Goal: Task Accomplishment & Management: Manage account settings

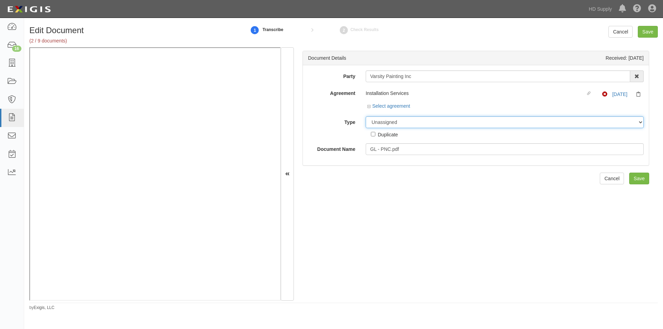
click at [428, 126] on select "Unassigned Binder Cancellation Notice Certificate Contract Endorsement Insuranc…" at bounding box center [505, 122] width 278 height 12
select select "EndorsementDetail"
click at [366, 116] on select "Unassigned Binder Cancellation Notice Certificate Contract Endorsement Insuranc…" at bounding box center [505, 122] width 278 height 12
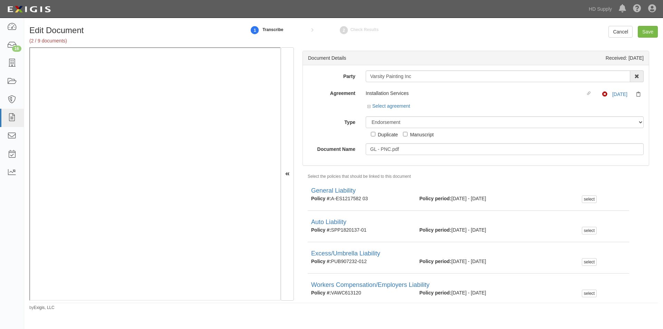
click at [645, 39] on div "Edit Document (2 / 9 documents) 1 Transcribe 2 Check Results Cancel Save" at bounding box center [343, 36] width 639 height 21
click at [646, 32] on input "Save" at bounding box center [648, 32] width 20 height 12
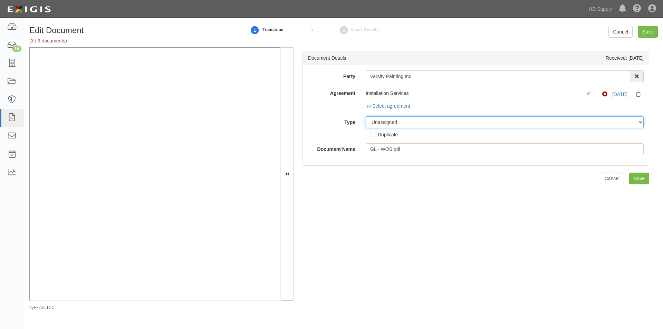
click at [434, 122] on select "Unassigned Binder Cancellation Notice Certificate Contract Endorsement Insuranc…" at bounding box center [505, 122] width 278 height 12
select select "EndorsementDetail"
click at [366, 116] on select "Unassigned Binder Cancellation Notice Certificate Contract Endorsement Insuranc…" at bounding box center [505, 122] width 278 height 12
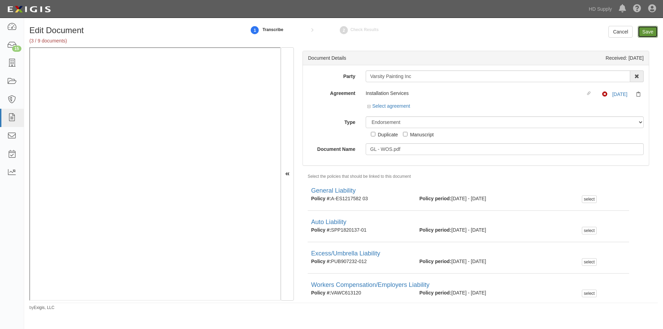
click at [645, 34] on input "Save" at bounding box center [648, 32] width 20 height 12
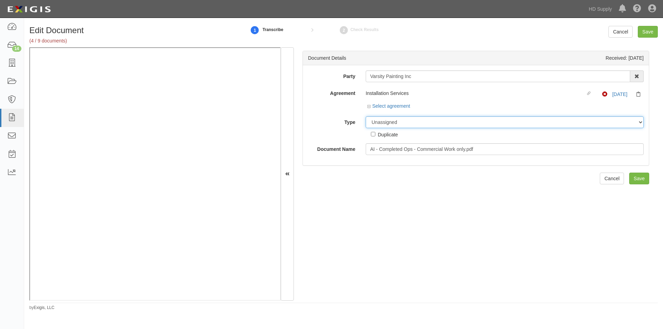
click at [387, 120] on select "Unassigned Binder Cancellation Notice Certificate Contract Endorsement Insuranc…" at bounding box center [505, 122] width 278 height 12
select select "EndorsementDetail"
click at [366, 116] on select "Unassigned Binder Cancellation Notice Certificate Contract Endorsement Insuranc…" at bounding box center [505, 122] width 278 height 12
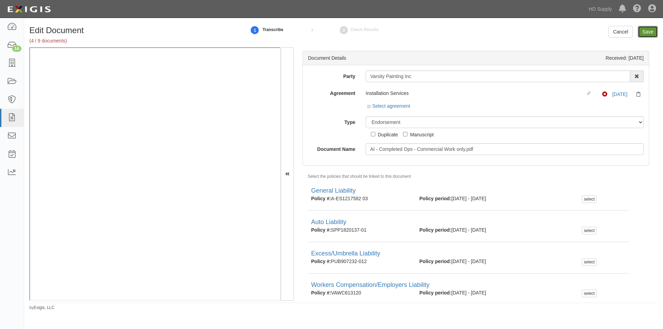
click at [647, 31] on input "Save" at bounding box center [648, 32] width 20 height 12
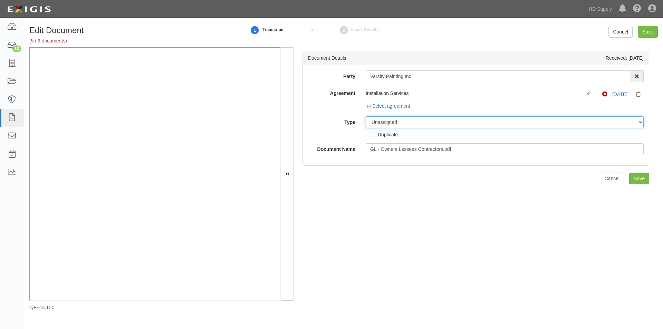
click at [402, 122] on select "Unassigned Binder Cancellation Notice Certificate Contract Endorsement Insuranc…" at bounding box center [505, 122] width 278 height 12
select select "EndorsementDetail"
click at [366, 116] on select "Unassigned Binder Cancellation Notice Certificate Contract Endorsement Insuranc…" at bounding box center [505, 122] width 278 height 12
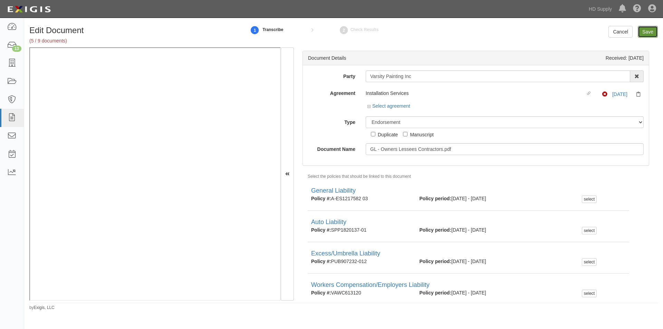
click at [640, 35] on input "Save" at bounding box center [648, 32] width 20 height 12
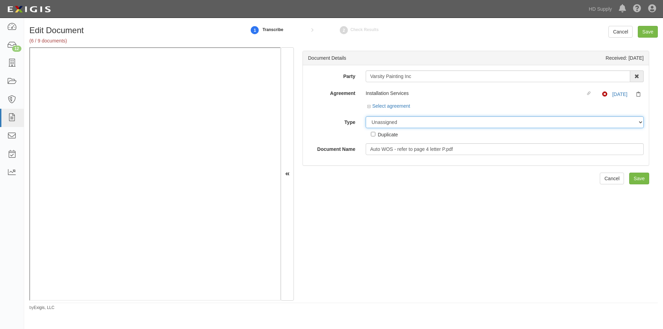
click at [396, 124] on select "Unassigned Binder Cancellation Notice Certificate Contract Endorsement Insuranc…" at bounding box center [505, 122] width 278 height 12
select select "EndorsementDetail"
click at [366, 116] on select "Unassigned Binder Cancellation Notice Certificate Contract Endorsement Insuranc…" at bounding box center [505, 122] width 278 height 12
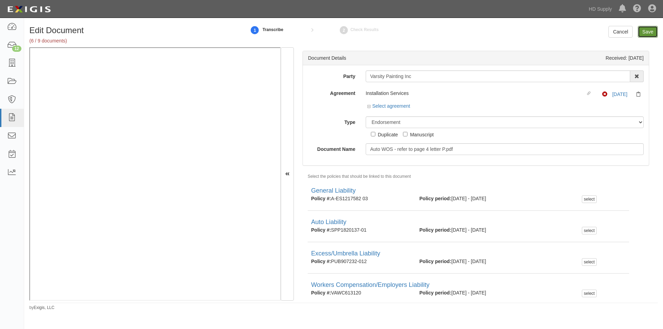
click at [645, 31] on input "Save" at bounding box center [648, 32] width 20 height 12
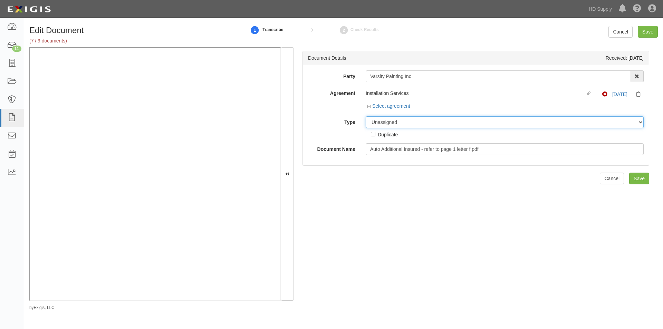
click at [470, 124] on select "Unassigned Binder Cancellation Notice Certificate Contract Endorsement Insuranc…" at bounding box center [505, 122] width 278 height 12
select select "EndorsementDetail"
click at [366, 116] on select "Unassigned Binder Cancellation Notice Certificate Contract Endorsement Insuranc…" at bounding box center [505, 122] width 278 height 12
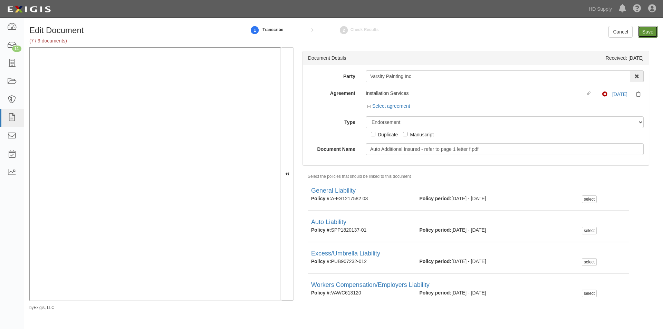
click at [653, 31] on input "Save" at bounding box center [648, 32] width 20 height 12
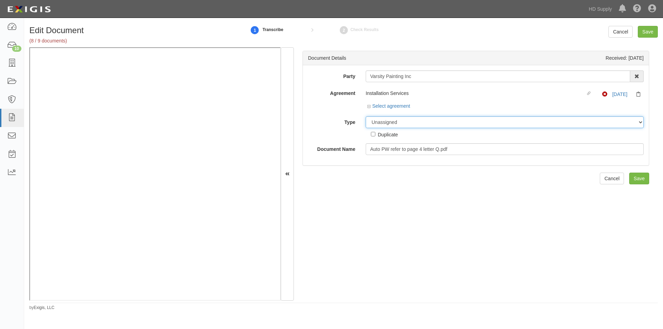
click at [473, 121] on select "Unassigned Binder Cancellation Notice Certificate Contract Endorsement Insuranc…" at bounding box center [505, 122] width 278 height 12
select select "EndorsementDetail"
click at [366, 116] on select "Unassigned Binder Cancellation Notice Certificate Contract Endorsement Insuranc…" at bounding box center [505, 122] width 278 height 12
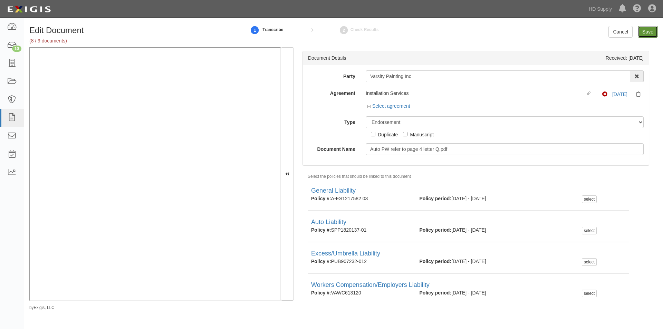
click at [641, 33] on input "Save" at bounding box center [648, 32] width 20 height 12
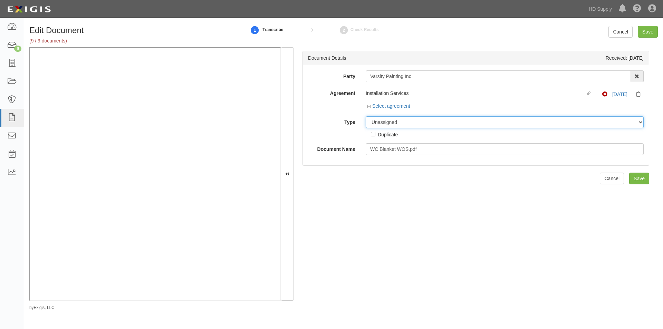
click at [468, 119] on select "Unassigned Binder Cancellation Notice Certificate Contract Endorsement Insuranc…" at bounding box center [505, 122] width 278 height 12
select select "EndorsementDetail"
click at [366, 116] on select "Unassigned Binder Cancellation Notice Certificate Contract Endorsement Insuranc…" at bounding box center [505, 122] width 278 height 12
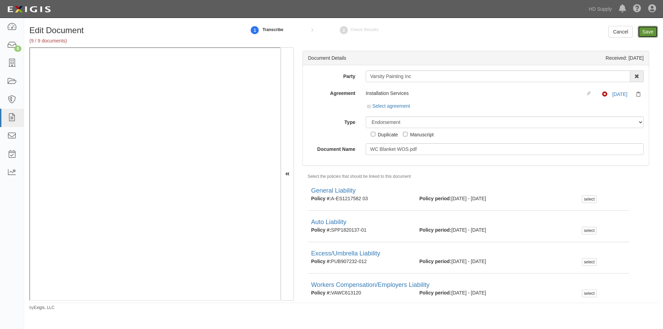
click at [645, 32] on input "Save" at bounding box center [648, 32] width 20 height 12
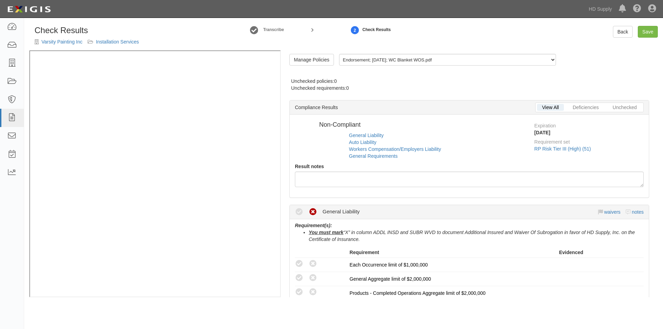
radio input "true"
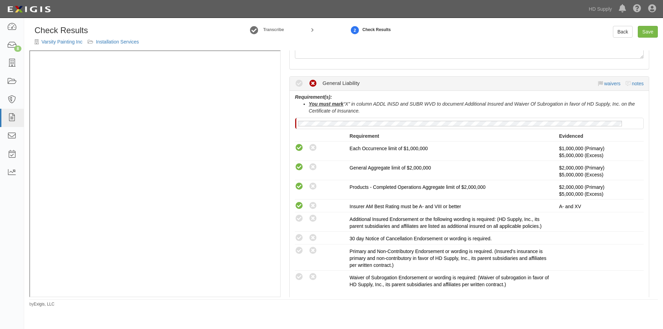
scroll to position [138, 0]
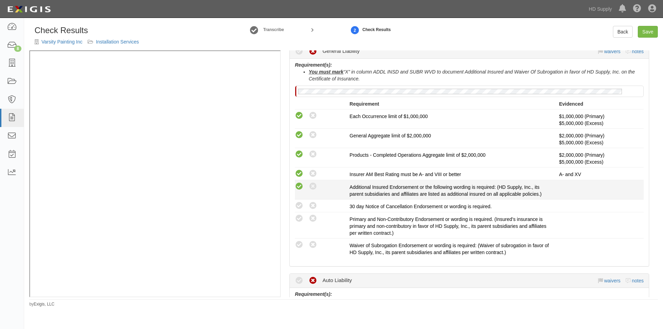
click at [301, 191] on icon at bounding box center [299, 186] width 9 height 9
radio input "true"
click at [296, 205] on icon at bounding box center [299, 206] width 9 height 9
radio input "true"
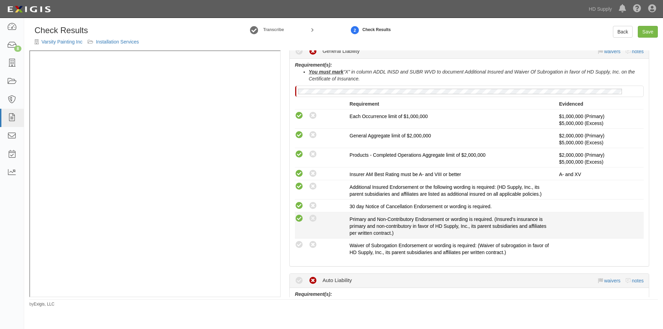
drag, startPoint x: 298, startPoint y: 218, endPoint x: 299, endPoint y: 233, distance: 14.9
click at [298, 219] on icon at bounding box center [299, 218] width 9 height 9
radio input "true"
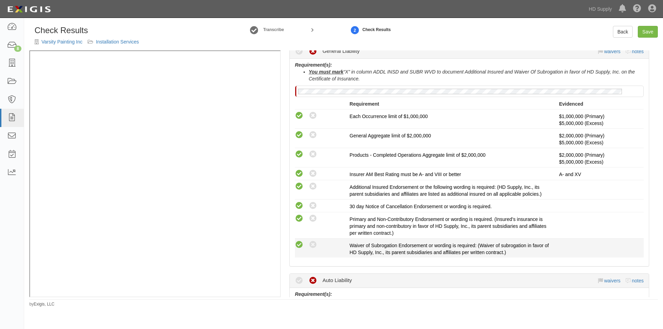
click at [297, 247] on icon at bounding box center [299, 245] width 9 height 9
radio input "true"
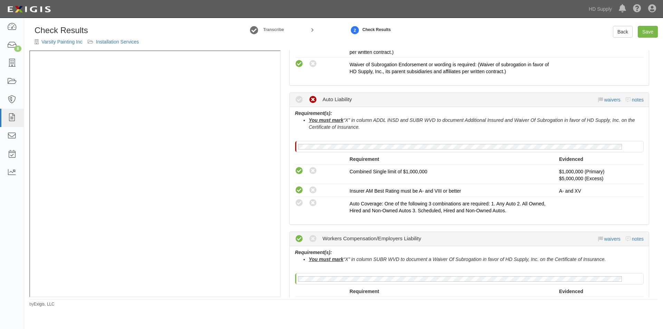
scroll to position [326, 0]
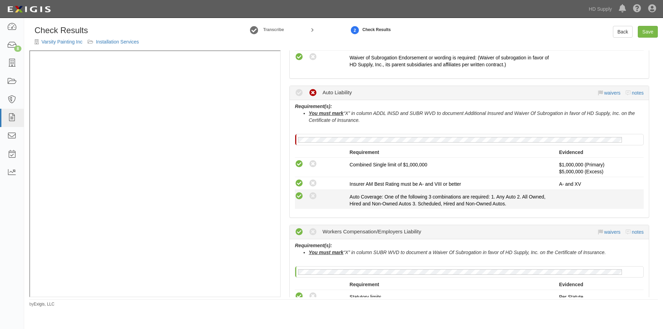
click at [298, 196] on icon at bounding box center [299, 196] width 9 height 9
radio input "true"
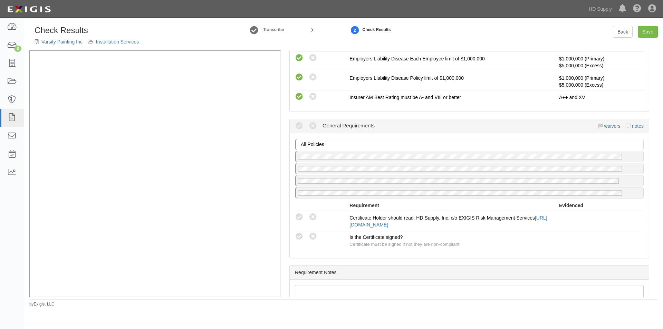
scroll to position [610, 0]
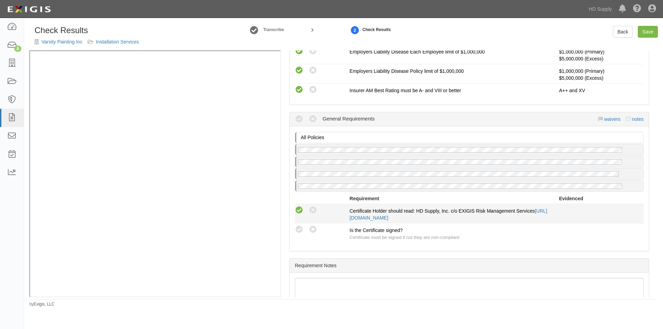
click at [298, 213] on icon at bounding box center [299, 210] width 9 height 9
radio input "true"
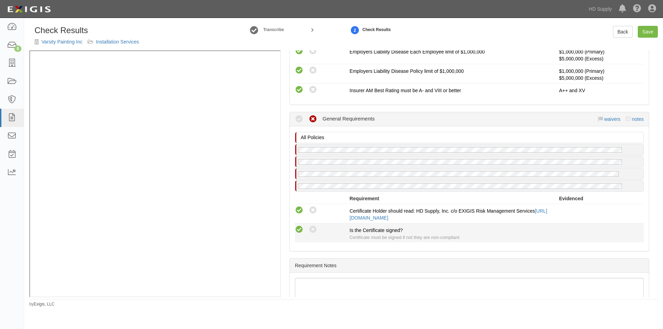
click at [298, 231] on icon at bounding box center [299, 229] width 9 height 9
radio input "true"
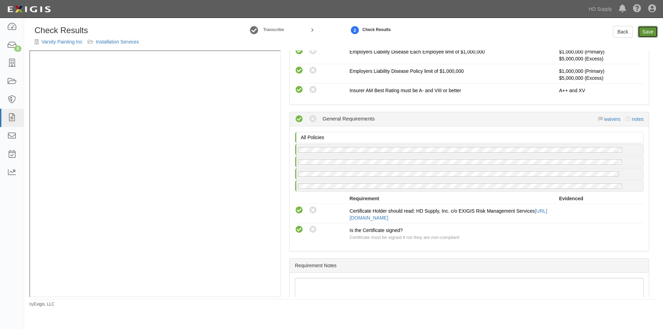
click at [646, 32] on link "Save" at bounding box center [648, 32] width 20 height 12
radio input "true"
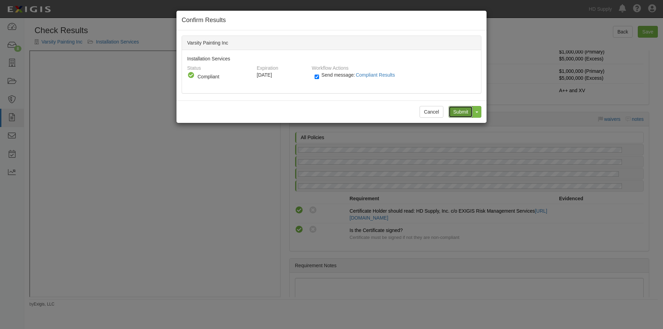
click at [463, 110] on input "Submit" at bounding box center [461, 112] width 24 height 12
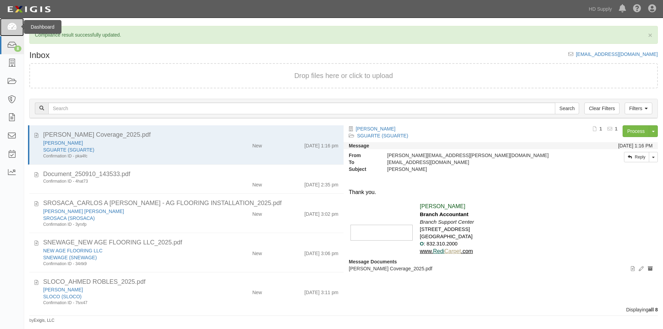
click at [12, 29] on icon at bounding box center [12, 27] width 10 height 8
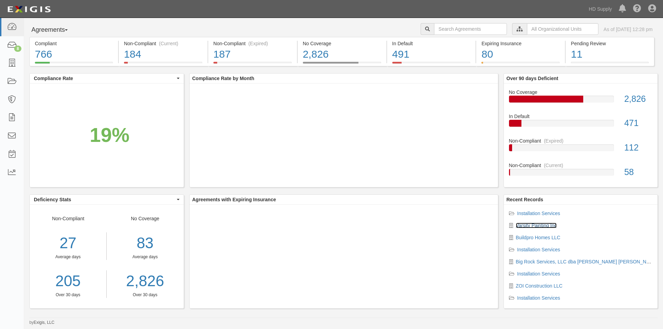
click at [527, 225] on link "Varsity Painting Inc" at bounding box center [536, 226] width 41 height 6
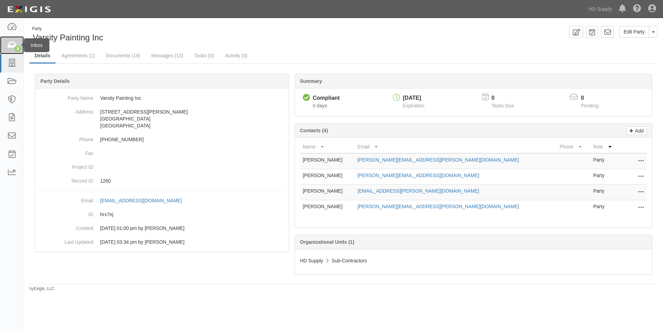
click at [9, 44] on icon at bounding box center [12, 45] width 10 height 8
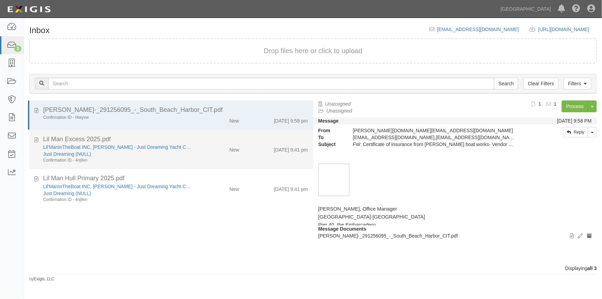
click at [139, 158] on div "Confirmation ID - 4nj9vn" at bounding box center [118, 160] width 150 height 6
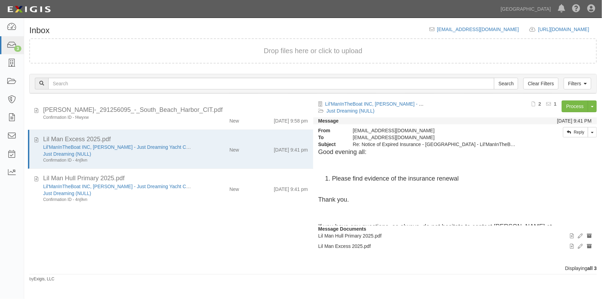
click at [16, 243] on div "Dashboard 3 Inbox Parties Agreements Coverages Documents Messages Tasks Reports" at bounding box center [12, 158] width 24 height 281
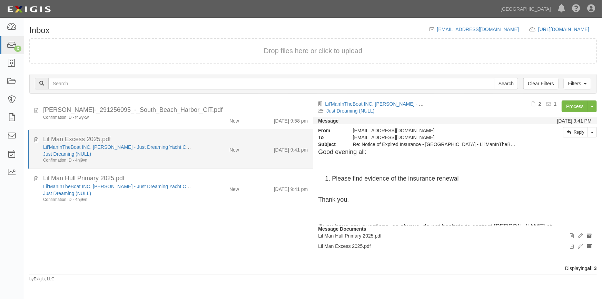
click at [146, 157] on div "Just Dreaming (NULL)" at bounding box center [118, 154] width 150 height 7
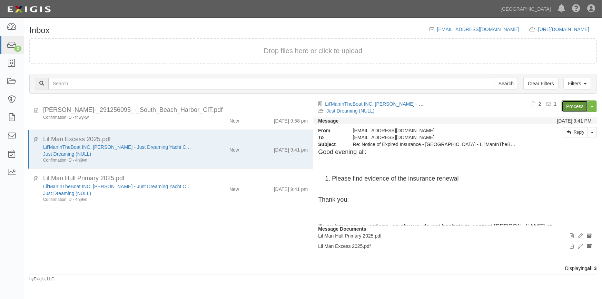
click at [578, 111] on link "Process" at bounding box center [575, 106] width 27 height 12
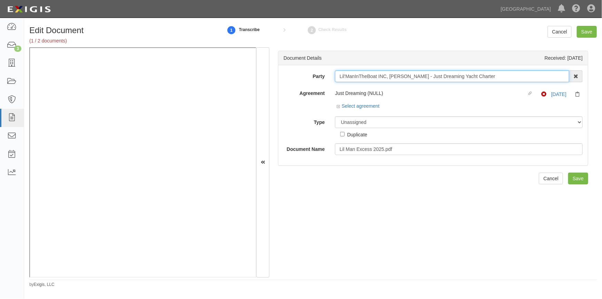
drag, startPoint x: 337, startPoint y: 75, endPoint x: 406, endPoint y: 78, distance: 68.5
click at [406, 78] on input "Lil'ManInTheBoat INC, [PERSON_NAME] - Just Dreaming Yacht Charter" at bounding box center [452, 76] width 234 height 12
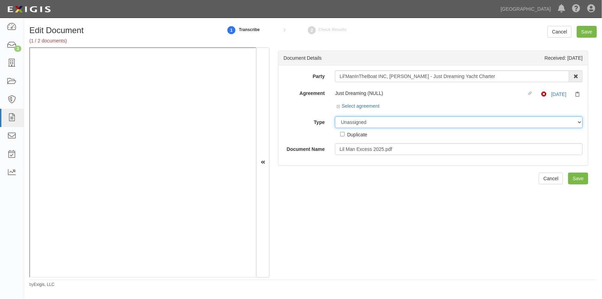
click at [359, 127] on select "Unassigned Binder Cancellation Notice Certificate Contract Endorsement Insuranc…" at bounding box center [459, 122] width 248 height 12
select select "CertificateDetail"
click at [335, 116] on select "Unassigned Binder Cancellation Notice Certificate Contract Endorsement Insuranc…" at bounding box center [459, 122] width 248 height 12
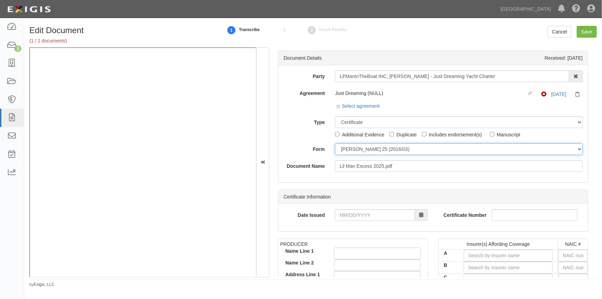
click at [358, 147] on select "ACORD 25 (2016/03) ACORD 101 ACORD 855 NY (2014/05) General" at bounding box center [459, 149] width 248 height 12
select select "GeneralFormDetail"
click at [335, 143] on select "ACORD 25 (2016/03) ACORD 101 ACORD 855 NY (2014/05) General" at bounding box center [459, 149] width 248 height 12
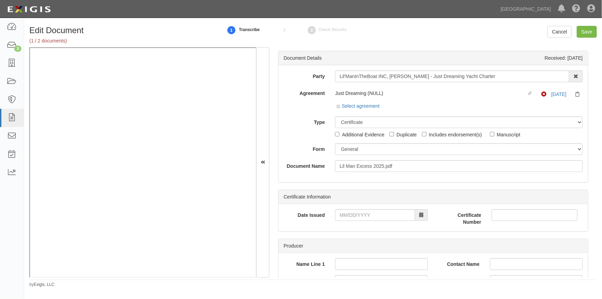
drag, startPoint x: 598, startPoint y: 67, endPoint x: 598, endPoint y: 75, distance: 7.6
click at [598, 75] on div "Edit Document (1 / 2 documents) 1 Transcribe 2 Check Results Cancel Save Docume…" at bounding box center [313, 157] width 578 height 262
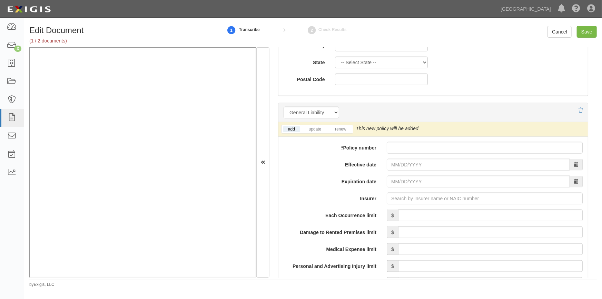
scroll to position [473, 0]
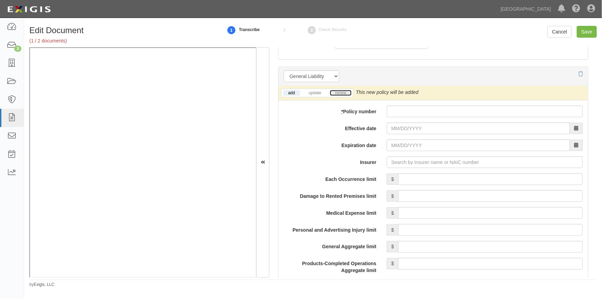
click at [346, 91] on link "renew" at bounding box center [340, 93] width 21 height 6
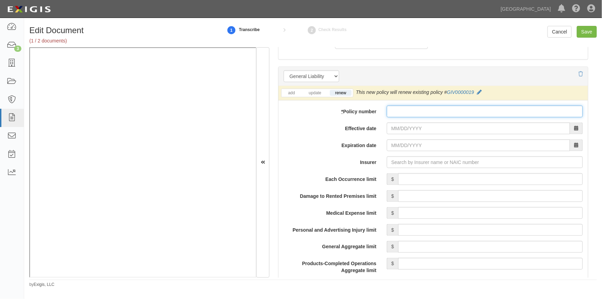
paste input "GXS0000137"
click at [392, 110] on input "GXS0000137" at bounding box center [485, 112] width 196 height 12
type input "GXS0000137"
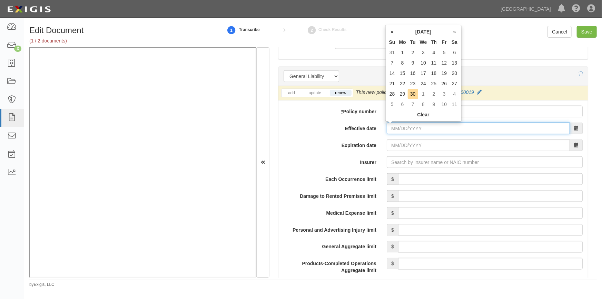
click at [397, 128] on input "Effective date" at bounding box center [478, 129] width 183 height 12
click at [394, 94] on td "28" at bounding box center [392, 94] width 10 height 10
type input "09/28/2025"
type input "09/28/2026"
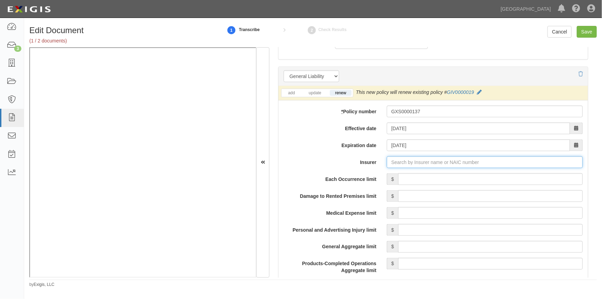
click at [404, 163] on input "Insurer" at bounding box center [485, 162] width 196 height 12
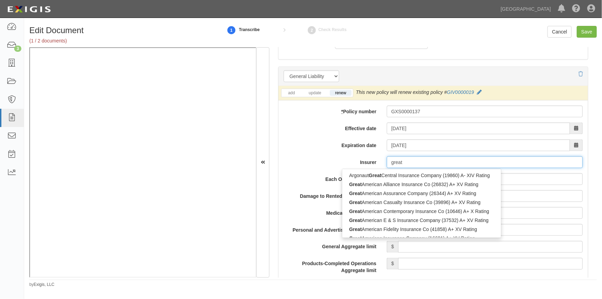
type input "great"
type input "great american Insurance Co of New York (22136) A+ XV Rating"
type input "great american"
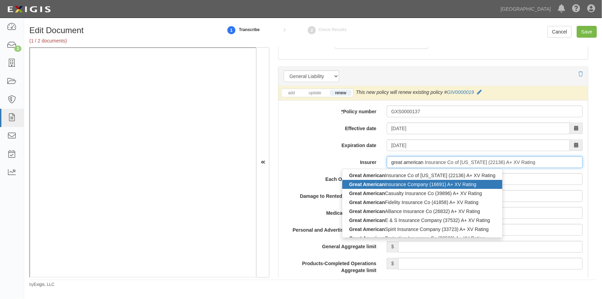
click at [397, 184] on div "Great American Insurance Company (16691) A+ XV Rating" at bounding box center [423, 184] width 160 height 9
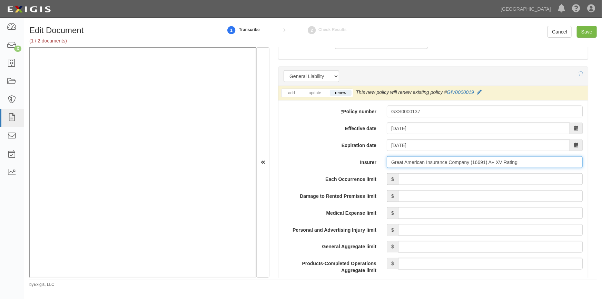
type input "Great American Insurance Company (16691) A+ XV Rating"
click at [479, 177] on input "Each Occurrence limit" at bounding box center [490, 179] width 185 height 12
click at [580, 34] on input "Save" at bounding box center [587, 32] width 20 height 12
type input "4000000"
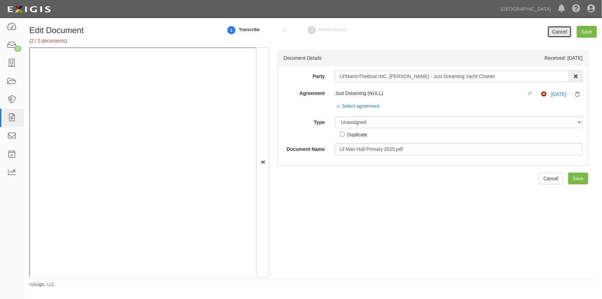
click at [559, 31] on link "Cancel" at bounding box center [560, 32] width 24 height 12
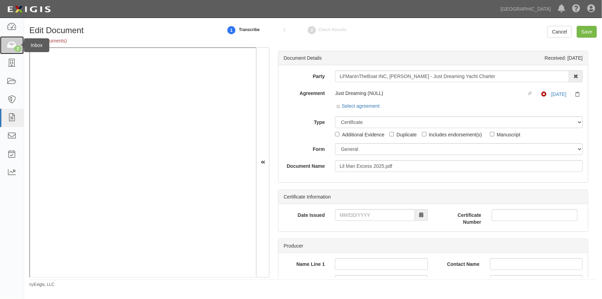
click at [14, 45] on icon at bounding box center [12, 45] width 10 height 8
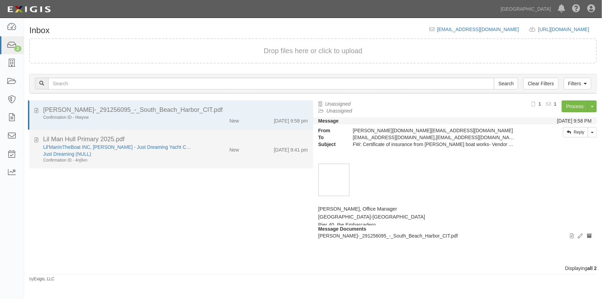
click at [165, 158] on div "Confirmation ID - 4nj9vn" at bounding box center [118, 160] width 150 height 6
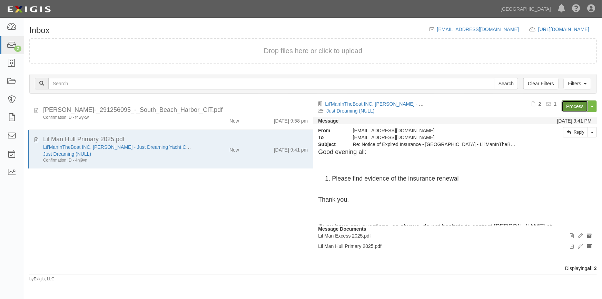
click at [579, 104] on link "Process" at bounding box center [575, 106] width 27 height 12
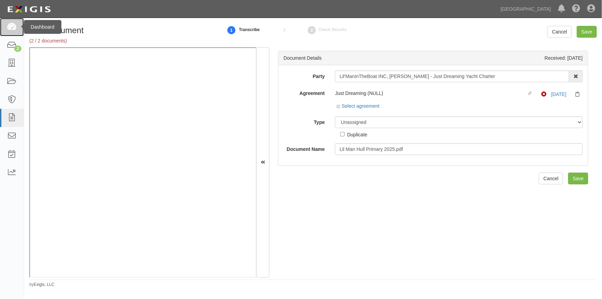
click at [15, 30] on icon at bounding box center [12, 27] width 10 height 8
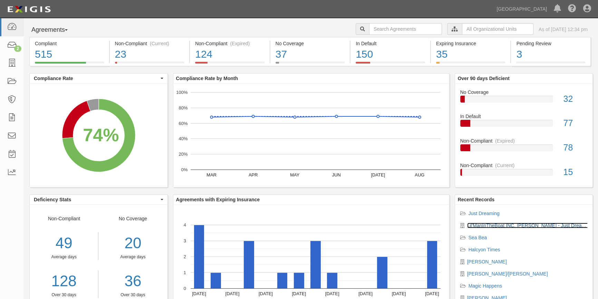
click at [489, 224] on link "Lil'ManInTheBoat INC, [PERSON_NAME] - Just Dreaming Yacht Charter" at bounding box center [545, 226] width 156 height 6
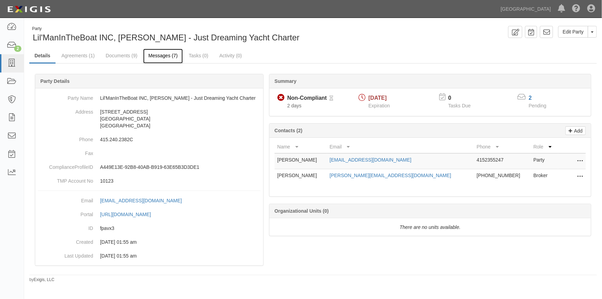
click at [157, 52] on link "Messages (7)" at bounding box center [163, 56] width 40 height 15
click at [117, 57] on link "Documents (9)" at bounding box center [121, 56] width 42 height 15
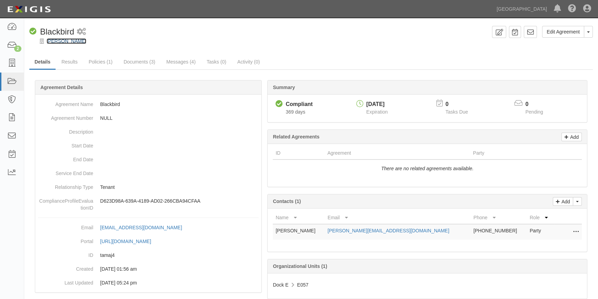
click at [62, 40] on link "[PERSON_NAME]" at bounding box center [67, 41] width 40 height 6
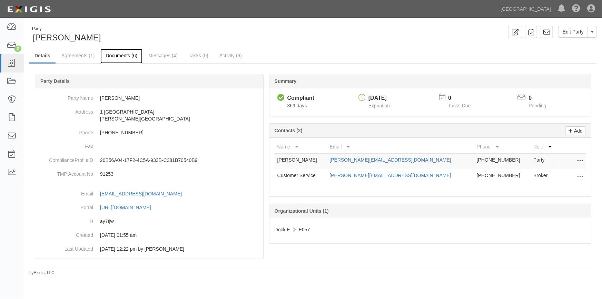
click at [118, 56] on link "Documents (6)" at bounding box center [121, 56] width 42 height 15
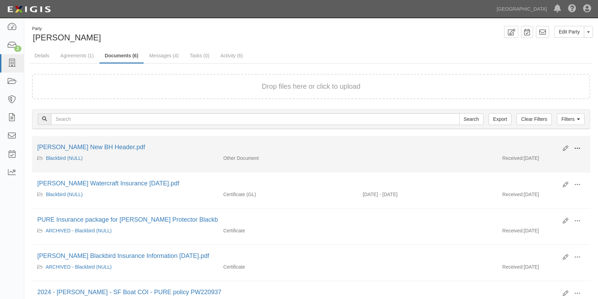
click at [577, 146] on span at bounding box center [577, 148] width 6 height 6
click at [530, 155] on link "View" at bounding box center [544, 158] width 55 height 12
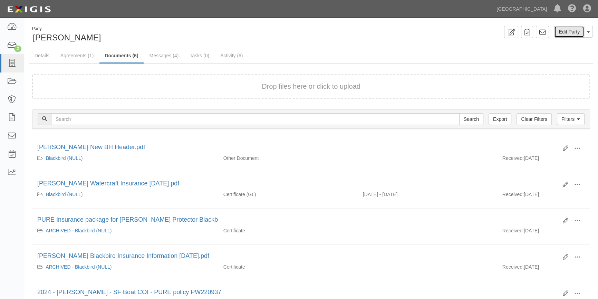
click at [561, 32] on link "Edit Party" at bounding box center [569, 32] width 30 height 12
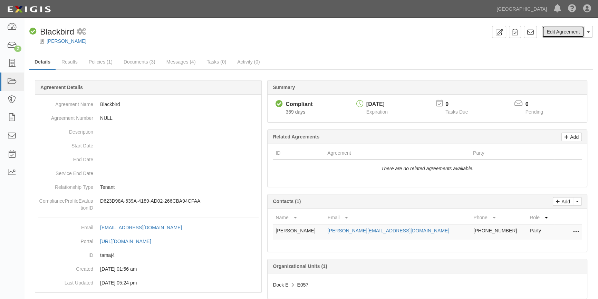
click at [557, 35] on link "Edit Agreement" at bounding box center [563, 32] width 42 height 12
click at [56, 40] on link "[PERSON_NAME]" at bounding box center [67, 41] width 40 height 6
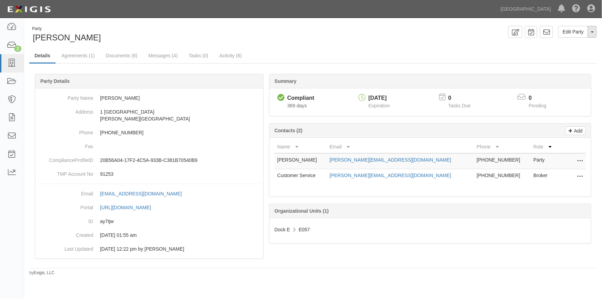
click at [591, 30] on button "Toggle Party Dropdown" at bounding box center [592, 32] width 9 height 12
click at [574, 30] on link "Edit Party" at bounding box center [574, 32] width 30 height 12
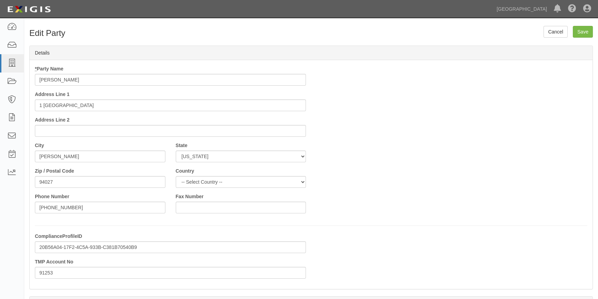
click at [580, 285] on div "* Party Name Amy Wagner Address Line 1 1 Orchard Hills Address Line 2 City Athe…" at bounding box center [311, 174] width 563 height 229
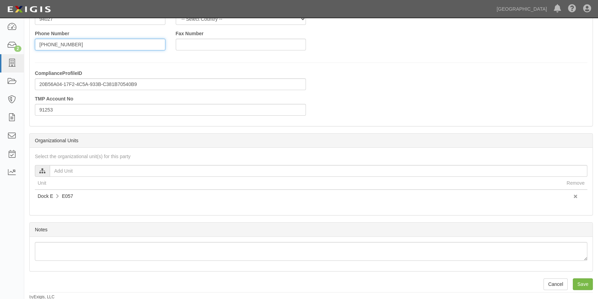
click at [83, 42] on input "[PHONE_NUMBER]" at bounding box center [100, 45] width 131 height 12
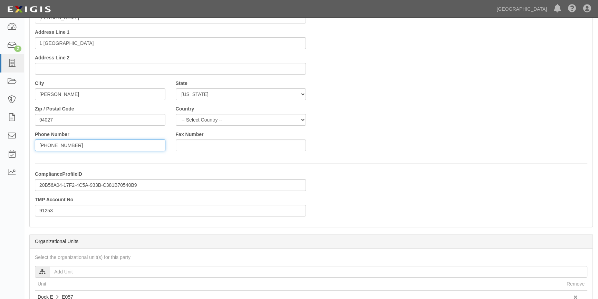
scroll to position [59, 0]
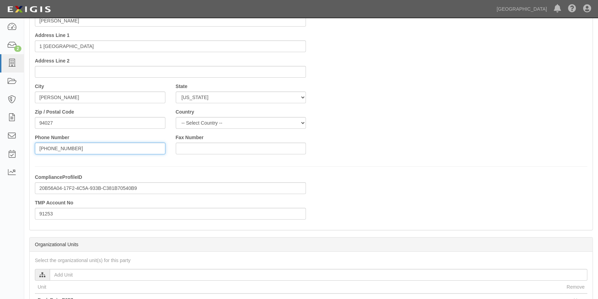
type input "650-906-8401"
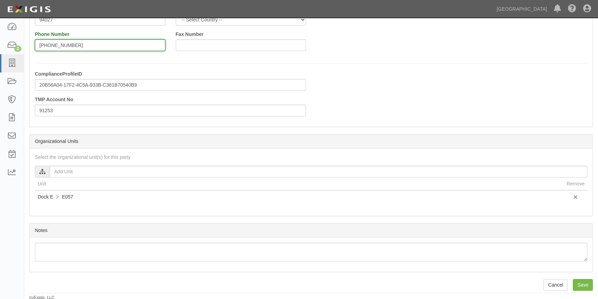
scroll to position [163, 0]
click at [582, 283] on input "Save" at bounding box center [583, 284] width 20 height 12
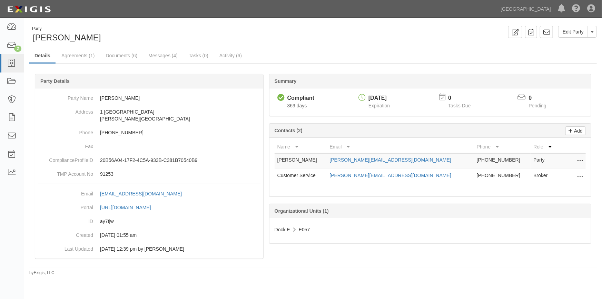
click at [579, 162] on icon at bounding box center [581, 161] width 6 height 9
click at [548, 161] on link "Edit" at bounding box center [556, 159] width 55 height 12
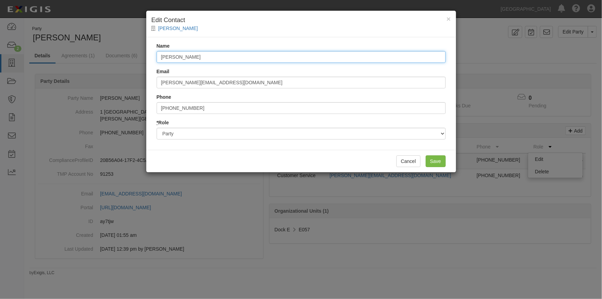
click at [172, 57] on input "[PERSON_NAME]" at bounding box center [301, 57] width 289 height 12
type input "[PERSON_NAME]"
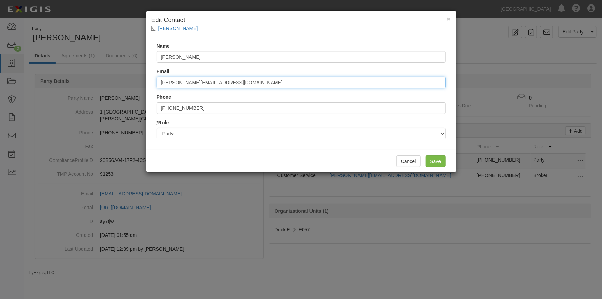
drag, startPoint x: 219, startPoint y: 81, endPoint x: 158, endPoint y: 89, distance: 61.6
click at [158, 89] on div "Name [PERSON_NAME] Email [PERSON_NAME][EMAIL_ADDRESS][DOMAIN_NAME] Phone [PHONE…" at bounding box center [301, 93] width 310 height 113
paste input "[EMAIL_ADDRESS]"
click at [161, 83] on input "[EMAIL_ADDRESS][DOMAIN_NAME]" at bounding box center [301, 83] width 289 height 12
type input "[EMAIL_ADDRESS][DOMAIN_NAME]"
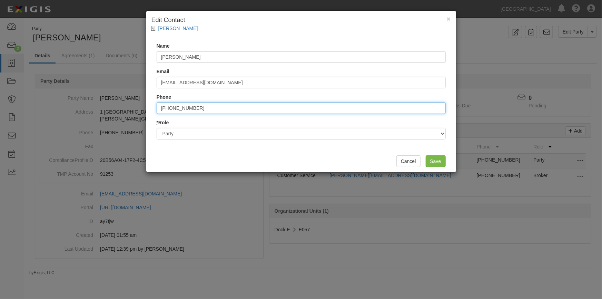
click at [194, 109] on input "[PHONE_NUMBER]" at bounding box center [301, 108] width 289 height 12
type input "6509068401"
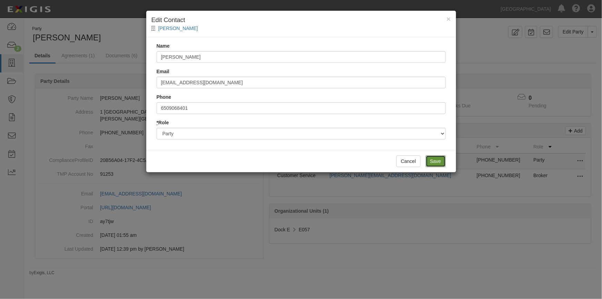
click at [436, 160] on input "Save" at bounding box center [436, 161] width 20 height 12
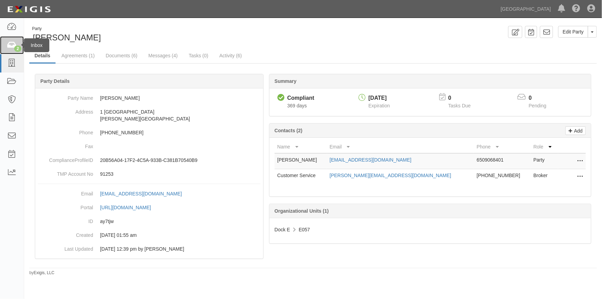
click at [12, 41] on icon at bounding box center [12, 45] width 10 height 8
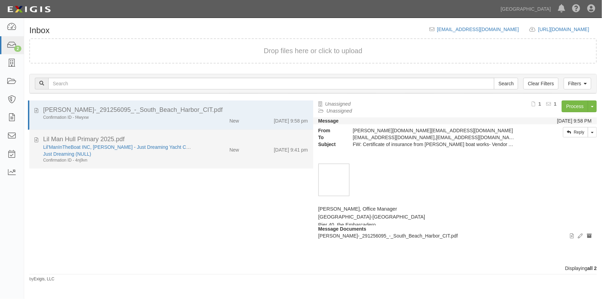
click at [202, 151] on div "New" at bounding box center [222, 149] width 46 height 10
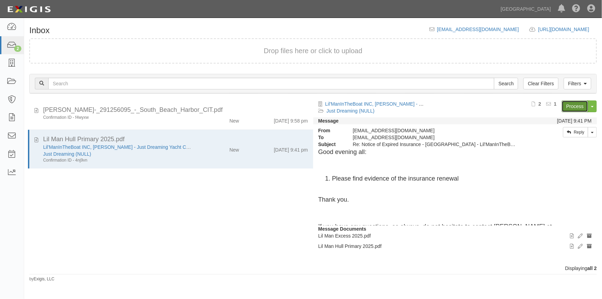
click at [570, 105] on link "Process" at bounding box center [575, 106] width 27 height 12
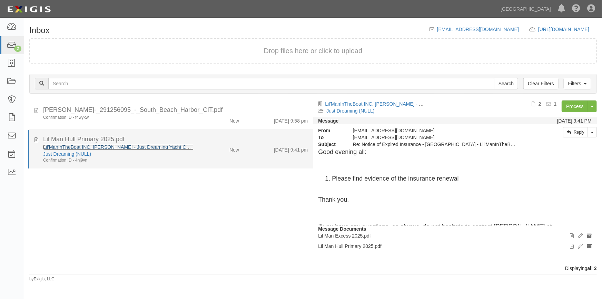
click at [124, 146] on link "Lil'ManInTheBoat INC, [PERSON_NAME] - Just Dreaming Yacht Charter" at bounding box center [121, 147] width 156 height 6
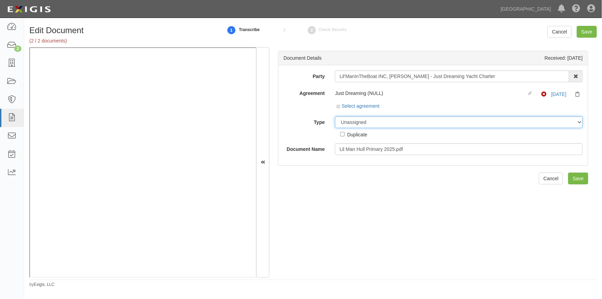
click at [365, 123] on select "Unassigned Binder Cancellation Notice Certificate Contract Endorsement Insuranc…" at bounding box center [459, 122] width 248 height 12
select select "CertificateDetail"
click at [335, 116] on select "Unassigned Binder Cancellation Notice Certificate Contract Endorsement Insuranc…" at bounding box center [459, 122] width 248 height 12
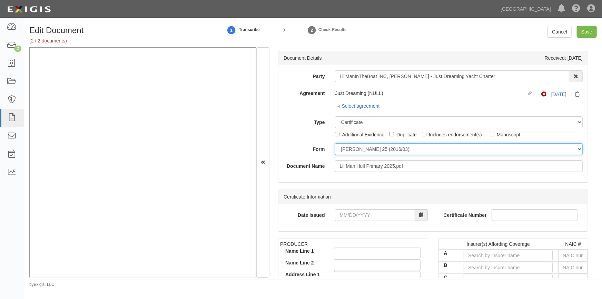
click at [359, 149] on select "ACORD 25 (2016/03) ACORD 101 ACORD 855 NY (2014/05) General" at bounding box center [459, 149] width 248 height 12
select select "GeneralFormDetail"
click at [335, 143] on select "ACORD 25 (2016/03) ACORD 101 ACORD 855 NY (2014/05) General" at bounding box center [459, 149] width 248 height 12
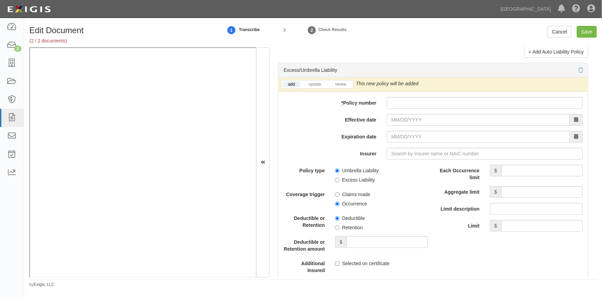
scroll to position [1353, 0]
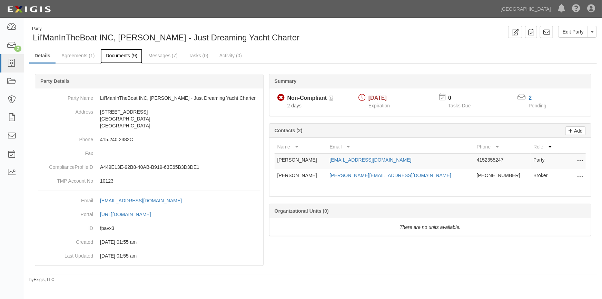
click at [129, 54] on link "Documents (9)" at bounding box center [121, 56] width 42 height 15
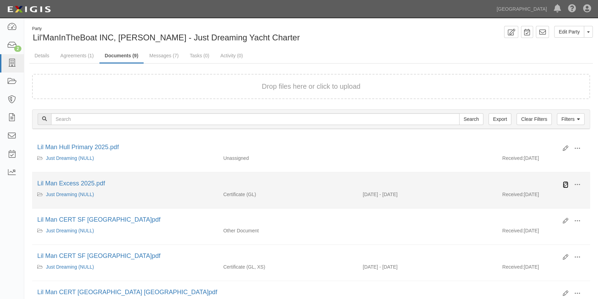
click at [567, 183] on icon at bounding box center [566, 185] width 6 height 6
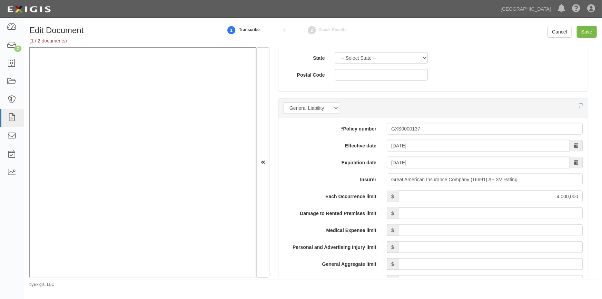
scroll to position [502, 0]
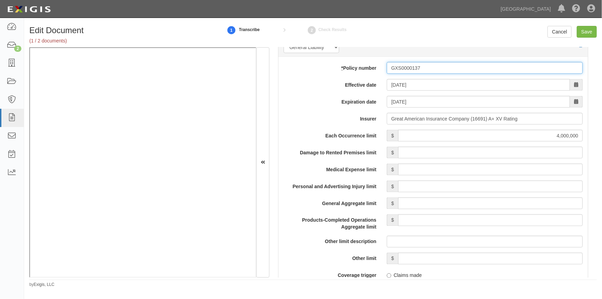
drag, startPoint x: 429, startPoint y: 66, endPoint x: 371, endPoint y: 67, distance: 58.0
click at [371, 67] on div "* Policy number GXS0000137" at bounding box center [434, 68] width 310 height 12
click at [466, 64] on input "* Policy number" at bounding box center [485, 68] width 196 height 12
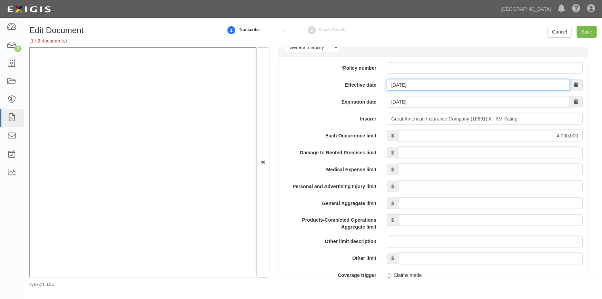
click at [400, 84] on input "[DATE]" at bounding box center [478, 85] width 183 height 12
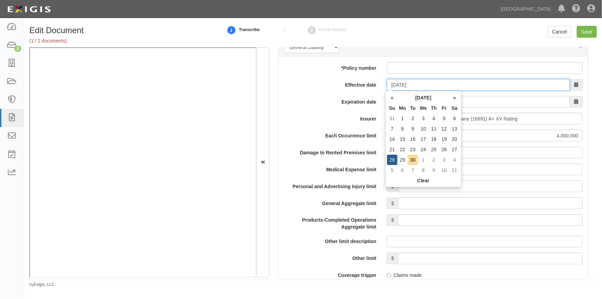
drag, startPoint x: 422, startPoint y: 82, endPoint x: 361, endPoint y: 92, distance: 61.6
click at [361, 92] on div "* Policy number Effective date 09/28/2025 Expiration date 09/28/2026 Insurer Gr…" at bounding box center [434, 265] width 310 height 416
click at [479, 96] on input "[DATE]" at bounding box center [478, 102] width 183 height 12
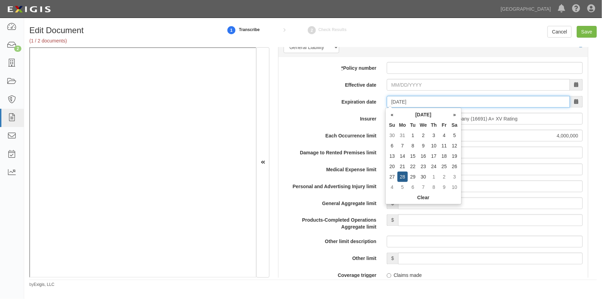
drag, startPoint x: 430, startPoint y: 100, endPoint x: 388, endPoint y: 101, distance: 41.8
click at [390, 101] on input "[DATE]" at bounding box center [478, 102] width 183 height 12
click at [295, 93] on div "* Policy number Effective date Expiration date Insurer Great American Insurance…" at bounding box center [434, 265] width 310 height 416
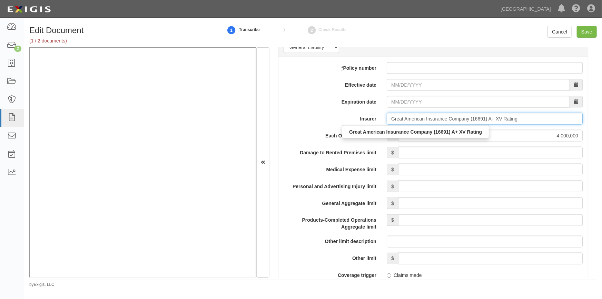
drag, startPoint x: 494, startPoint y: 121, endPoint x: 377, endPoint y: 120, distance: 117.4
click at [377, 120] on div "Insurer Great American Insurance Company (16691) A+ XV Rating Great American In…" at bounding box center [434, 119] width 310 height 12
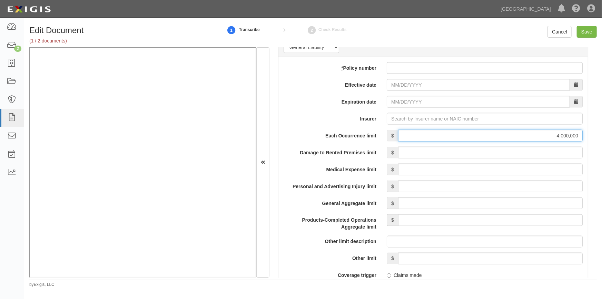
drag, startPoint x: 531, startPoint y: 134, endPoint x: 590, endPoint y: 132, distance: 58.7
click at [590, 132] on div "Document Details Received: 09/29/2025 Party Lil'ManInTheBoat INC, Murray - Just…" at bounding box center [434, 162] width 328 height 230
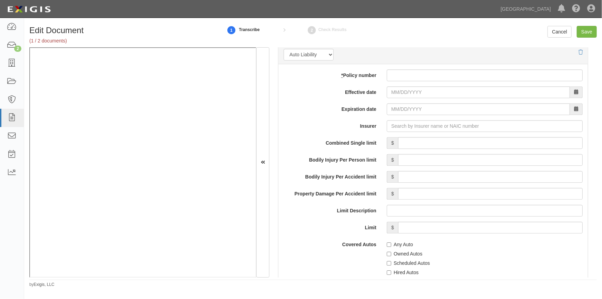
scroll to position [957, 0]
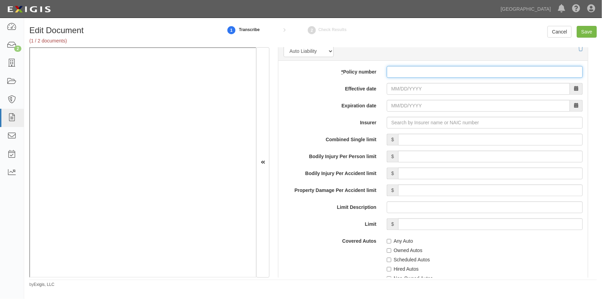
paste input "GXS0000137"
click at [393, 69] on input "GXS0000137" at bounding box center [485, 72] width 196 height 12
type input "GXS0000137"
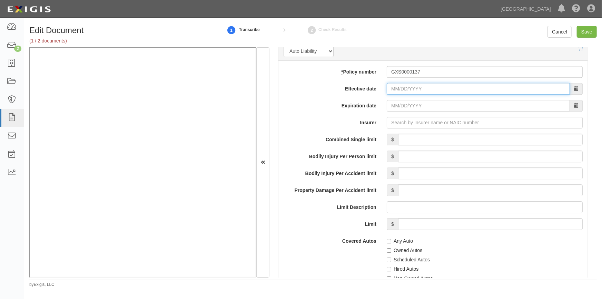
click at [404, 90] on input "Effective date" at bounding box center [478, 89] width 183 height 12
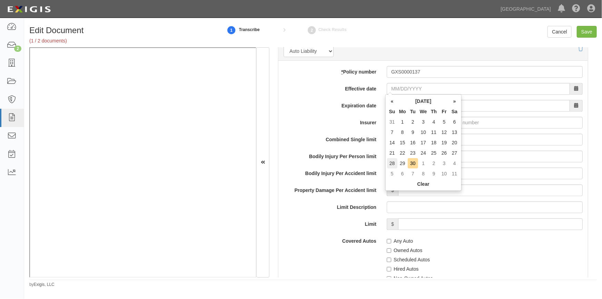
click at [392, 163] on td "28" at bounding box center [392, 163] width 10 height 10
type input "09/28/2025"
type input "09/28/2026"
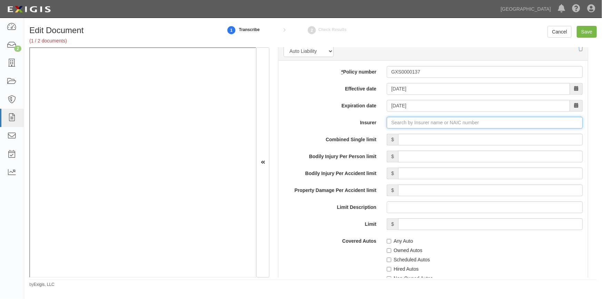
click at [409, 123] on input "Insurer" at bounding box center [485, 123] width 196 height 12
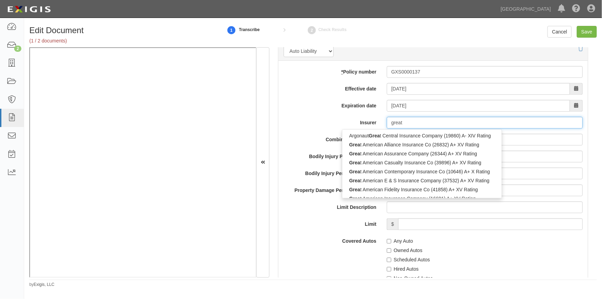
type input "great"
type input "great american Insurance Co of New York (22136) A+ XV Rating"
type input "great ameri"
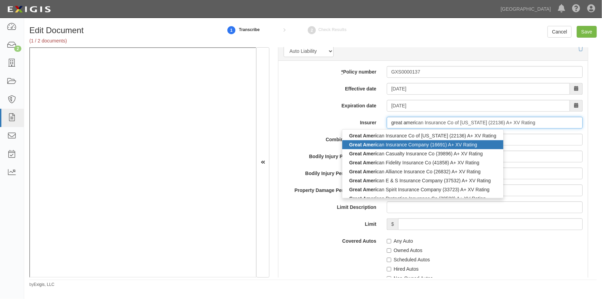
click at [403, 142] on div "Great Ameri can Insurance Company (16691) A+ XV Rating" at bounding box center [423, 144] width 161 height 9
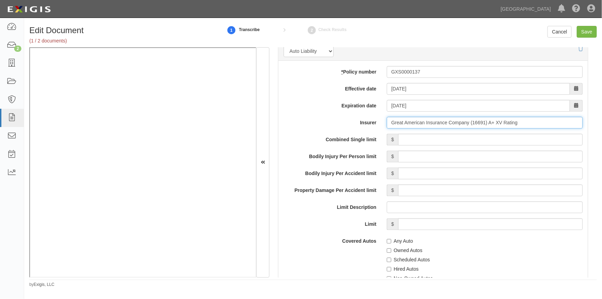
type input "Great American Insurance Company (16691) A+ XV Rating"
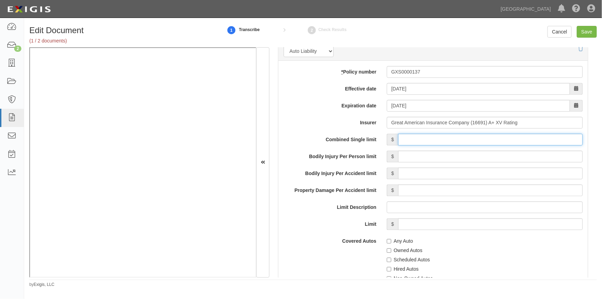
click at [410, 141] on input "Combined Single limit" at bounding box center [490, 140] width 185 height 12
type input "4"
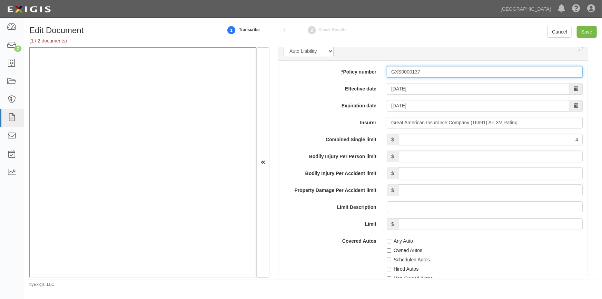
drag, startPoint x: 423, startPoint y: 68, endPoint x: 356, endPoint y: 73, distance: 67.5
click at [356, 73] on div "* Policy number GXS0000137" at bounding box center [434, 72] width 310 height 12
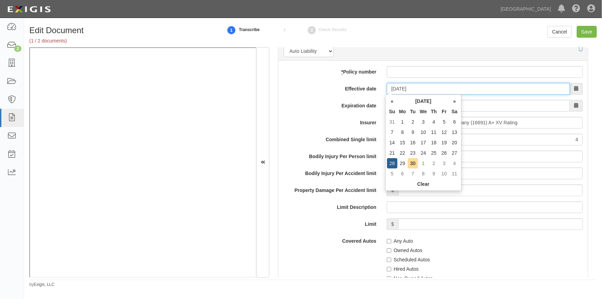
click at [407, 84] on input "[DATE]" at bounding box center [478, 89] width 183 height 12
drag, startPoint x: 420, startPoint y: 87, endPoint x: 370, endPoint y: 89, distance: 49.4
click at [370, 89] on div "Effective date 09/28/2025" at bounding box center [434, 89] width 310 height 12
click at [471, 100] on input "09/28/2026" at bounding box center [478, 106] width 183 height 12
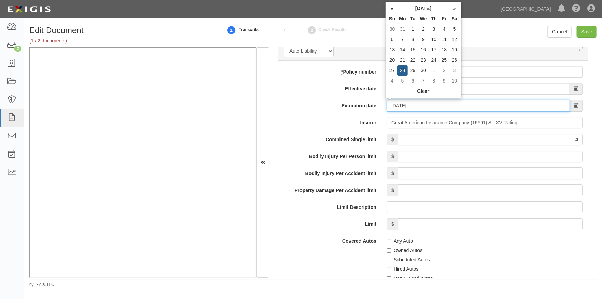
drag, startPoint x: 428, startPoint y: 106, endPoint x: 383, endPoint y: 105, distance: 45.2
click at [383, 105] on div "09/28/2026" at bounding box center [485, 106] width 206 height 12
click at [553, 31] on link "Cancel" at bounding box center [560, 32] width 24 height 12
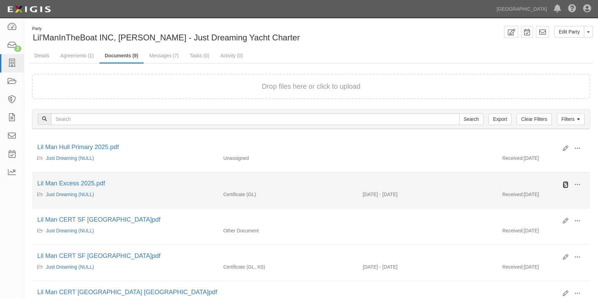
click at [566, 185] on icon at bounding box center [566, 185] width 6 height 6
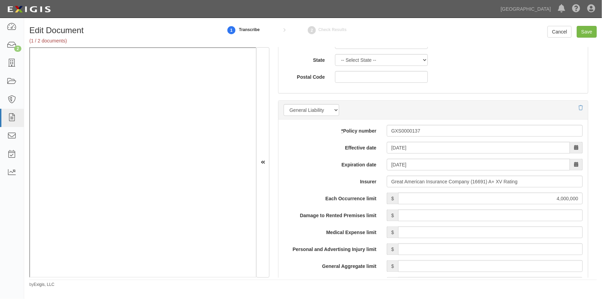
scroll to position [471, 0]
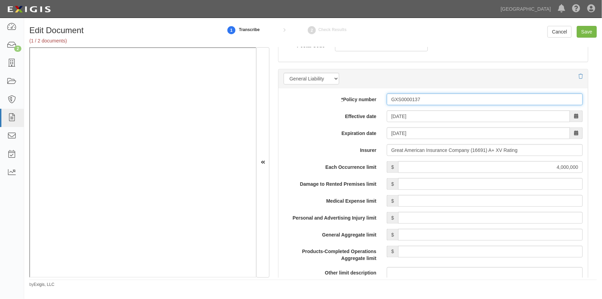
drag, startPoint x: 418, startPoint y: 98, endPoint x: 391, endPoint y: 98, distance: 26.9
click at [391, 98] on input "GXS0000137" at bounding box center [485, 100] width 196 height 12
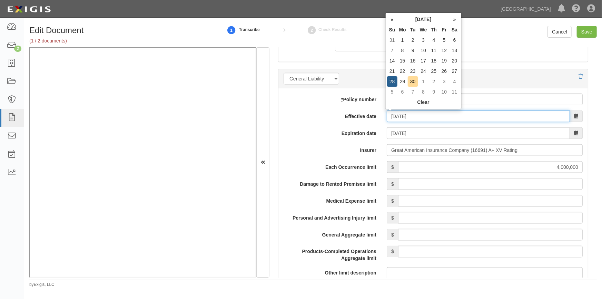
drag, startPoint x: 418, startPoint y: 114, endPoint x: 382, endPoint y: 122, distance: 36.9
click at [382, 122] on div "* Policy number Effective date 09/28/2025 Expiration date 09/28/2026 Insurer Gr…" at bounding box center [434, 296] width 310 height 416
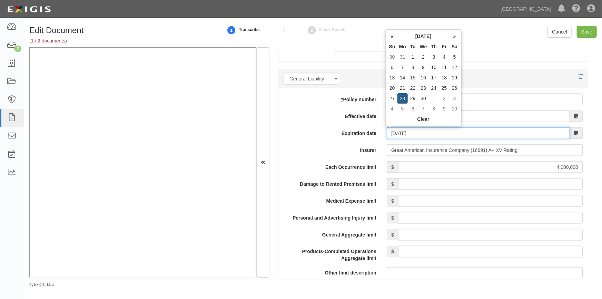
drag, startPoint x: 403, startPoint y: 133, endPoint x: 375, endPoint y: 133, distance: 28.7
click at [376, 133] on div "Expiration date 09/28/2026" at bounding box center [434, 133] width 310 height 12
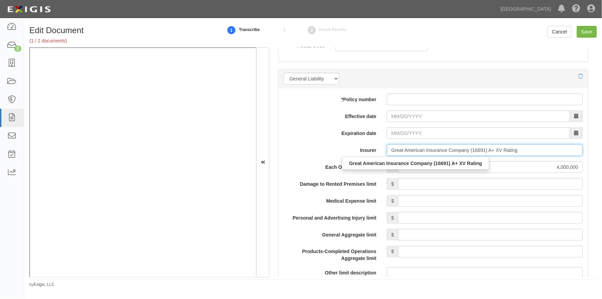
drag, startPoint x: 527, startPoint y: 148, endPoint x: 366, endPoint y: 155, distance: 161.7
click at [366, 155] on div "Insurer Great American Insurance Company (16691) A+ XV Rating Great American In…" at bounding box center [434, 150] width 310 height 12
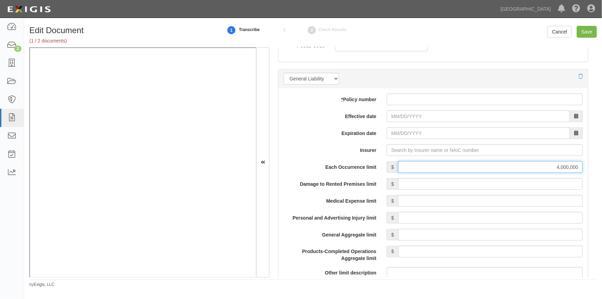
drag, startPoint x: 544, startPoint y: 167, endPoint x: 594, endPoint y: 161, distance: 49.8
click at [594, 161] on div "Document Details Received: 09/29/2025 Party Lil'ManInTheBoat INC, Murray - Just…" at bounding box center [434, 162] width 328 height 230
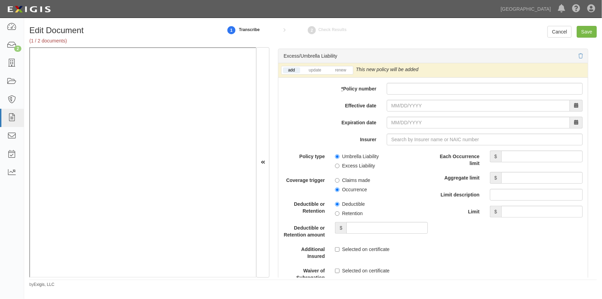
scroll to position [1350, 0]
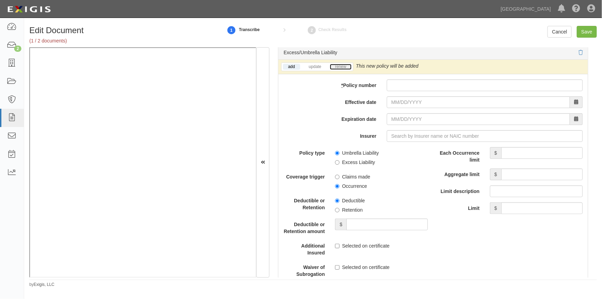
click at [337, 65] on link "renew" at bounding box center [340, 67] width 21 height 6
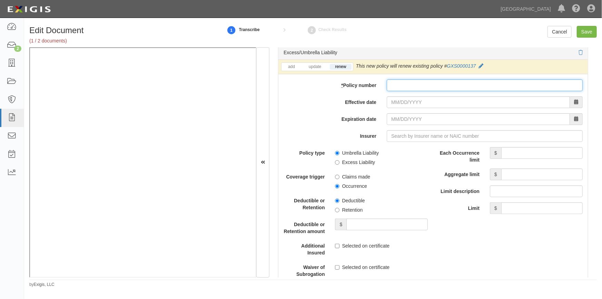
paste input "GXS0000137"
type input "GXS0000137"
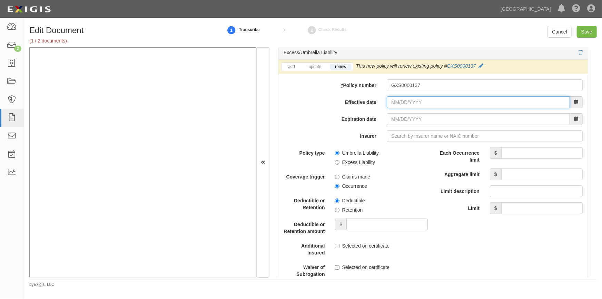
click at [402, 102] on input "Effective date" at bounding box center [478, 102] width 183 height 12
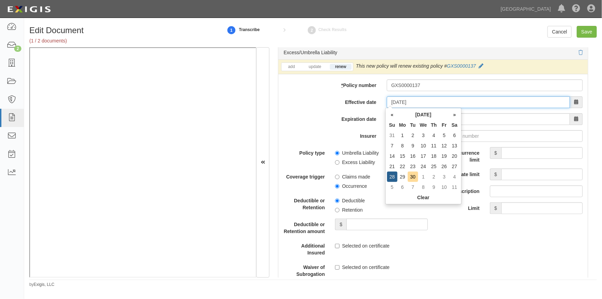
type input "09/28/2025"
type input "09/28/2026"
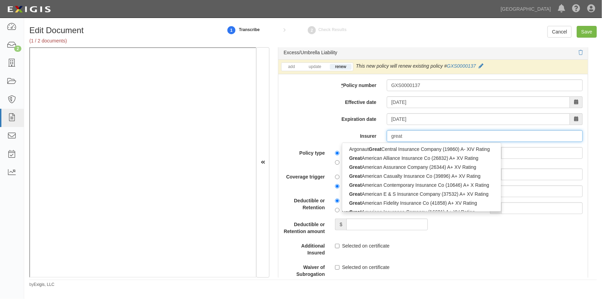
type input "great"
type input "great american Insurance Co of New York (22136) A+ XV Rating"
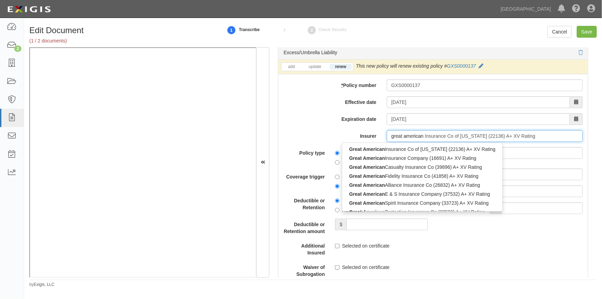
type input "great american"
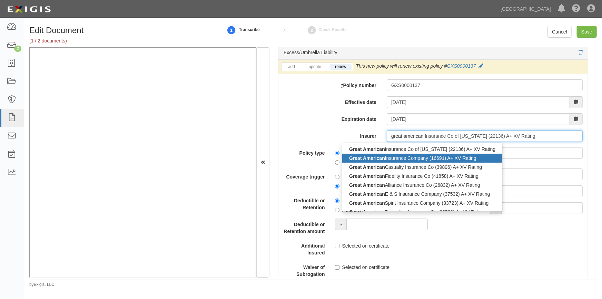
click at [390, 156] on div "Great American Insurance Company (16691) A+ XV Rating" at bounding box center [423, 158] width 160 height 9
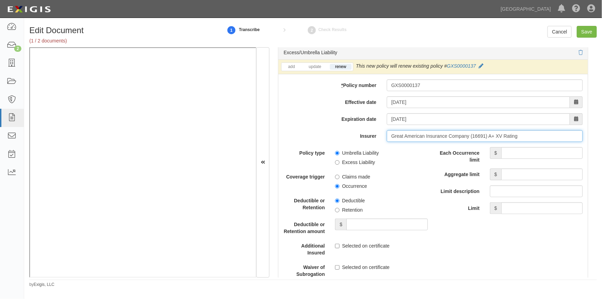
type input "Great American Insurance Company (16691) A+ XV Rating"
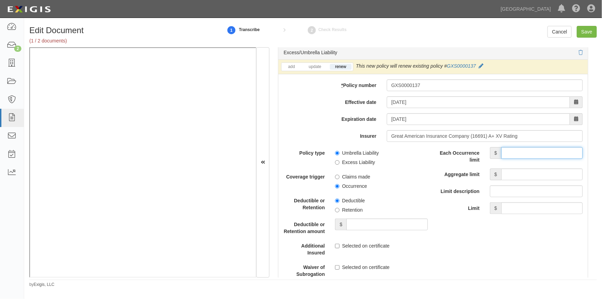
click at [536, 152] on input "Each Occurrence limit" at bounding box center [542, 153] width 81 height 12
type input "4,000,000"
click at [511, 173] on input "Aggregate limit" at bounding box center [542, 174] width 81 height 12
type input "4,000,000"
click at [337, 162] on input "Excess Liability" at bounding box center [337, 162] width 4 height 4
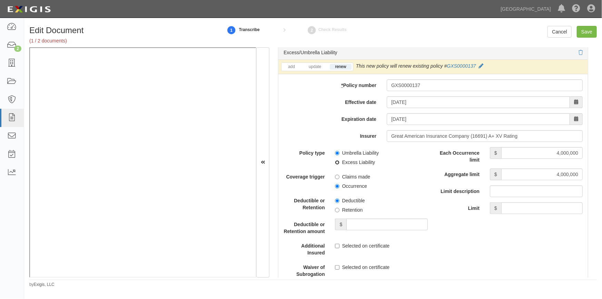
radio input "true"
click at [587, 34] on input "Save" at bounding box center [587, 32] width 20 height 12
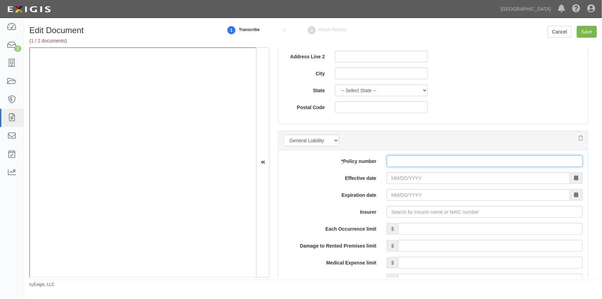
scroll to position [416, 0]
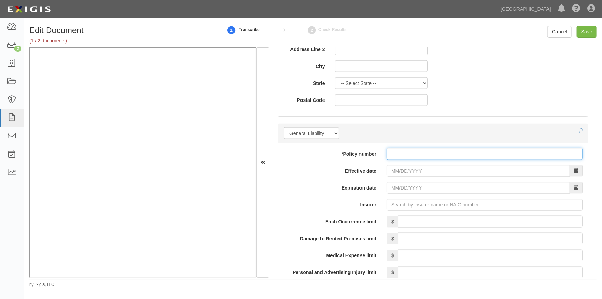
click at [387, 154] on input "* Policy number" at bounding box center [485, 154] width 196 height 12
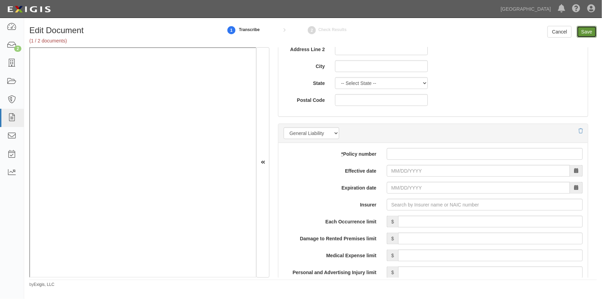
click at [583, 32] on input "Save" at bounding box center [587, 32] width 20 height 12
click at [558, 30] on link "Cancel" at bounding box center [560, 32] width 24 height 12
click at [338, 134] on select "General Liability Liability Insurance Watercraft Liability" at bounding box center [312, 133] width 56 height 12
click at [545, 87] on div "Name Line 1 Name Line 2 Address Line 1 Address Line 2 City State -- Select Stat…" at bounding box center [434, 52] width 310 height 118
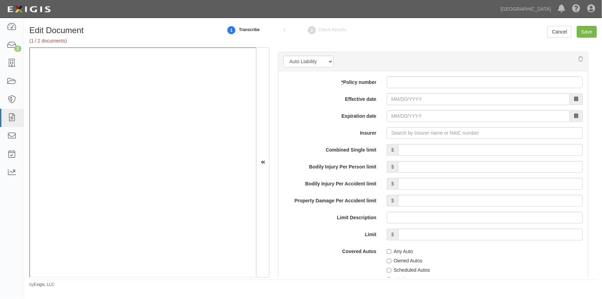
scroll to position [976, 0]
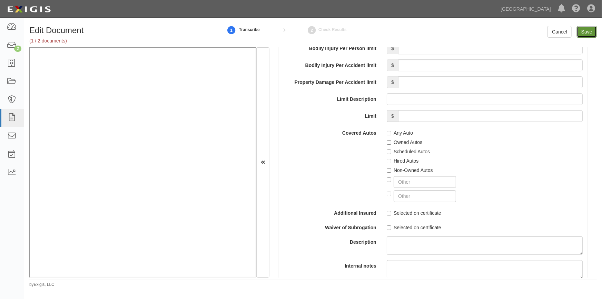
click at [588, 35] on input "Save" at bounding box center [587, 32] width 20 height 12
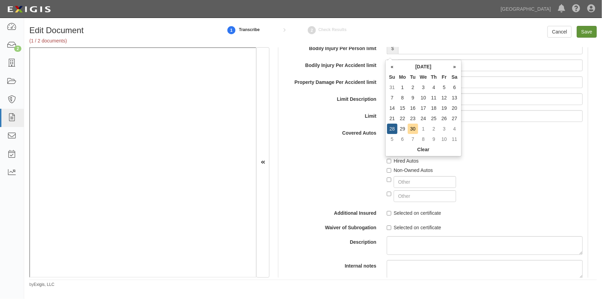
scroll to position [533, 0]
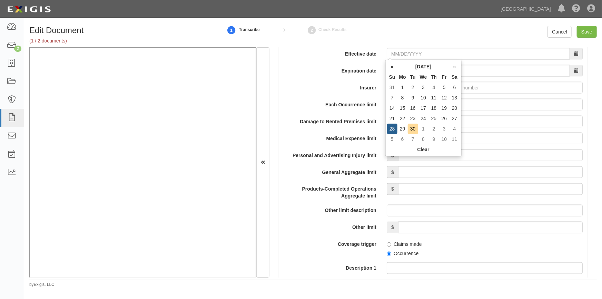
click at [330, 55] on label "Effective date" at bounding box center [330, 52] width 103 height 9
click at [387, 55] on input "Effective date" at bounding box center [478, 54] width 183 height 12
click at [388, 60] on div "« September 2025 » Su Mo Tu We Th Fr Sa 31 1 2 3 4 5 6 7 8 9 10 11 12 13 14 15 …" at bounding box center [424, 108] width 76 height 97
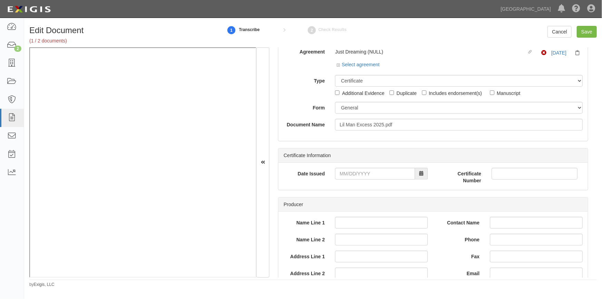
scroll to position [0, 0]
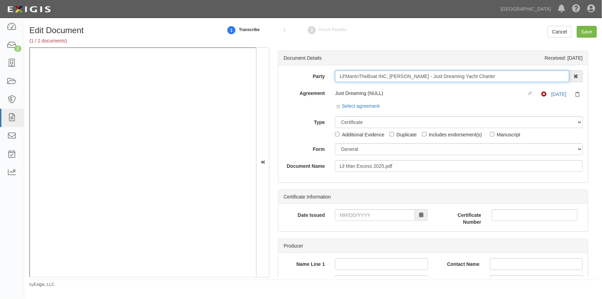
drag, startPoint x: 338, startPoint y: 76, endPoint x: 376, endPoint y: 74, distance: 37.7
click at [376, 74] on input "Lil'ManInTheBoat INC, [PERSON_NAME] - Just Dreaming Yacht Charter" at bounding box center [452, 76] width 234 height 12
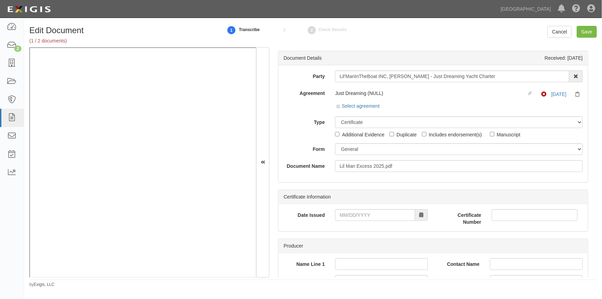
drag, startPoint x: 258, startPoint y: 45, endPoint x: 255, endPoint y: 44, distance: 3.6
click at [259, 45] on div "Edit Document (1 / 2 documents) 1 Transcribe 2 Check Results Cancel Save" at bounding box center [313, 36] width 578 height 21
click at [560, 29] on link "Cancel" at bounding box center [560, 32] width 24 height 12
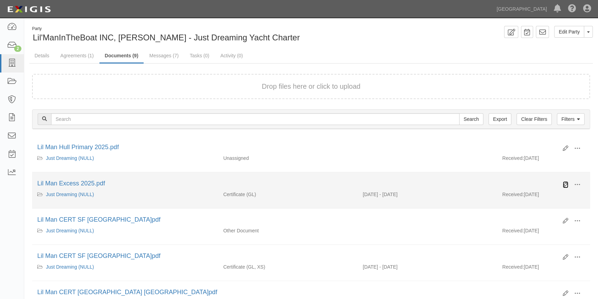
click at [567, 185] on icon at bounding box center [566, 185] width 6 height 6
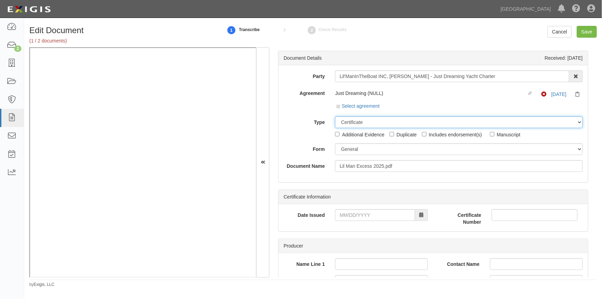
click at [363, 124] on select "Unassigned Binder Cancellation Notice Certificate Contract Endorsement Insuranc…" at bounding box center [459, 122] width 248 height 12
select select "OtherDetail"
click at [335, 116] on select "Unassigned Binder Cancellation Notice Certificate Contract Endorsement Insuranc…" at bounding box center [459, 122] width 248 height 12
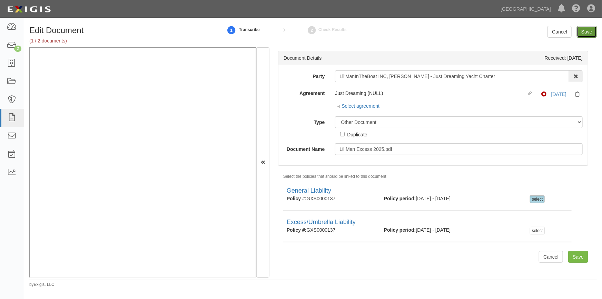
click at [580, 32] on input "Save" at bounding box center [587, 32] width 20 height 12
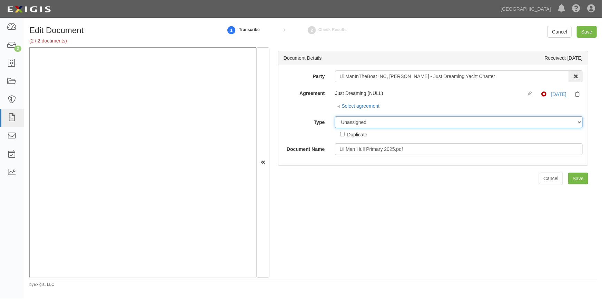
click at [367, 121] on select "Unassigned Binder Cancellation Notice Certificate Contract Endorsement Insuranc…" at bounding box center [459, 122] width 248 height 12
select select "CertificateDetail"
click at [335, 116] on select "Unassigned Binder Cancellation Notice Certificate Contract Endorsement Insuranc…" at bounding box center [459, 122] width 248 height 12
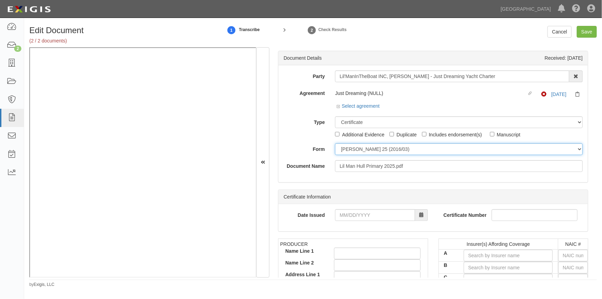
click at [360, 150] on select "ACORD 25 (2016/03) ACORD 101 ACORD 855 NY (2014/05) General" at bounding box center [459, 149] width 248 height 12
select select "GeneralFormDetail"
click at [335, 143] on select "ACORD 25 (2016/03) ACORD 101 ACORD 855 NY (2014/05) General" at bounding box center [459, 149] width 248 height 12
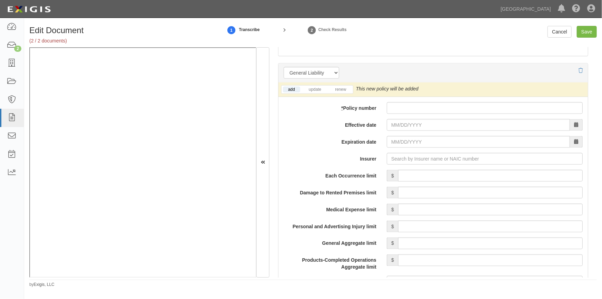
scroll to position [487, 0]
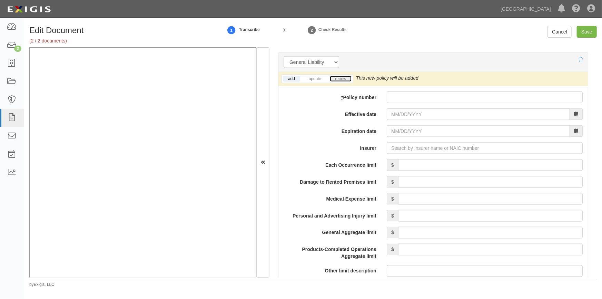
click at [343, 79] on link "renew" at bounding box center [340, 79] width 21 height 6
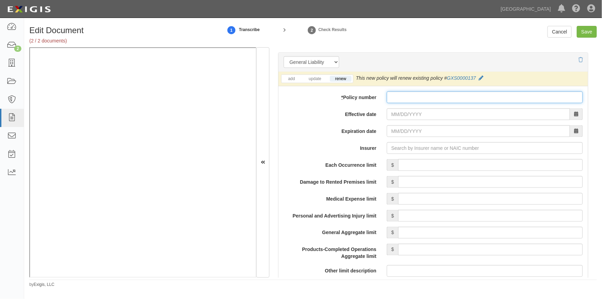
paste input "GIV0000019"
type input "GIV0000019"
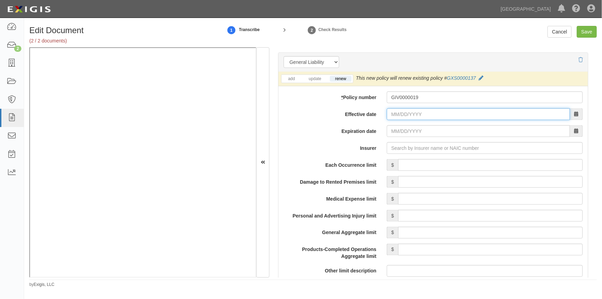
click at [407, 115] on input "Effective date" at bounding box center [478, 114] width 183 height 12
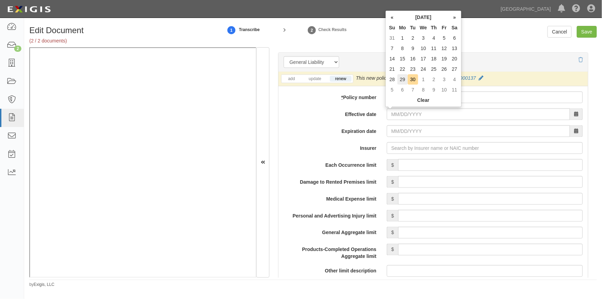
click at [402, 80] on td "29" at bounding box center [403, 79] width 10 height 10
type input "09/29/2025"
type input "09/29/2026"
drag, startPoint x: 418, startPoint y: 114, endPoint x: 389, endPoint y: 113, distance: 29.0
click at [389, 113] on input "09/29/2025" at bounding box center [478, 114] width 183 height 12
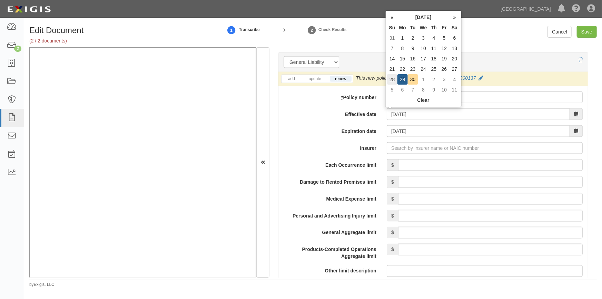
click at [394, 80] on td "28" at bounding box center [392, 79] width 10 height 10
type input "09/28/2025"
type input "09/28/2026"
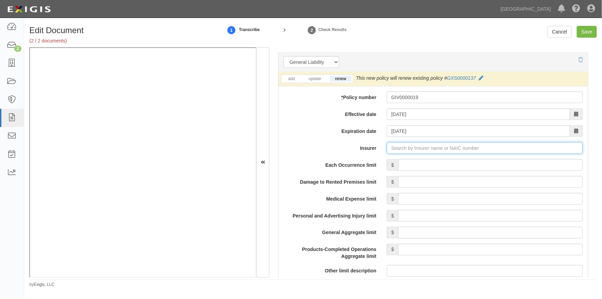
click at [411, 150] on input "Insurer" at bounding box center [485, 148] width 196 height 12
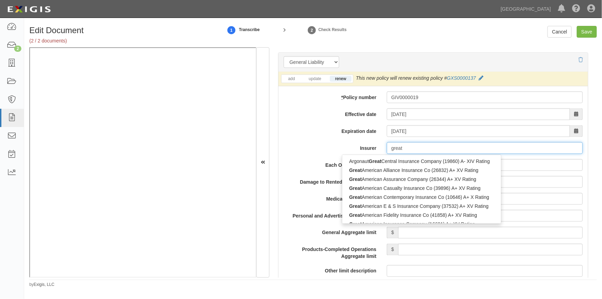
type input "great"
type input "great american Insurance Co of New York (22136) A+ XV Rating"
type input "great america"
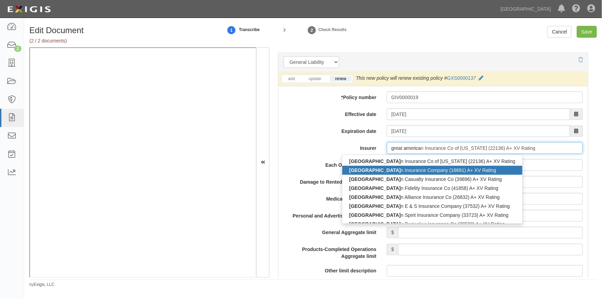
click at [402, 167] on div "Great America n Insurance Company (16691) A+ XV Rating" at bounding box center [433, 170] width 180 height 9
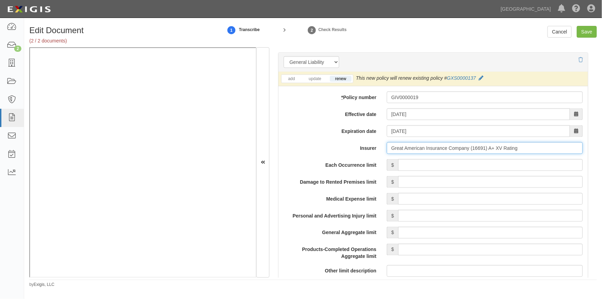
type input "Great American Insurance Company (16691) A+ XV Rating"
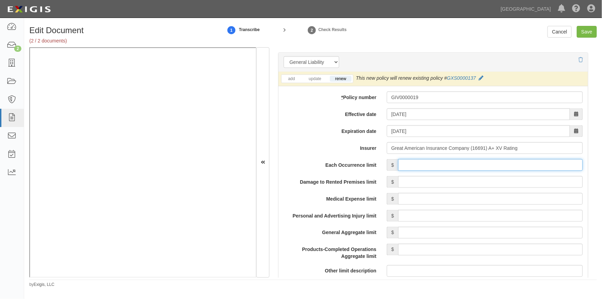
click at [435, 159] on input "Each Occurrence limit" at bounding box center [490, 165] width 185 height 12
type input "1,000,000"
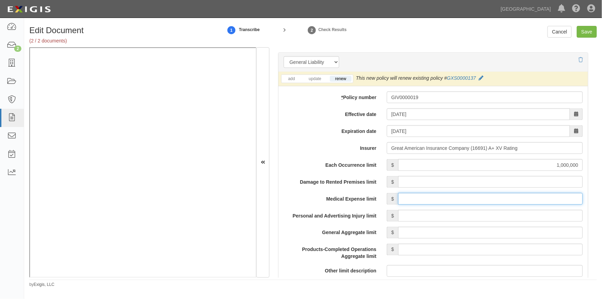
click at [420, 200] on input "Medical Expense limit" at bounding box center [490, 199] width 185 height 12
type input "5,000"
click at [586, 34] on input "Save" at bounding box center [587, 32] width 20 height 12
type input "1000000"
type input "5000"
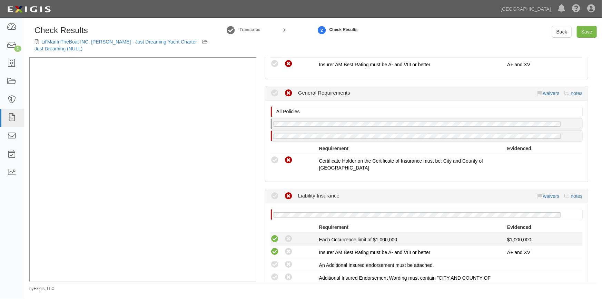
scroll to position [157, 0]
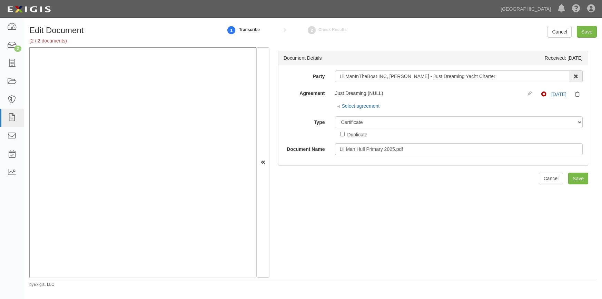
select select "CertificateDetail"
click at [564, 28] on link "Cancel" at bounding box center [560, 32] width 24 height 12
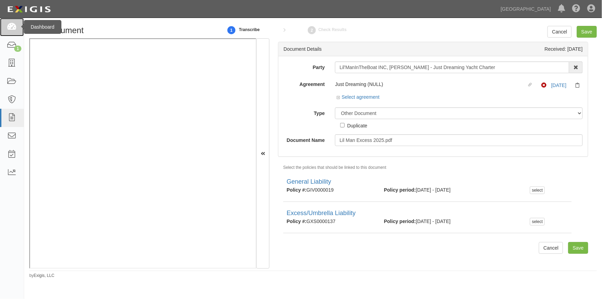
click at [11, 30] on icon at bounding box center [12, 27] width 10 height 8
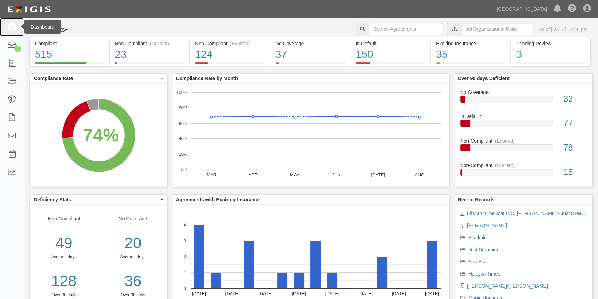
click at [13, 28] on icon at bounding box center [12, 27] width 10 height 8
click at [479, 215] on li "Lil'ManInTheBoat INC, [PERSON_NAME] - Just Dreaming Yacht Charter" at bounding box center [523, 213] width 127 height 7
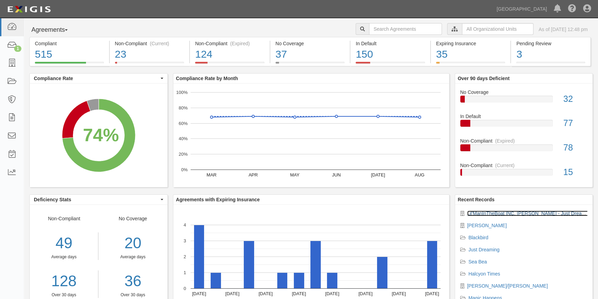
click at [480, 214] on link "Lil'ManInTheBoat INC, [PERSON_NAME] - Just Dreaming Yacht Charter" at bounding box center [545, 214] width 156 height 6
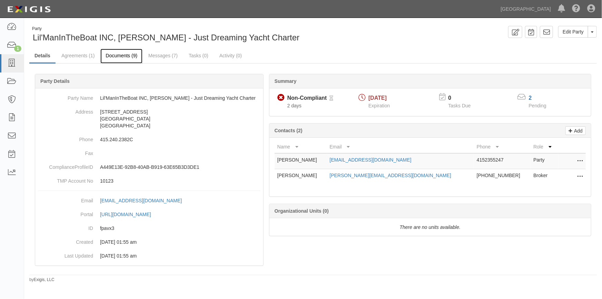
click at [122, 56] on link "Documents (9)" at bounding box center [121, 56] width 42 height 15
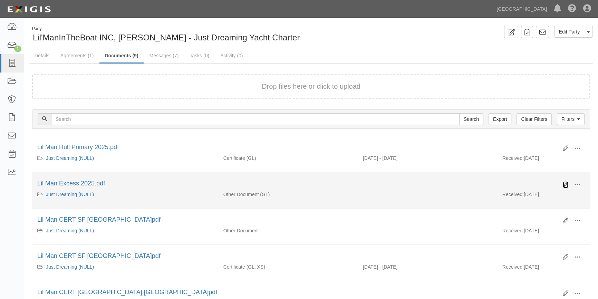
click at [565, 185] on icon at bounding box center [566, 185] width 6 height 6
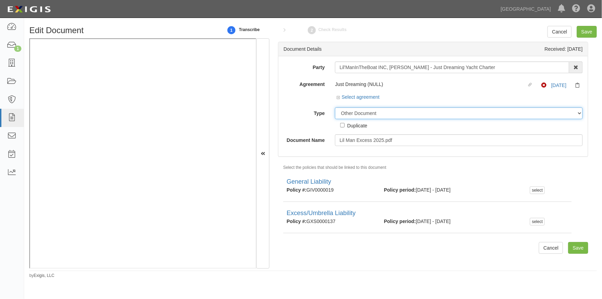
click at [354, 116] on select "Unassigned Binder Cancellation Notice Certificate Contract Endorsement Insuranc…" at bounding box center [459, 113] width 248 height 12
select select "CertificateDetail"
click at [335, 107] on select "Unassigned Binder Cancellation Notice Certificate Contract Endorsement Insuranc…" at bounding box center [459, 113] width 248 height 12
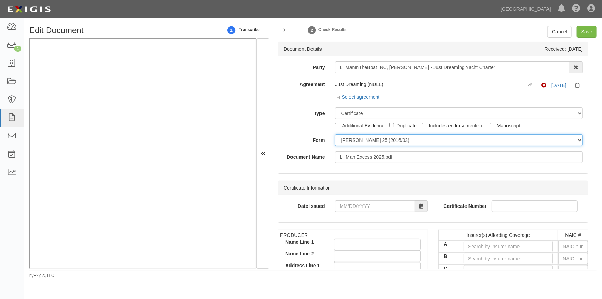
click at [384, 139] on select "[PERSON_NAME] 25 (2016/03) [PERSON_NAME] 101 [PERSON_NAME] 855 NY (2014/05) Gen…" at bounding box center [459, 140] width 248 height 12
select select "GeneralFormDetail"
click at [335, 134] on select "[PERSON_NAME] 25 (2016/03) [PERSON_NAME] 101 [PERSON_NAME] 855 NY (2014/05) Gen…" at bounding box center [459, 140] width 248 height 12
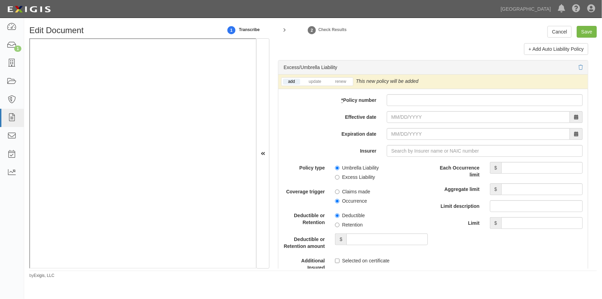
scroll to position [1319, 0]
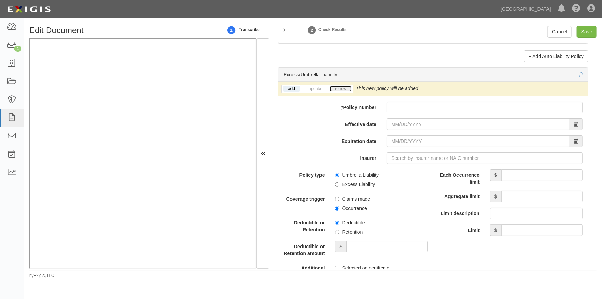
click at [339, 89] on link "renew" at bounding box center [340, 89] width 21 height 6
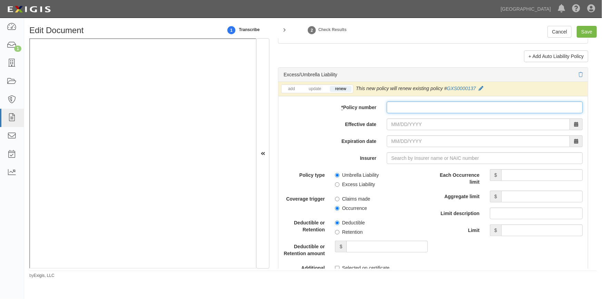
paste input "GXS0000137"
type input "GXS0000137"
click at [403, 122] on input "Effective date" at bounding box center [478, 124] width 183 height 12
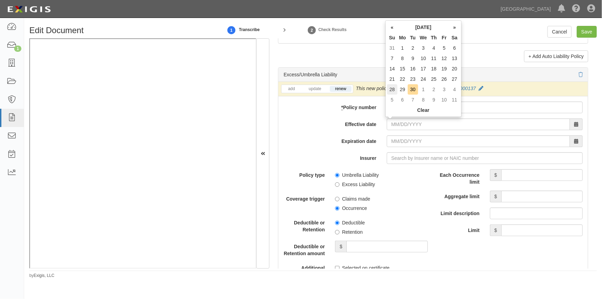
click at [395, 88] on td "28" at bounding box center [392, 89] width 10 height 10
type input "09/28/2025"
type input "09/28/2026"
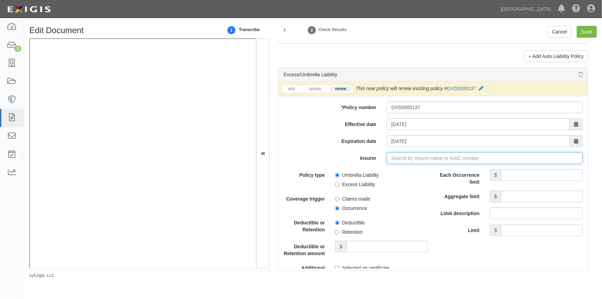
click at [403, 155] on input "Insurer" at bounding box center [485, 158] width 196 height 12
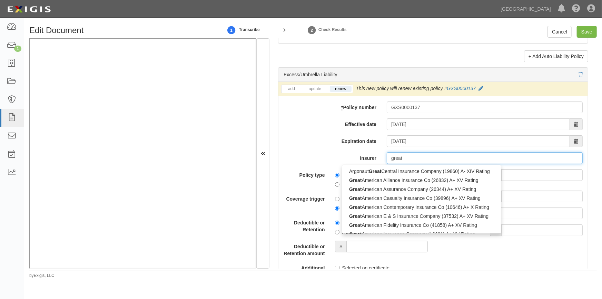
type input "great"
type input "great american Insurance Co of New York (22136) A+ XV Rating"
type input "great american"
type input "great american insurance Co of New York (22136) A+ XV Rating"
type input "great american in"
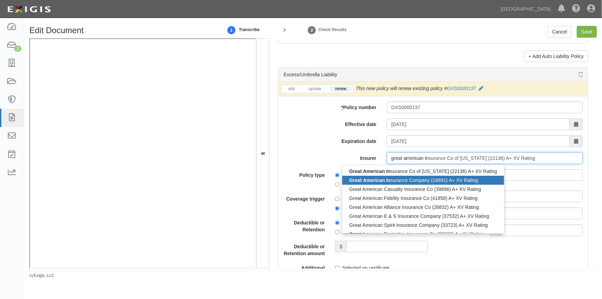
click at [393, 176] on div "Great American In surance Company (16691) A+ XV Rating" at bounding box center [424, 180] width 162 height 9
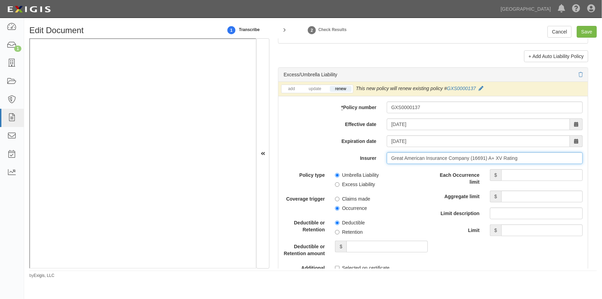
type input "Great American Insurance Company (16691) A+ XV Rating"
click at [528, 174] on input "Each Occurrence limit" at bounding box center [542, 175] width 81 height 12
type input "4,000,000"
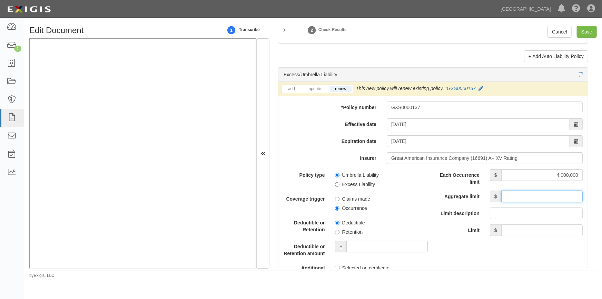
click at [521, 197] on input "Aggregate limit" at bounding box center [542, 197] width 81 height 12
type input "4,000,000"
click at [337, 185] on input "Excess Liability" at bounding box center [337, 184] width 4 height 4
radio input "true"
click at [580, 31] on input "Save" at bounding box center [587, 32] width 20 height 12
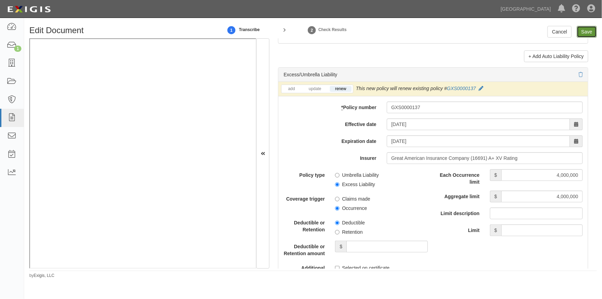
type input "4000000"
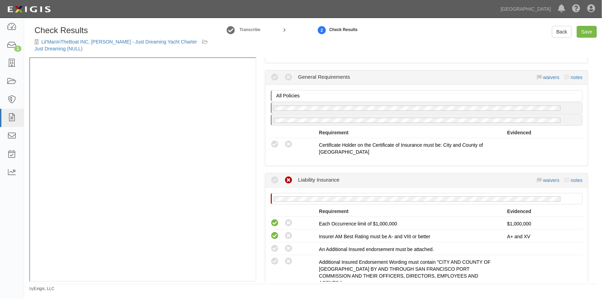
scroll to position [220, 0]
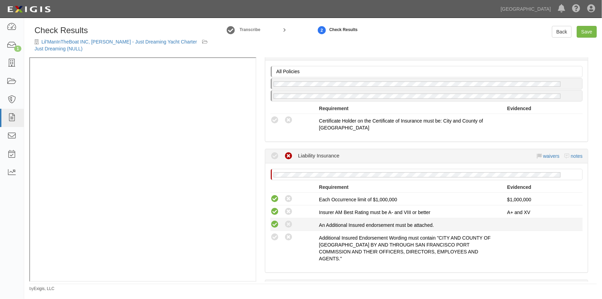
click at [276, 222] on icon at bounding box center [275, 224] width 9 height 9
radio input "true"
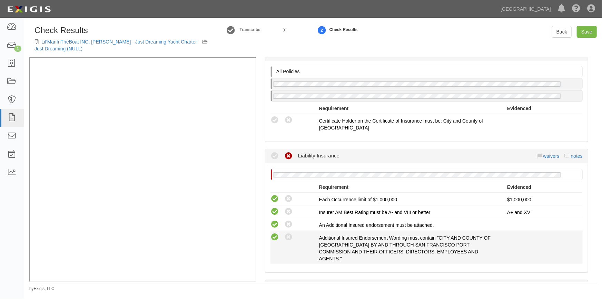
click at [273, 237] on icon at bounding box center [275, 237] width 9 height 9
radio input "true"
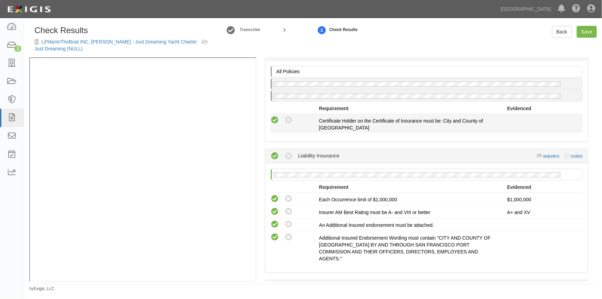
click at [275, 121] on icon at bounding box center [275, 120] width 9 height 9
radio input "true"
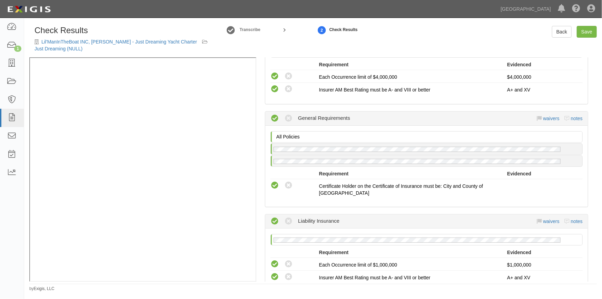
scroll to position [165, 0]
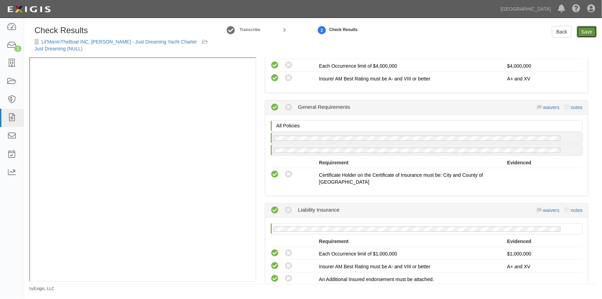
click at [583, 32] on link "Save" at bounding box center [587, 32] width 20 height 12
radio input "true"
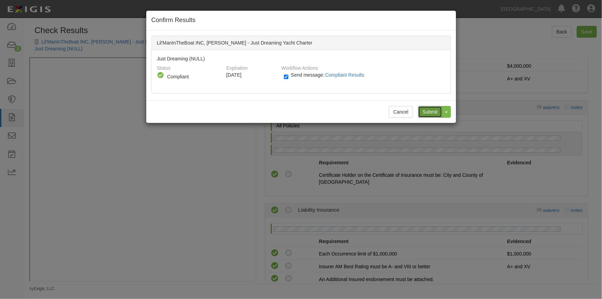
click at [431, 112] on input "Submit" at bounding box center [430, 112] width 24 height 12
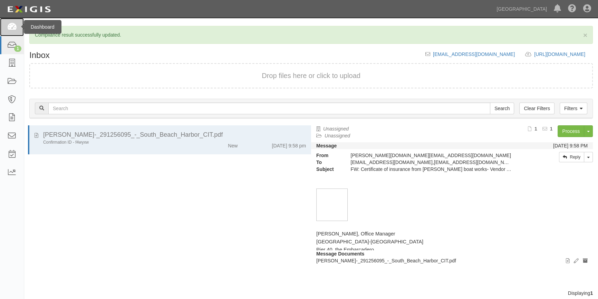
click at [10, 27] on icon at bounding box center [12, 27] width 10 height 8
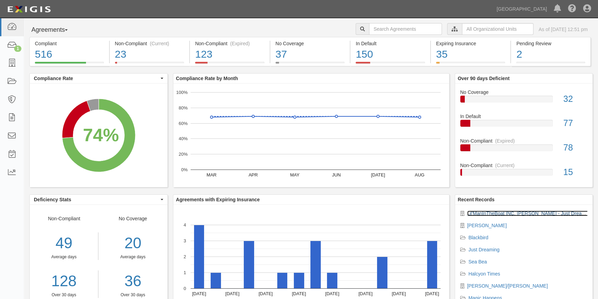
click at [475, 212] on link "Lil'ManInTheBoat INC, [PERSON_NAME] - Just Dreaming Yacht Charter" at bounding box center [545, 214] width 156 height 6
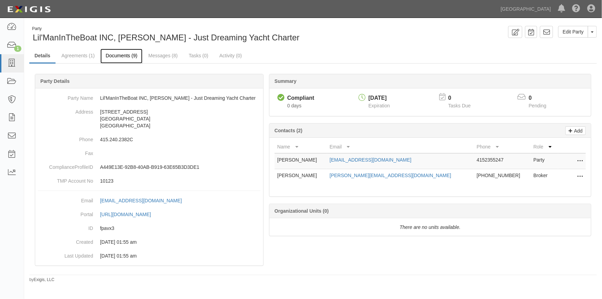
click at [118, 55] on link "Documents (9)" at bounding box center [121, 56] width 42 height 15
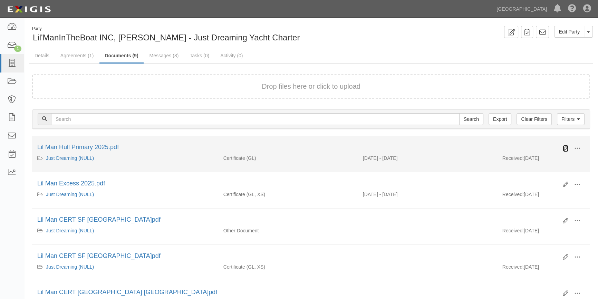
click at [567, 148] on icon at bounding box center [566, 149] width 6 height 6
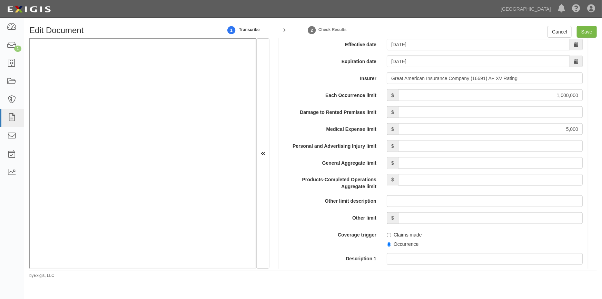
scroll to position [628, 0]
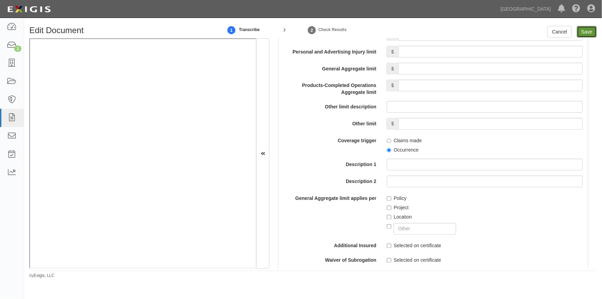
click at [585, 32] on input "Save" at bounding box center [587, 32] width 20 height 12
type input "1000000"
type input "5000"
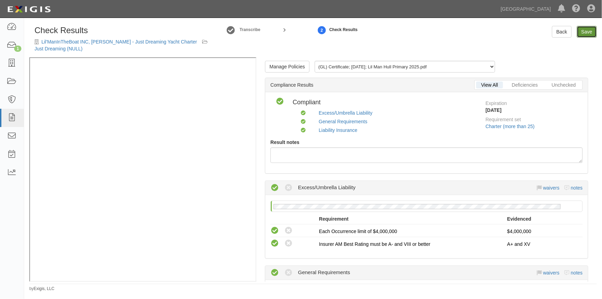
click at [582, 31] on link "Save" at bounding box center [587, 32] width 20 height 12
radio input "true"
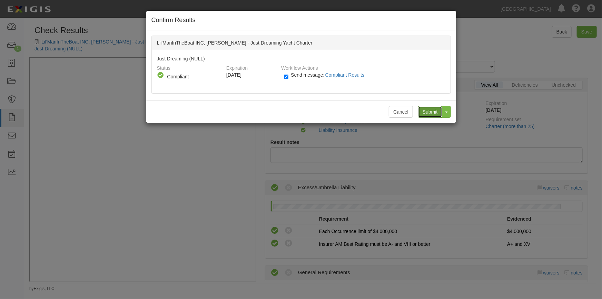
click at [426, 112] on input "Submit" at bounding box center [430, 112] width 24 height 12
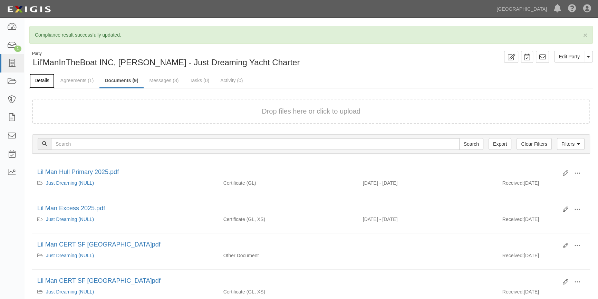
click at [46, 81] on link "Details" at bounding box center [41, 81] width 25 height 15
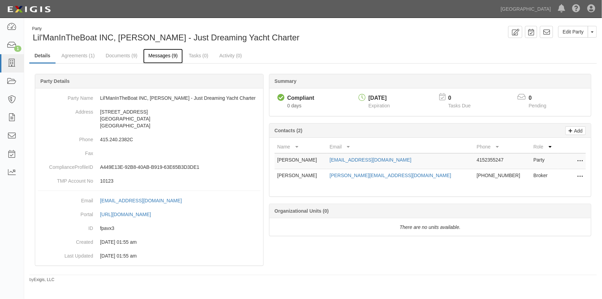
click at [165, 57] on link "Messages (9)" at bounding box center [163, 56] width 40 height 15
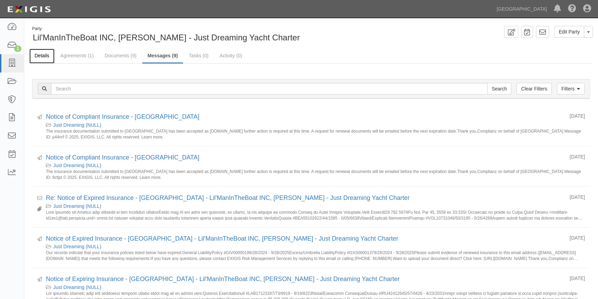
click at [46, 58] on link "Details" at bounding box center [41, 56] width 25 height 15
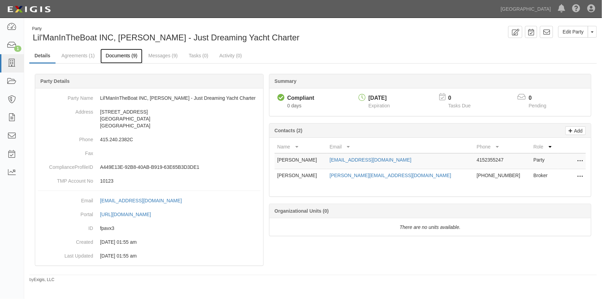
click at [126, 57] on link "Documents (9)" at bounding box center [121, 56] width 42 height 15
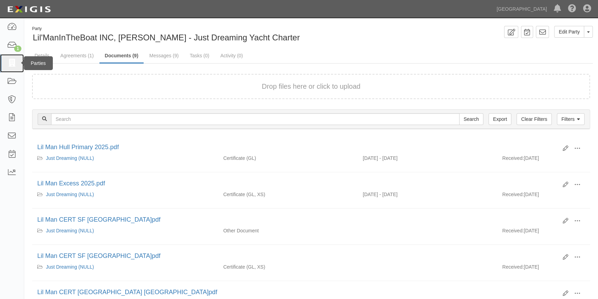
click at [15, 62] on icon at bounding box center [12, 63] width 10 height 8
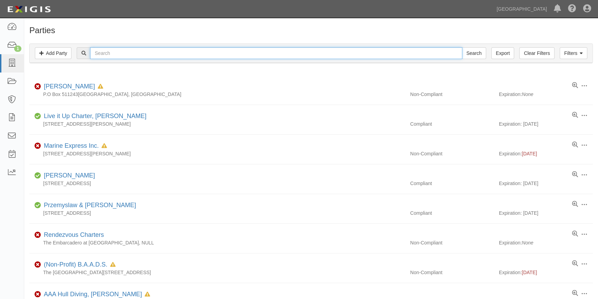
click at [118, 57] on input "text" at bounding box center [276, 53] width 372 height 12
type input "timko"
click at [462, 47] on input "Search" at bounding box center [474, 53] width 24 height 12
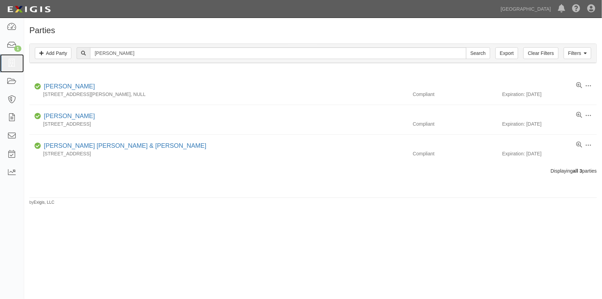
click at [10, 60] on icon at bounding box center [12, 63] width 10 height 8
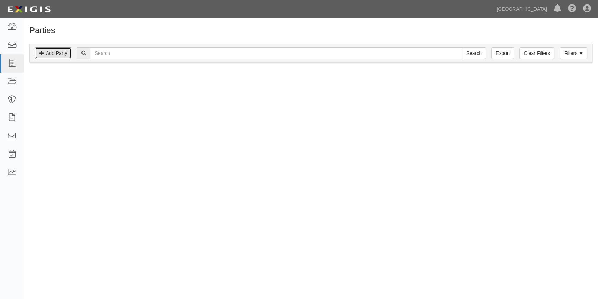
click at [54, 55] on link "Add Party" at bounding box center [53, 53] width 37 height 12
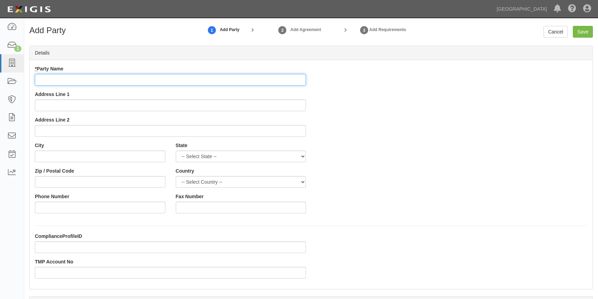
click at [59, 81] on input "* Party Name" at bounding box center [170, 80] width 271 height 12
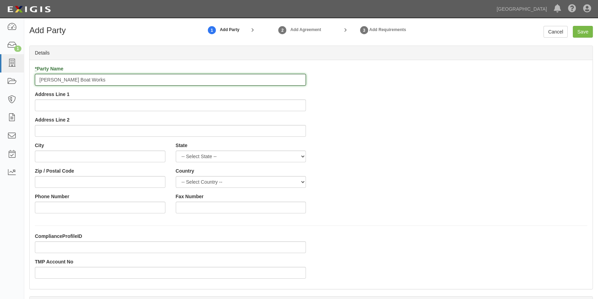
click at [39, 79] on input "[PERSON_NAME] Boat Works" at bounding box center [170, 80] width 271 height 12
type input "[PERSON_NAME], [PERSON_NAME] Boat Works"
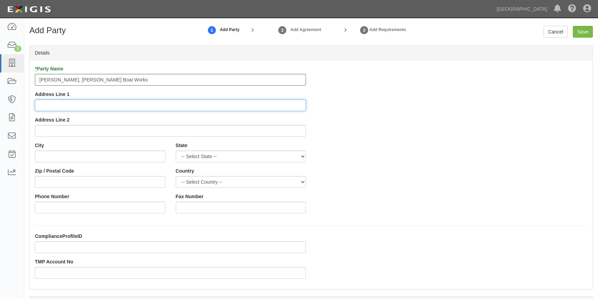
click at [42, 104] on input "Address Line 1" at bounding box center [170, 105] width 271 height 12
paste input "2601 C Blanding Ave. #232"
type input "2601 C Blanding Ave. #232"
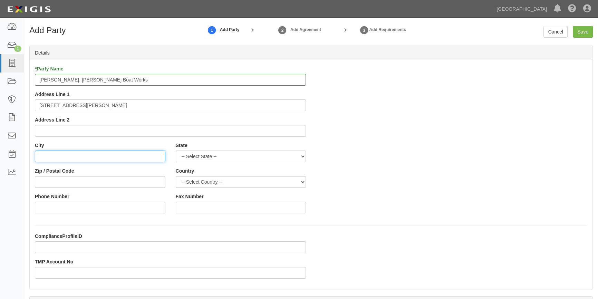
click at [60, 157] on input "City" at bounding box center [100, 157] width 131 height 12
type input "Alameda"
select select "CA"
type input "94501"
select select "US"
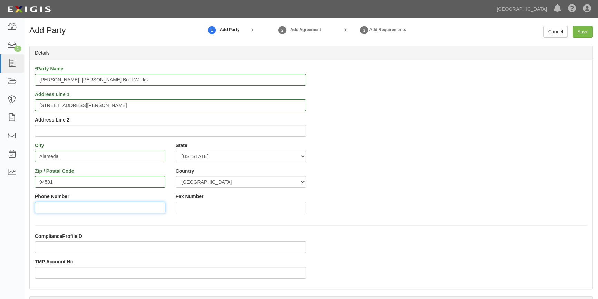
type input "2"
type input "510-491-6954"
click at [62, 230] on div "* Party Name Matthew Timko, TIMKO Boat Works Address Line 1 2601 C Blanding Ave…" at bounding box center [311, 174] width 563 height 229
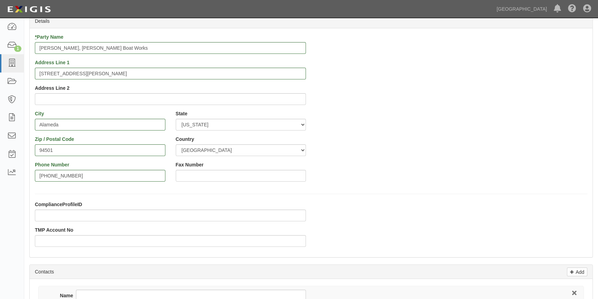
scroll to position [62, 0]
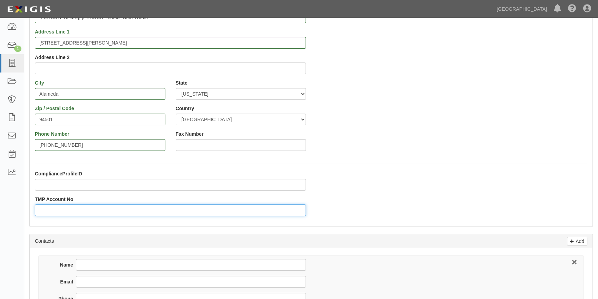
click at [59, 211] on input "TMP Account No" at bounding box center [170, 210] width 271 height 12
type input "11305"
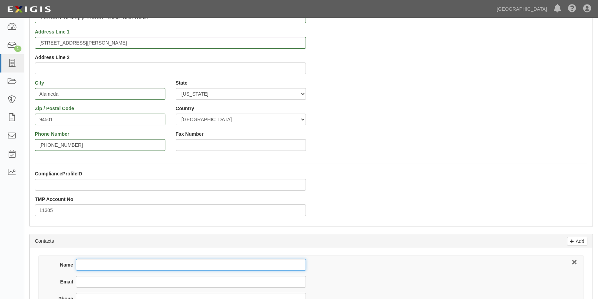
click at [107, 264] on input "Name" at bounding box center [191, 265] width 230 height 12
type input "Matthew Timko"
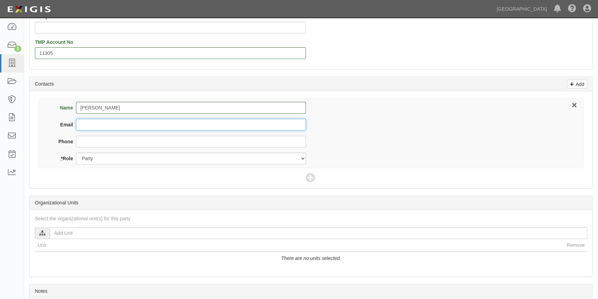
paste input "timkoboatworks@gmail.com"
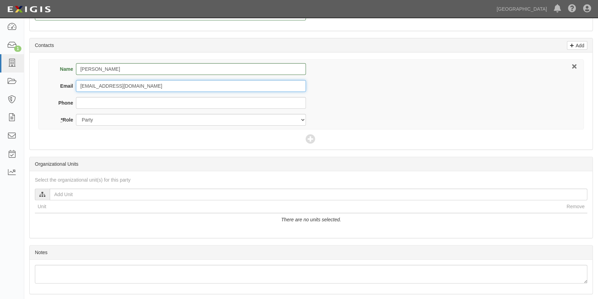
scroll to position [281, 0]
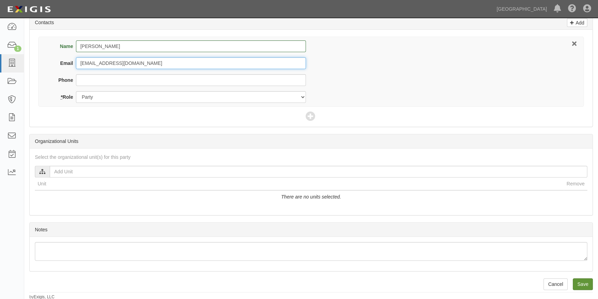
type input "timkoboatworks@gmail.com"
click at [584, 283] on input "Save" at bounding box center [583, 284] width 20 height 12
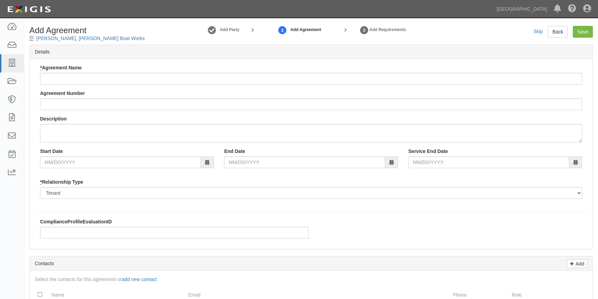
checkbox input "true"
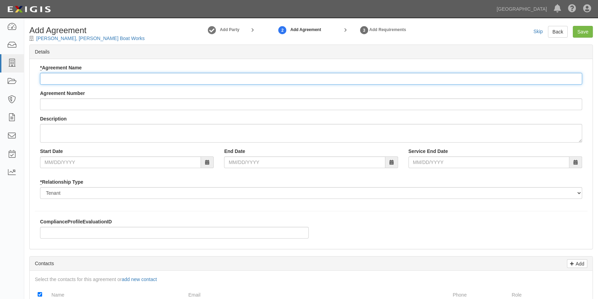
click at [99, 79] on input "* Agreement Name" at bounding box center [311, 79] width 542 height 12
click at [86, 79] on input "* Agreement Name" at bounding box center [311, 79] width 542 height 12
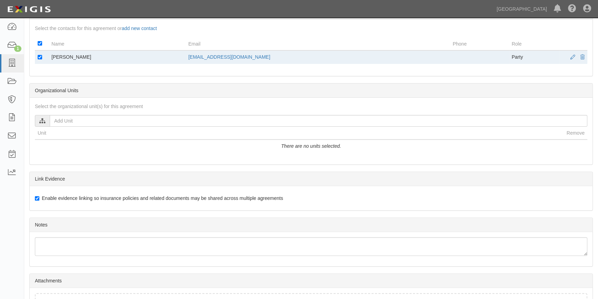
scroll to position [303, 0]
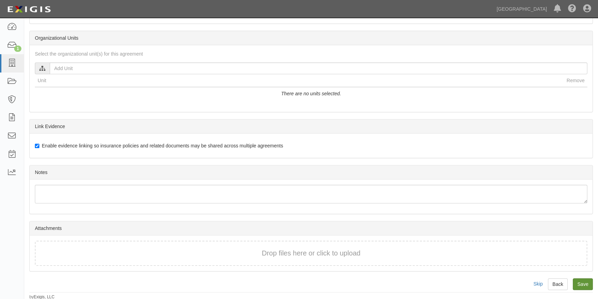
type input "[PERSON_NAME] Boat Works"
click at [580, 285] on input "Save" at bounding box center [583, 284] width 20 height 12
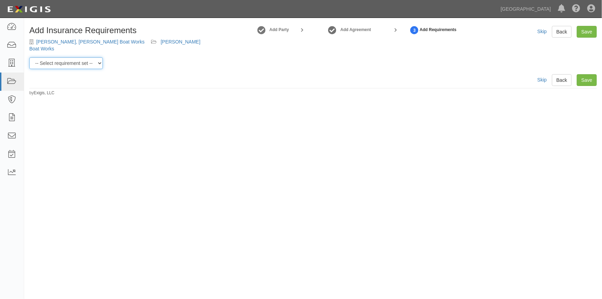
click at [101, 57] on select "-- Select requirement set -- Berth Holder Charter (24 or less) Charter (more th…" at bounding box center [66, 63] width 74 height 12
select select "53965"
click at [29, 57] on select "-- Select requirement set -- Berth Holder Charter (24 or less) Charter (more th…" at bounding box center [66, 63] width 74 height 12
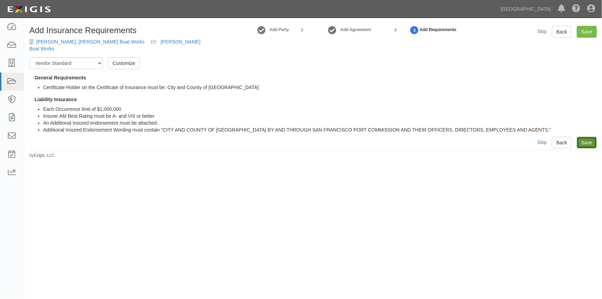
click at [582, 138] on link "Save" at bounding box center [587, 143] width 20 height 12
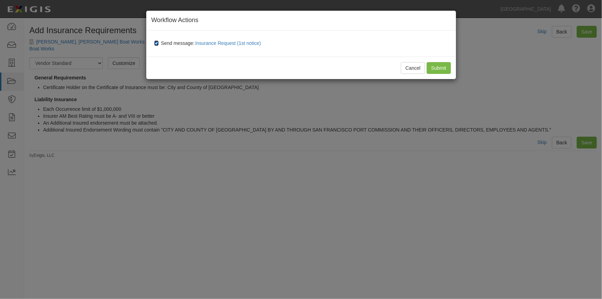
click at [155, 45] on input "Send message: Insurance Request (1st notice)" at bounding box center [156, 43] width 4 height 6
checkbox input "false"
click at [449, 67] on input "Submit" at bounding box center [439, 68] width 24 height 12
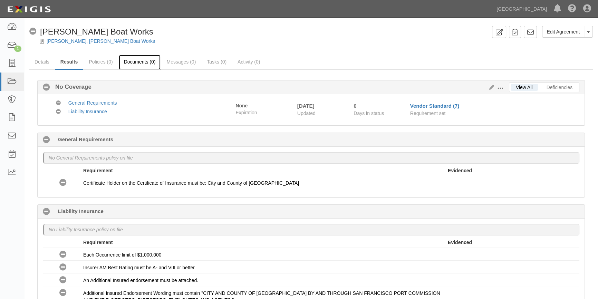
click at [130, 59] on link "Documents (0)" at bounding box center [140, 62] width 42 height 15
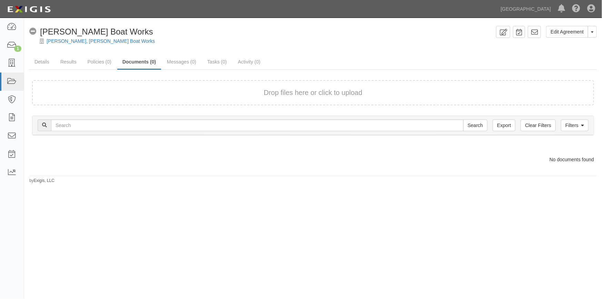
click at [132, 93] on div "Drop files here or click to upload" at bounding box center [313, 93] width 547 height 10
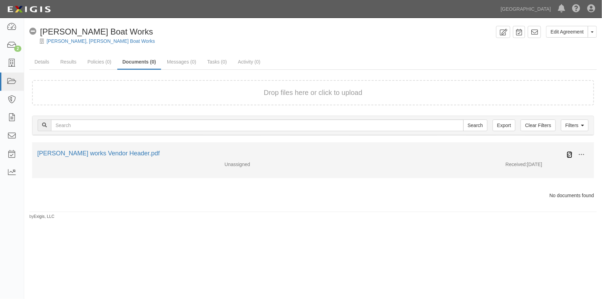
click at [570, 154] on icon at bounding box center [570, 155] width 6 height 6
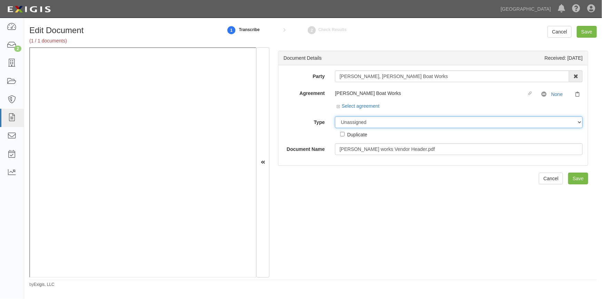
click at [366, 123] on select "Unassigned Binder Cancellation Notice Certificate Contract Endorsement Insuranc…" at bounding box center [459, 122] width 248 height 12
select select "OtherDetail"
click at [335, 116] on select "Unassigned Binder Cancellation Notice Certificate Contract Endorsement Insuranc…" at bounding box center [459, 122] width 248 height 12
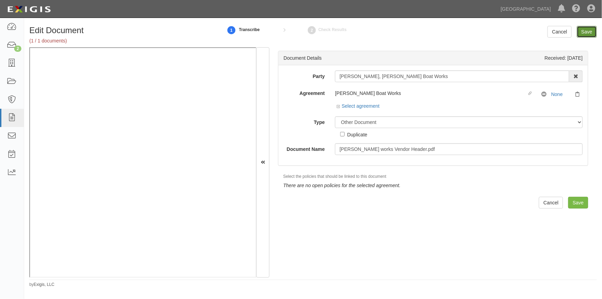
click at [587, 33] on input "Save" at bounding box center [587, 32] width 20 height 12
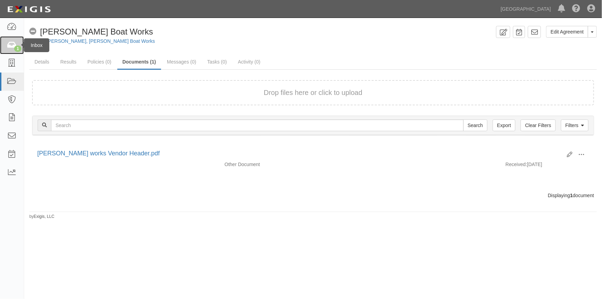
click at [7, 47] on icon at bounding box center [12, 45] width 10 height 8
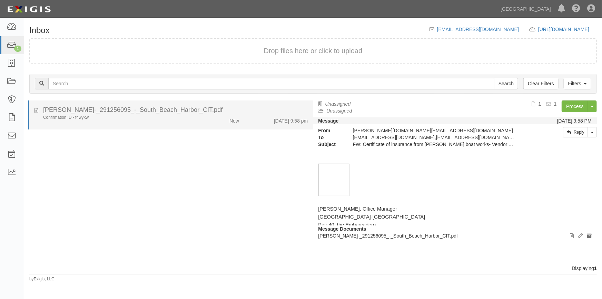
click at [109, 124] on li "[PERSON_NAME]-_291256095_-_South_Beach_Harbor_CIT.pdf Confirmation ID - f4wyxw …" at bounding box center [171, 114] width 286 height 29
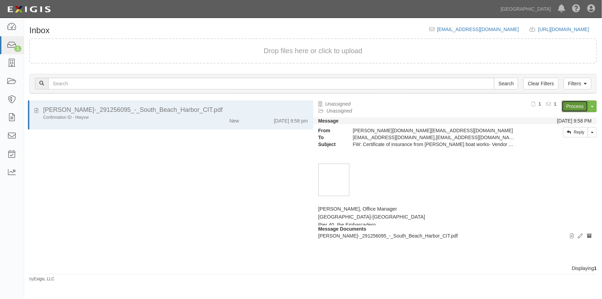
click at [574, 108] on link "Process" at bounding box center [575, 106] width 27 height 12
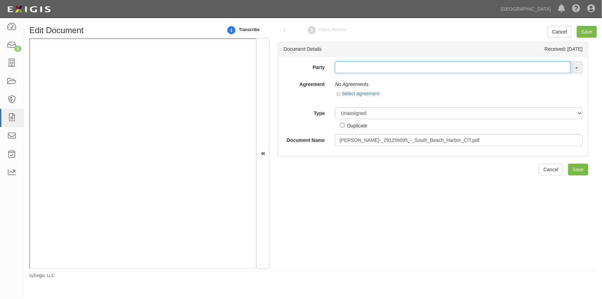
click at [344, 69] on input "text" at bounding box center [453, 67] width 236 height 12
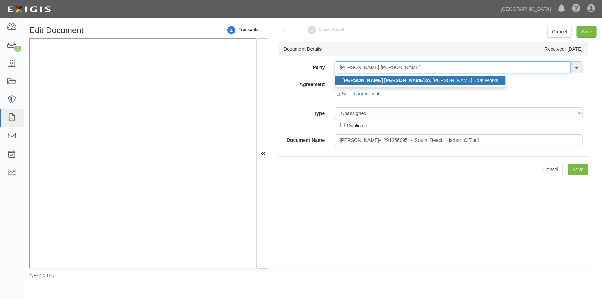
type input "matthew tim"
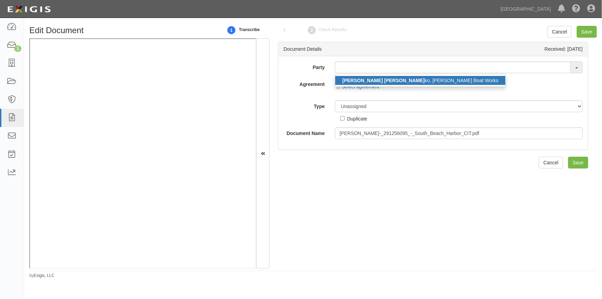
click at [350, 81] on strong "Matthew Tim" at bounding box center [384, 81] width 83 height 6
type input "Matthew Timko, TIMKO Boat Works"
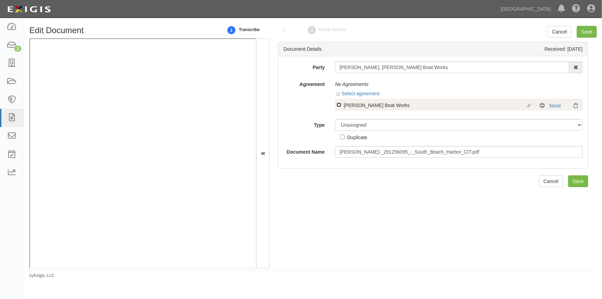
click at [337, 103] on input "Linked agreement TIMKO Boat Works Linked agreement" at bounding box center [339, 105] width 4 height 4
checkbox input "true"
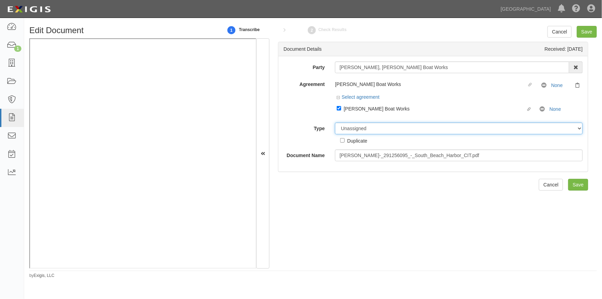
click at [363, 128] on select "Unassigned Binder Cancellation Notice Certificate Contract Endorsement Insuranc…" at bounding box center [459, 129] width 248 height 12
select select "CertificateDetail"
click at [335, 123] on select "Unassigned Binder Cancellation Notice Certificate Contract Endorsement Insuranc…" at bounding box center [459, 129] width 248 height 12
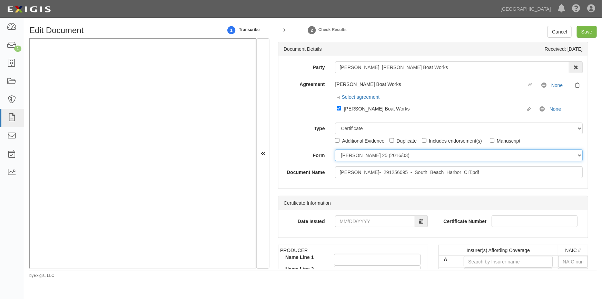
click at [353, 156] on select "ACORD 25 (2016/03) ACORD 101 ACORD 855 NY (2014/05) General" at bounding box center [459, 156] width 248 height 12
select select "GeneralFormDetail"
click at [335, 150] on select "ACORD 25 (2016/03) ACORD 101 ACORD 855 NY (2014/05) General" at bounding box center [459, 156] width 248 height 12
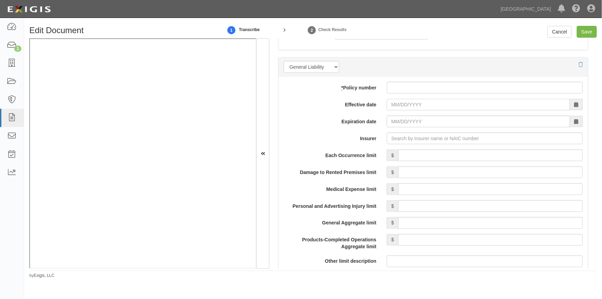
scroll to position [500, 0]
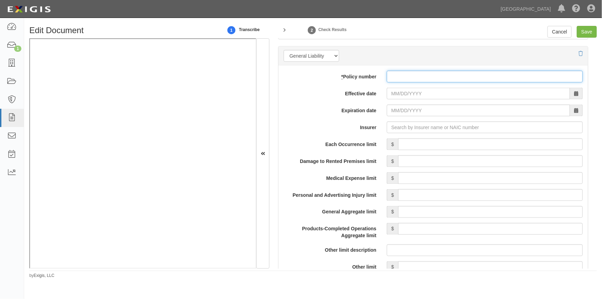
paste input "NXTWHL34KW-03-GL"
type input "NXTWHL34KW-03-GL"
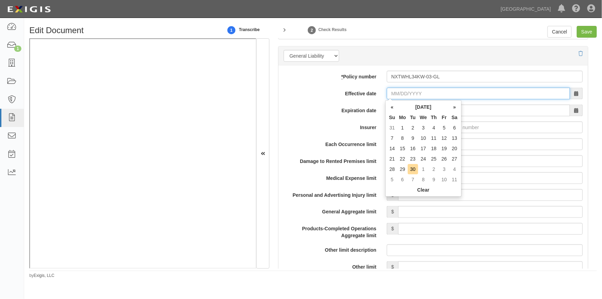
click at [409, 97] on input "Effective date" at bounding box center [478, 94] width 183 height 12
type input "01/01/2025"
type input "01/01/2026"
drag, startPoint x: 419, startPoint y: 93, endPoint x: 366, endPoint y: 97, distance: 53.0
click at [369, 97] on div "Effective date 01/01/2025" at bounding box center [434, 94] width 310 height 12
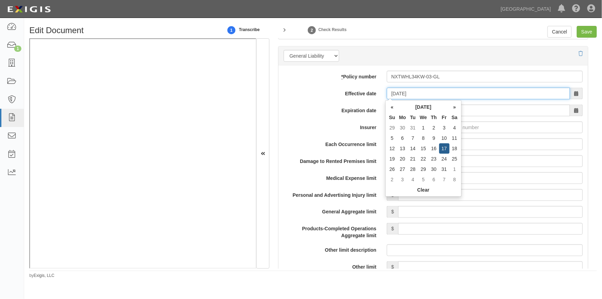
type input "01/17/2025"
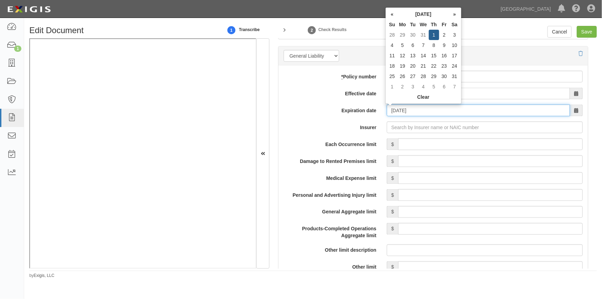
drag, startPoint x: 423, startPoint y: 112, endPoint x: 368, endPoint y: 112, distance: 54.2
click at [368, 112] on div "Expiration date 01/01/2026" at bounding box center [434, 111] width 310 height 12
type input "01/17/2026"
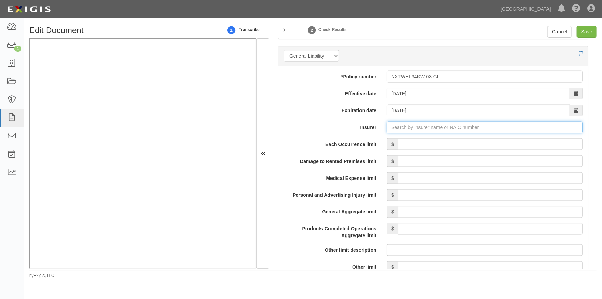
click at [411, 128] on input "Insurer" at bounding box center [485, 128] width 196 height 12
type input "180 Seguros S.A. (0) NR Rating"
type input "1"
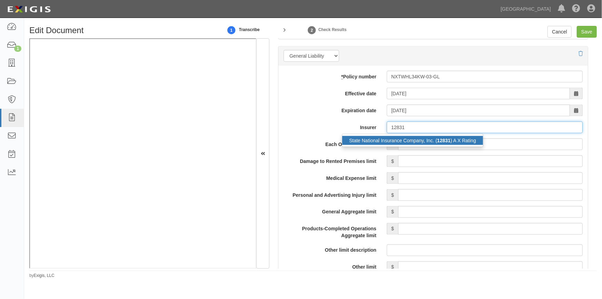
click at [374, 139] on div "State National Insurance Company, Inc. ( 12831 ) A X Rating" at bounding box center [413, 140] width 141 height 9
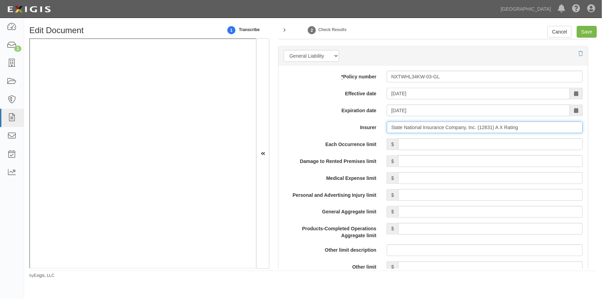
type input "State National Insurance Company, Inc. (12831) A X Rating"
click at [426, 147] on input "Each Occurrence limit" at bounding box center [490, 144] width 185 height 12
type input "1,000,000"
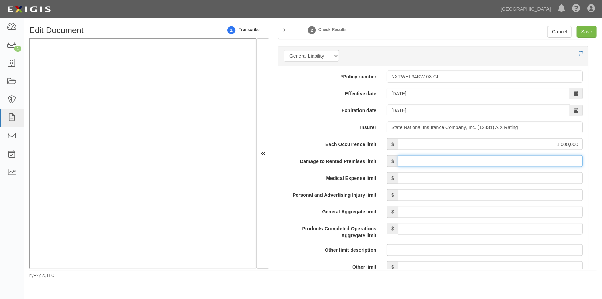
click at [510, 161] on input "Damage to Rented Premises limit" at bounding box center [490, 161] width 185 height 12
type input "1,000,000"
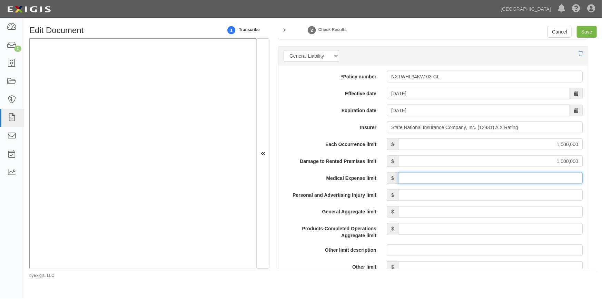
click at [512, 180] on input "Medical Expense limit" at bounding box center [490, 178] width 185 height 12
type input "10,000"
click at [518, 197] on input "Personal and Advertising Injury limit" at bounding box center [490, 195] width 185 height 12
type input "1,000,000"
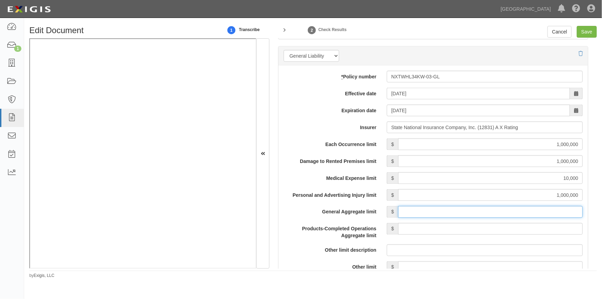
click at [519, 211] on input "General Aggregate limit" at bounding box center [490, 212] width 185 height 12
type input "1,000,000"
click at [514, 231] on input "Products-Completed Operations Aggregate limit" at bounding box center [490, 229] width 185 height 12
type input "1,000,000"
drag, startPoint x: 597, startPoint y: 102, endPoint x: 598, endPoint y: 118, distance: 16.3
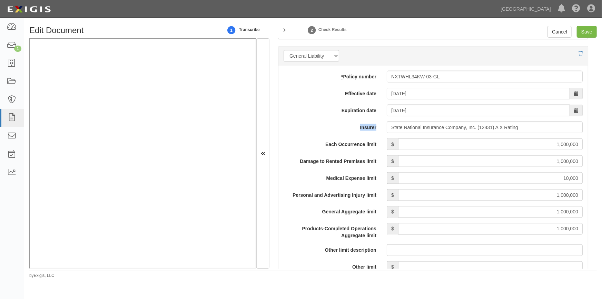
click at [598, 118] on div "Edit Document 1 Transcribe 2 Check Results Cancel Save Document Details Receive…" at bounding box center [313, 152] width 578 height 253
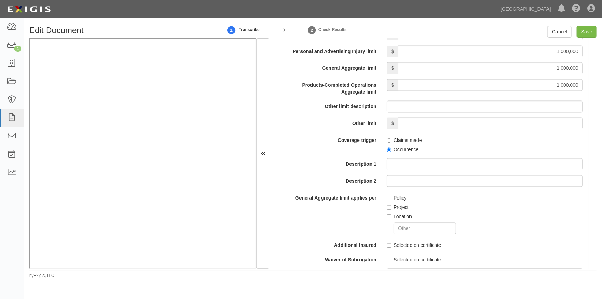
scroll to position [686, 0]
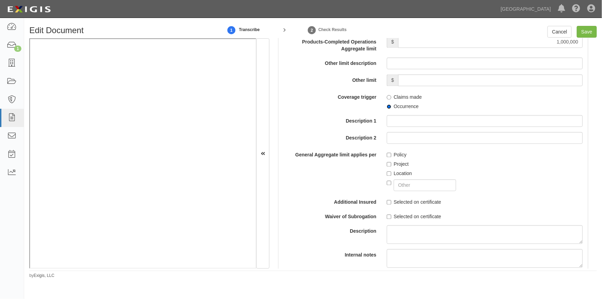
click at [387, 107] on input "Occurrence" at bounding box center [389, 107] width 4 height 4
radio input "true"
click at [387, 154] on input "Policy" at bounding box center [389, 155] width 4 height 4
checkbox input "true"
click at [387, 201] on input "Selected on certificate" at bounding box center [389, 202] width 4 height 4
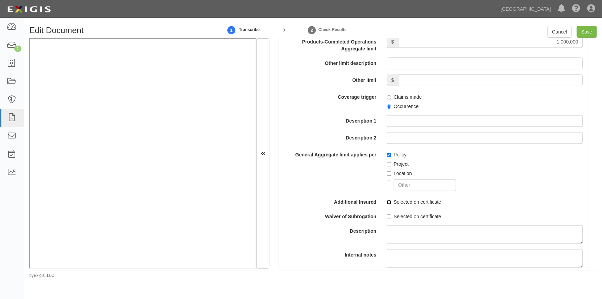
checkbox input "true"
click at [586, 31] on input "Save" at bounding box center [587, 32] width 20 height 12
type input "1000000"
type input "10000"
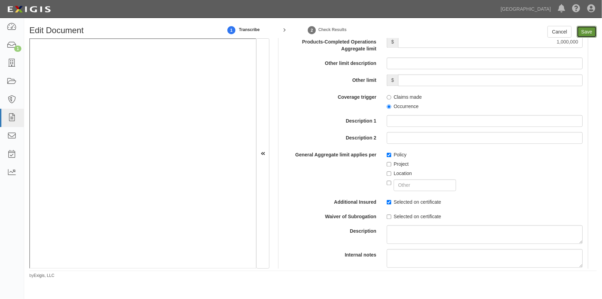
type input "1000000"
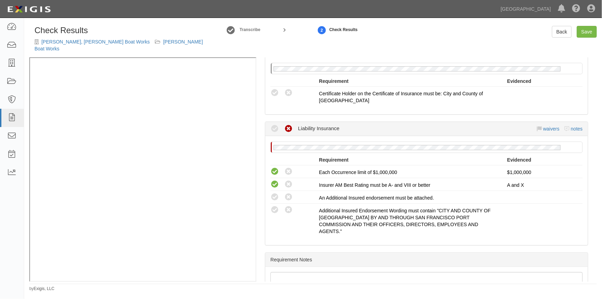
scroll to position [117, 0]
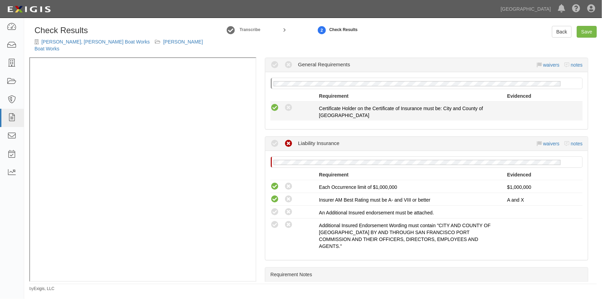
click at [276, 104] on icon at bounding box center [275, 108] width 9 height 9
radio input "true"
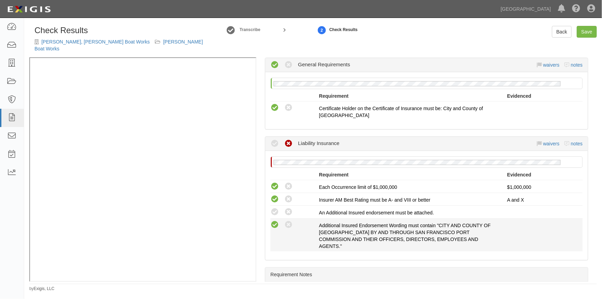
drag, startPoint x: 272, startPoint y: 204, endPoint x: 271, endPoint y: 213, distance: 9.0
click at [272, 208] on icon at bounding box center [275, 212] width 9 height 9
radio input "true"
click at [270, 220] on div "Compliant Waived: Non-Compliant" at bounding box center [293, 224] width 54 height 9
click at [273, 221] on icon at bounding box center [275, 225] width 9 height 9
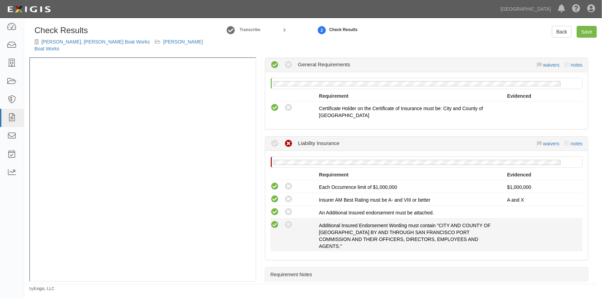
radio input "true"
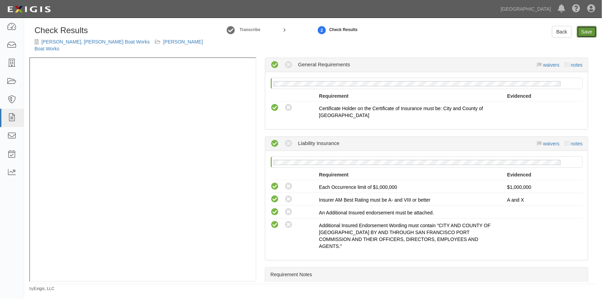
click at [586, 33] on link "Save" at bounding box center [587, 32] width 20 height 12
radio input "true"
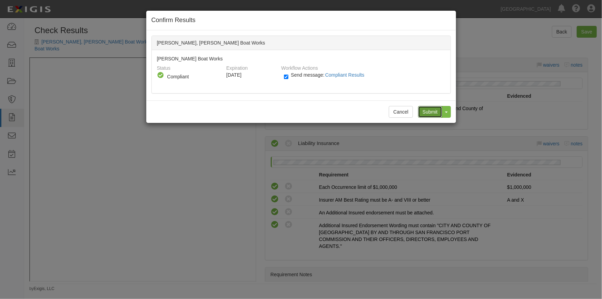
click at [432, 112] on input "Submit" at bounding box center [430, 112] width 24 height 12
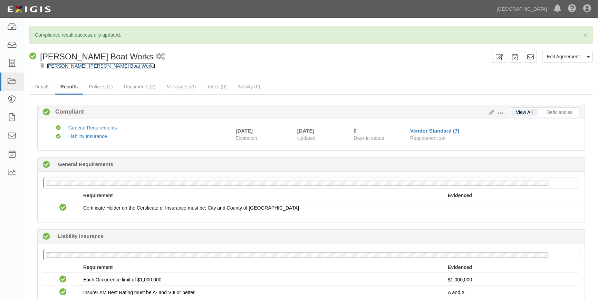
click at [53, 66] on link "[PERSON_NAME], [PERSON_NAME] Boat Works" at bounding box center [101, 66] width 108 height 6
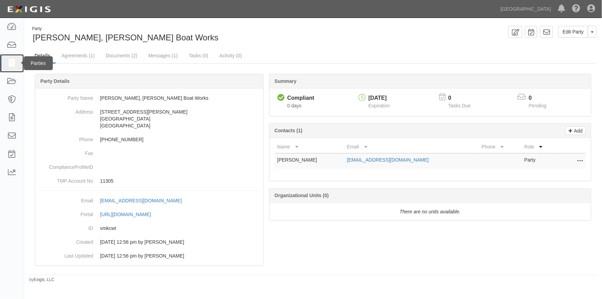
click at [12, 61] on icon at bounding box center [12, 63] width 10 height 8
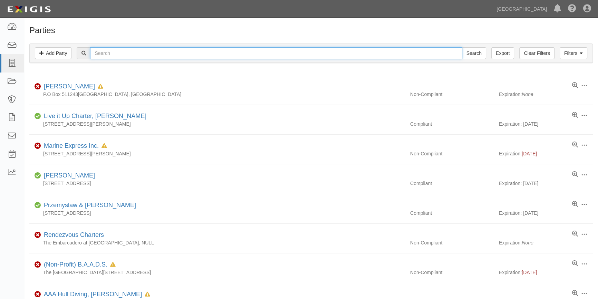
click at [113, 57] on input "text" at bounding box center [276, 53] width 372 height 12
type input "[PERSON_NAME]"
click at [462, 47] on input "Search" at bounding box center [474, 53] width 24 height 12
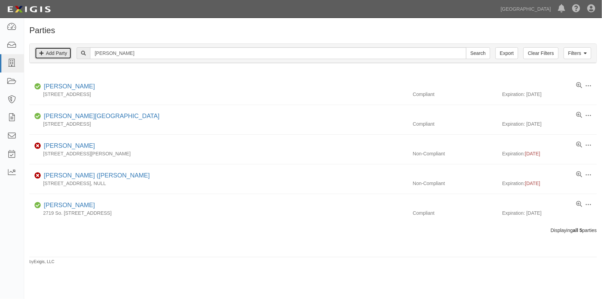
click at [49, 53] on link "Add Party" at bounding box center [53, 53] width 37 height 12
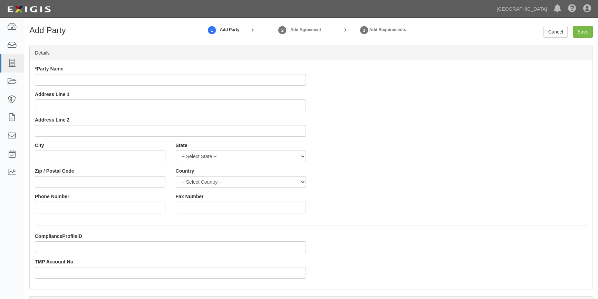
click at [74, 80] on input "* Party Name" at bounding box center [170, 80] width 271 height 12
type input "[PERSON_NAME]"
paste input "[STREET_ADDRESS]"
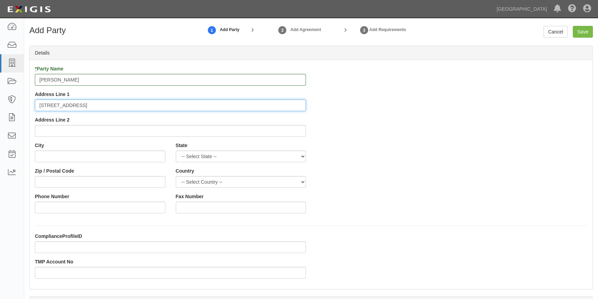
type input "[STREET_ADDRESS]"
click at [50, 156] on input "City" at bounding box center [100, 157] width 131 height 12
type input "San Jose"
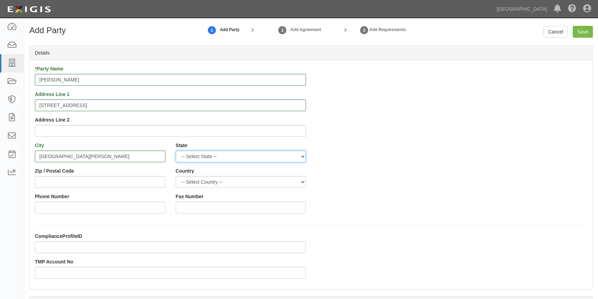
select select "CA"
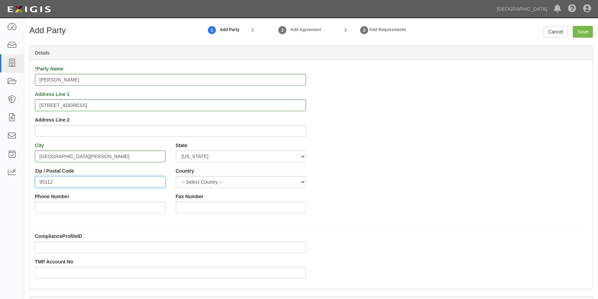
type input "95112"
select select "US"
type input "650-796-8362"
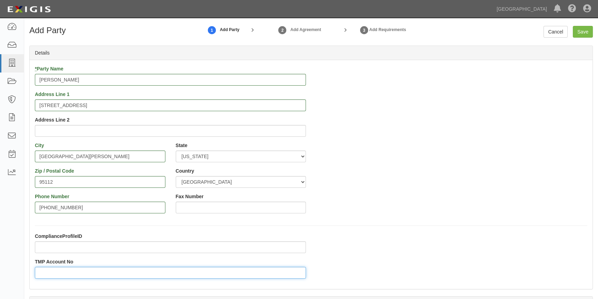
click at [59, 274] on input "TMP Account No" at bounding box center [170, 273] width 271 height 12
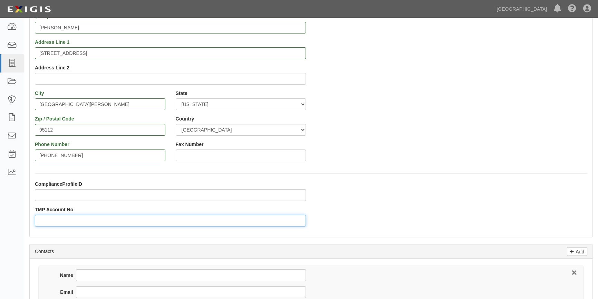
scroll to position [94, 0]
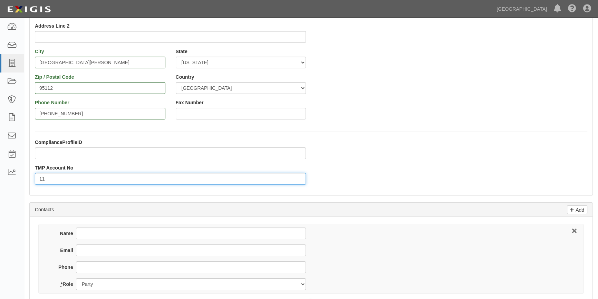
type input "1"
type input "11318"
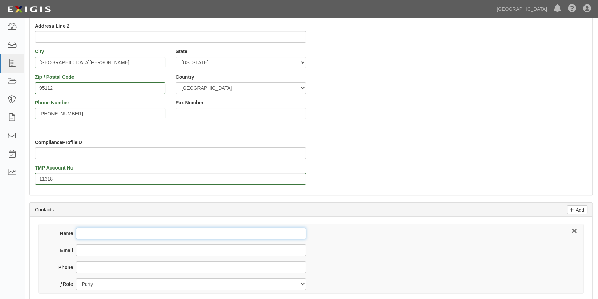
click at [81, 233] on input "Name" at bounding box center [191, 234] width 230 height 12
type input "[PERSON_NAME]"
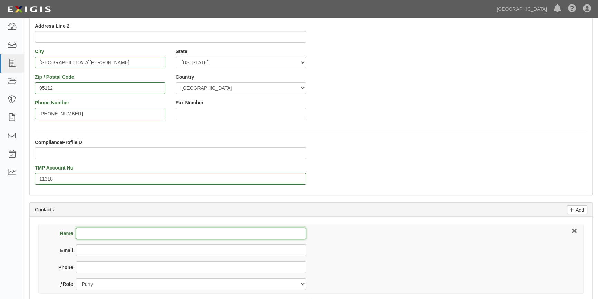
paste input "mthurber@gmail.com"
type input "mthurber@gmail.com"
drag, startPoint x: 79, startPoint y: 234, endPoint x: 87, endPoint y: 250, distance: 17.6
click at [80, 236] on input "mthurber@gmail.com" at bounding box center [191, 234] width 230 height 12
drag, startPoint x: 166, startPoint y: 234, endPoint x: 70, endPoint y: 233, distance: 95.6
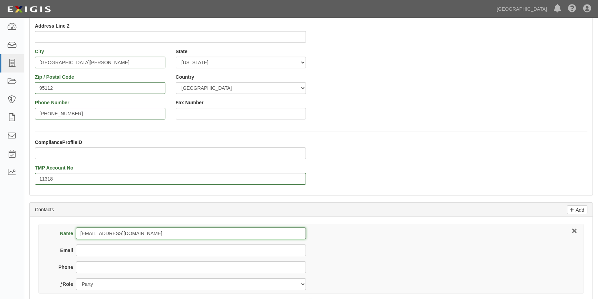
click at [70, 233] on div "Name mthurber@gmail.com" at bounding box center [178, 234] width 255 height 12
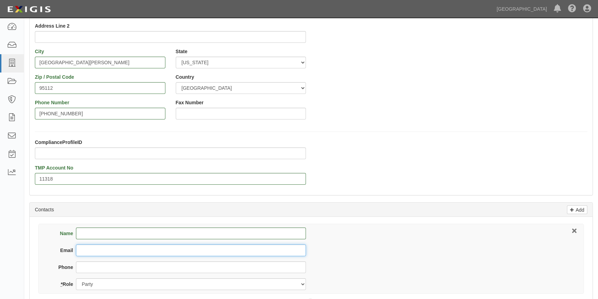
click at [84, 250] on input "Email" at bounding box center [191, 250] width 230 height 12
paste input "mthurber@gmail.com"
type input "mthurber@gmail.com"
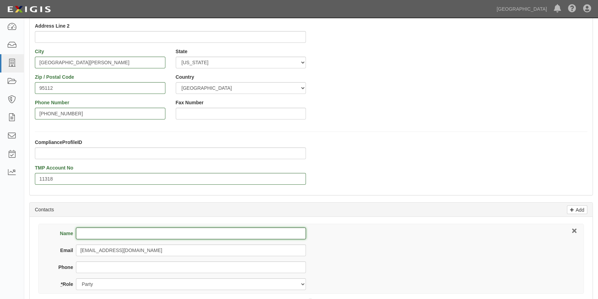
click at [88, 235] on input "Name" at bounding box center [191, 234] width 230 height 12
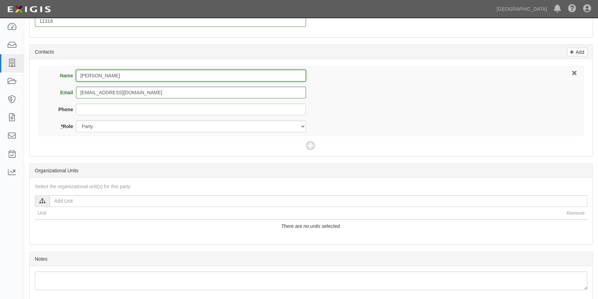
scroll to position [252, 0]
type input "[PERSON_NAME]"
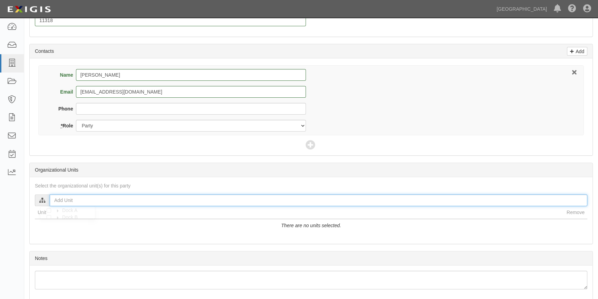
click at [77, 203] on input "text" at bounding box center [319, 200] width 538 height 12
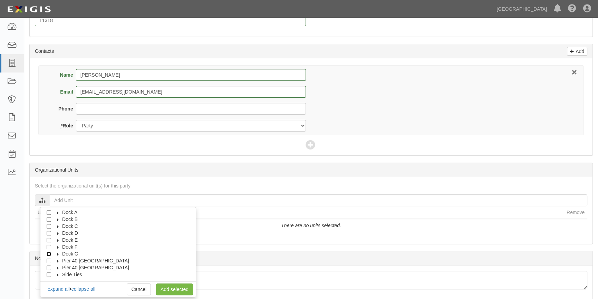
click at [48, 254] on input "Dock G" at bounding box center [49, 254] width 4 height 4
checkbox input "true"
click at [57, 254] on icon at bounding box center [58, 254] width 5 height 3
click at [54, 217] on input "G079" at bounding box center [55, 219] width 4 height 4
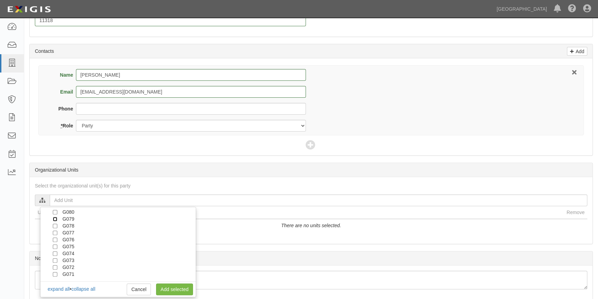
checkbox input "true"
click at [170, 289] on link "Add selected" at bounding box center [174, 289] width 37 height 12
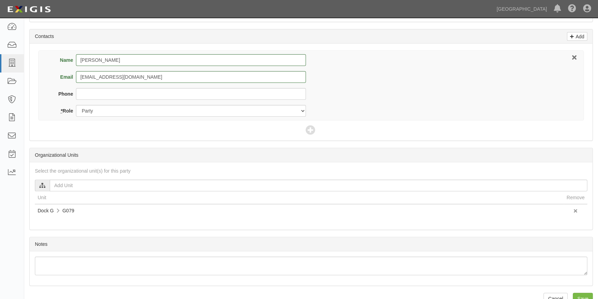
scroll to position [282, 0]
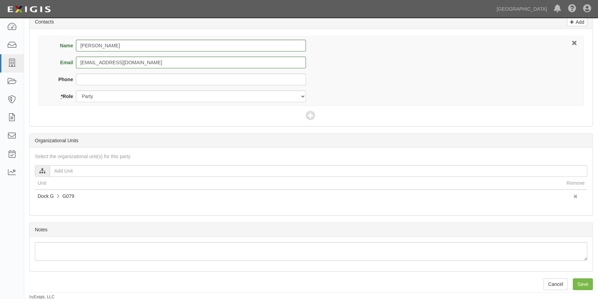
click at [594, 286] on div "Add Party 1 Add Party 2 Add Agreement 3 Add Requirements Cancel Save Details * …" at bounding box center [311, 22] width 574 height 556
click at [587, 286] on input "Save" at bounding box center [583, 284] width 20 height 12
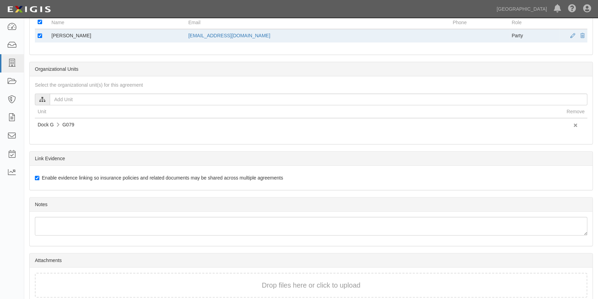
scroll to position [304, 0]
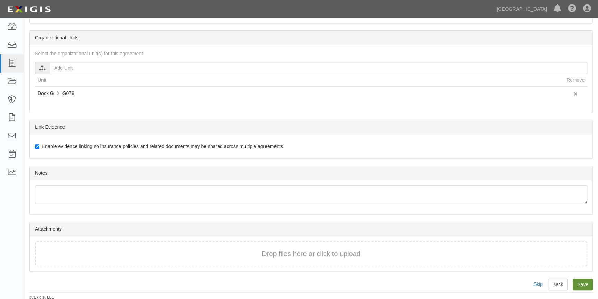
type input "TBD"
click at [581, 284] on input "Save" at bounding box center [583, 285] width 20 height 12
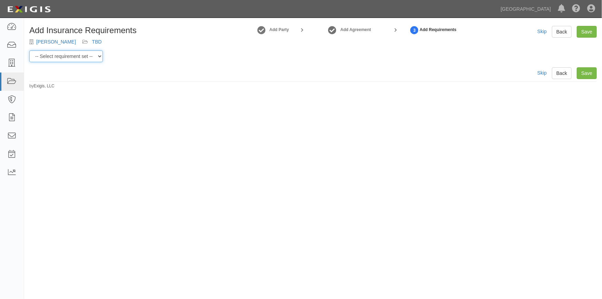
click at [96, 58] on select "-- Select requirement set -- Berth Holder Charter (24 or less) Charter (more th…" at bounding box center [66, 56] width 74 height 12
select select "53963"
click at [29, 50] on select "-- Select requirement set -- Berth Holder Charter (24 or less) Charter (more th…" at bounding box center [66, 56] width 74 height 12
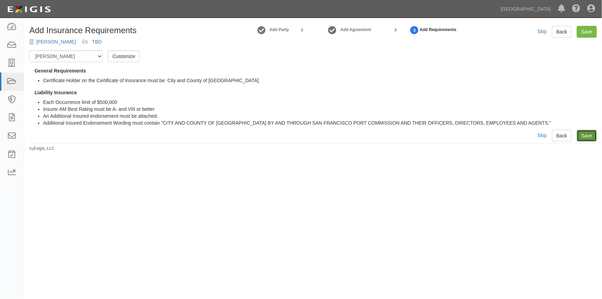
click at [586, 138] on link "Save" at bounding box center [587, 136] width 20 height 12
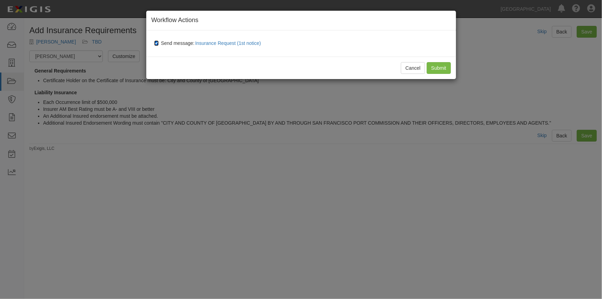
click at [155, 41] on input "Send message: Insurance Request (1st notice)" at bounding box center [156, 43] width 4 height 6
checkbox input "false"
click at [439, 66] on input "Submit" at bounding box center [439, 68] width 24 height 12
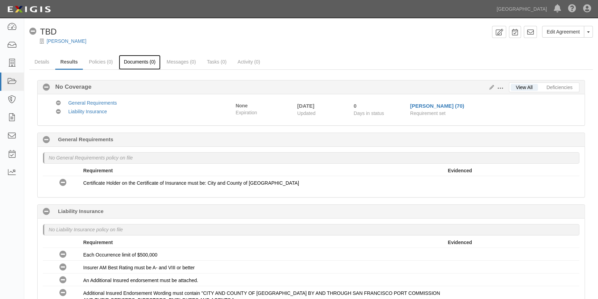
click at [142, 62] on link "Documents (0)" at bounding box center [140, 62] width 42 height 15
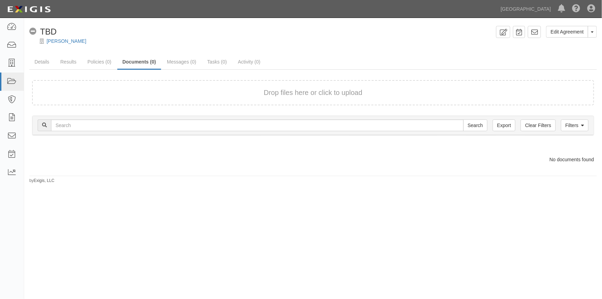
click at [132, 89] on div "Drop files here or click to upload" at bounding box center [313, 93] width 547 height 10
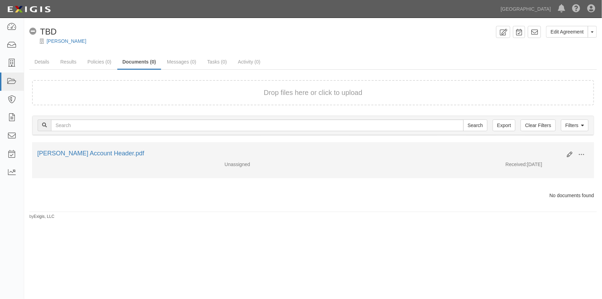
click at [567, 155] on div "Edit View View details Archive" at bounding box center [575, 155] width 27 height 12
click at [568, 155] on icon at bounding box center [570, 155] width 6 height 6
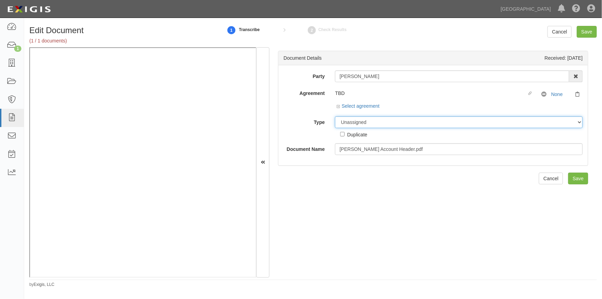
click at [344, 124] on select "Unassigned Binder Cancellation Notice Certificate Contract Endorsement Insuranc…" at bounding box center [459, 122] width 248 height 12
select select "OtherDetail"
click at [335, 116] on select "Unassigned Binder Cancellation Notice Certificate Contract Endorsement Insuranc…" at bounding box center [459, 122] width 248 height 12
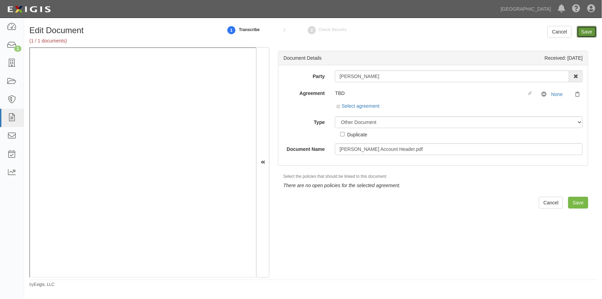
click at [584, 31] on input "Save" at bounding box center [587, 32] width 20 height 12
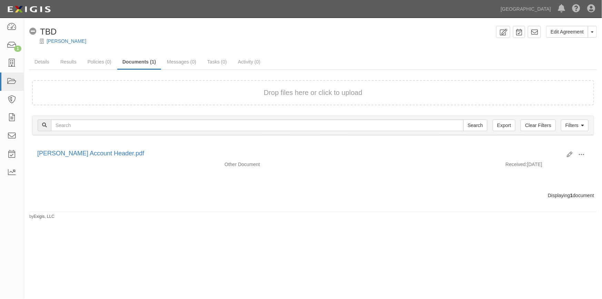
click at [116, 94] on div "Drop files here or click to upload" at bounding box center [313, 93] width 547 height 10
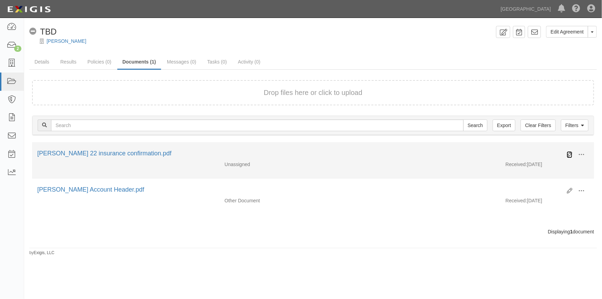
click at [568, 152] on icon at bounding box center [570, 155] width 6 height 6
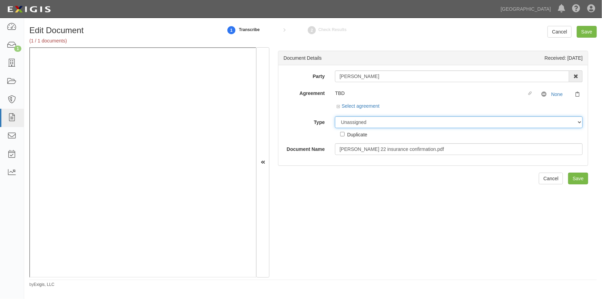
click at [347, 127] on select "Unassigned Binder Cancellation Notice Certificate Contract Endorsement Insuranc…" at bounding box center [459, 122] width 248 height 12
select select "CertificateDetail"
click at [335, 116] on select "Unassigned Binder Cancellation Notice Certificate Contract Endorsement Insuranc…" at bounding box center [459, 122] width 248 height 12
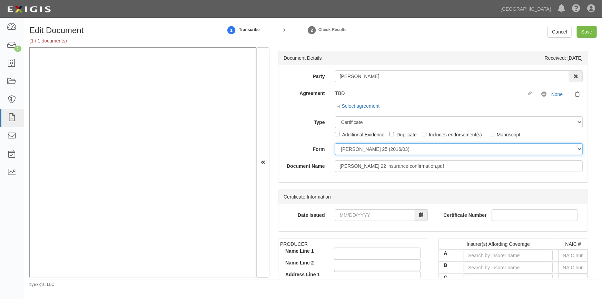
click at [347, 152] on select "ACORD 25 (2016/03) ACORD 101 ACORD 855 NY (2014/05) General" at bounding box center [459, 149] width 248 height 12
select select "GeneralFormDetail"
click at [335, 143] on select "ACORD 25 (2016/03) ACORD 101 ACORD 855 NY (2014/05) General" at bounding box center [459, 149] width 248 height 12
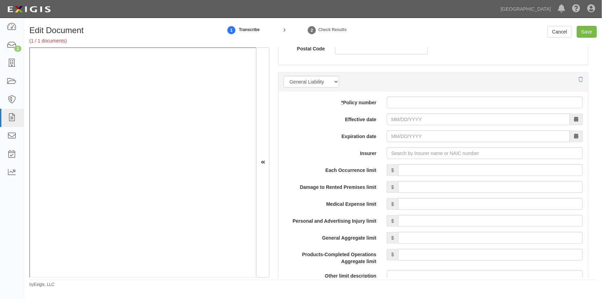
scroll to position [496, 0]
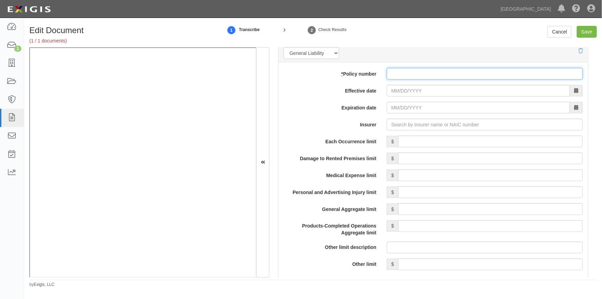
paste input "5609041005"
type input "5609041005"
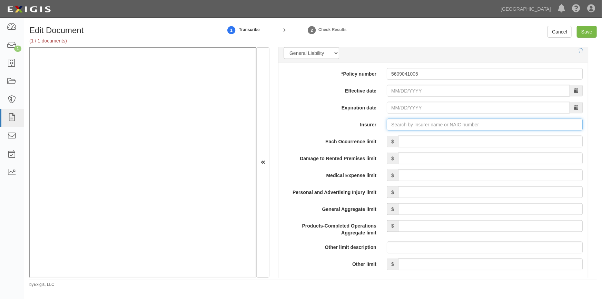
click at [392, 124] on input "Insurer" at bounding box center [485, 125] width 196 height 12
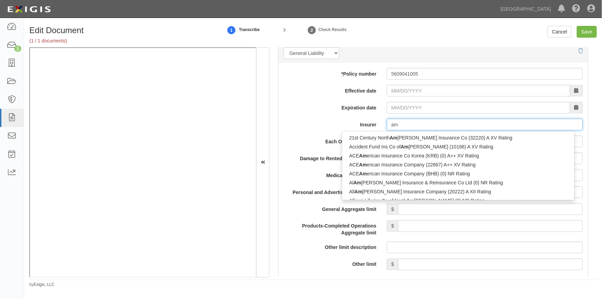
type input "ami"
type input "amica Mutual Insurance Company (19976) A+ XV Rating"
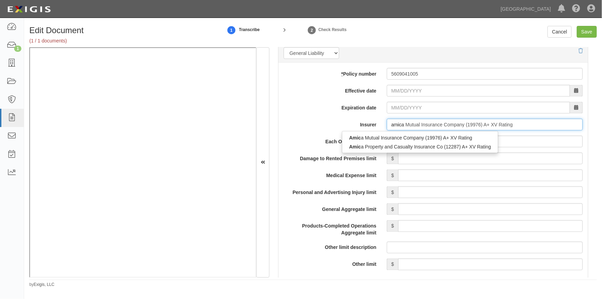
type input "amica"
type input "amica mutual Insurance Company (19976) A+ XV Rating"
type input "amica mutu"
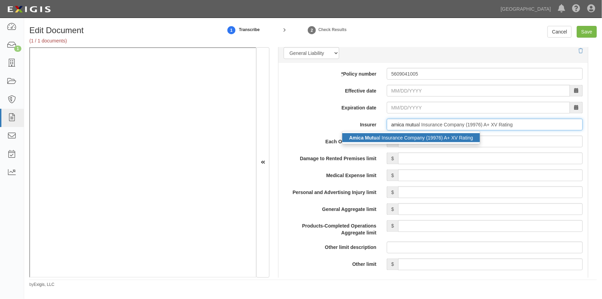
click at [394, 135] on div "Amica Mutu al Insurance Company (19976) A+ XV Rating" at bounding box center [412, 137] width 138 height 9
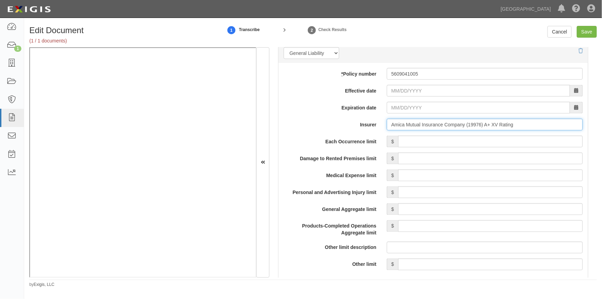
type input "Amica Mutual Insurance Company (19976) A+ XV Rating"
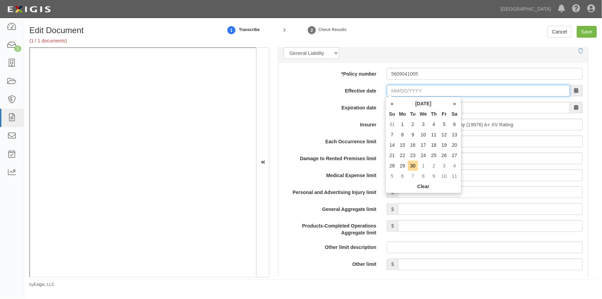
click at [414, 93] on input "Effective date" at bounding box center [478, 91] width 183 height 12
click at [414, 164] on td "30" at bounding box center [413, 166] width 10 height 10
type input "[DATE]"
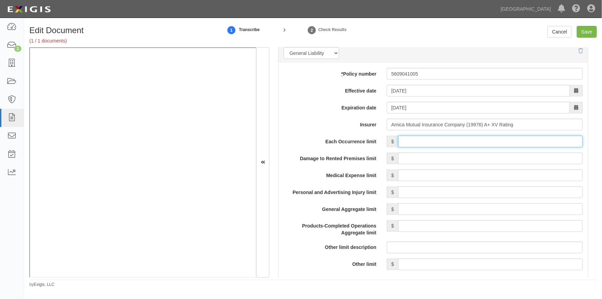
drag, startPoint x: 407, startPoint y: 141, endPoint x: 401, endPoint y: 146, distance: 8.8
click at [407, 141] on input "Each Occurrence limit" at bounding box center [490, 142] width 185 height 12
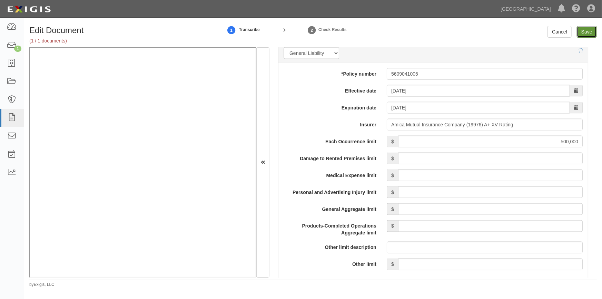
click at [586, 31] on input "Save" at bounding box center [587, 32] width 20 height 12
type input "500000"
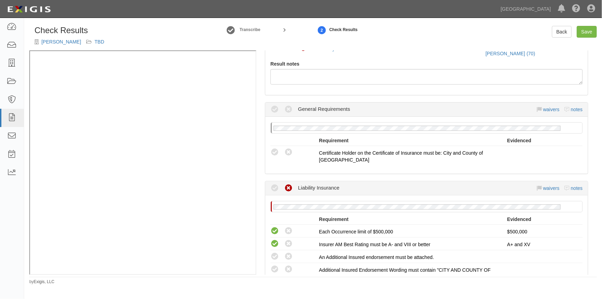
scroll to position [94, 0]
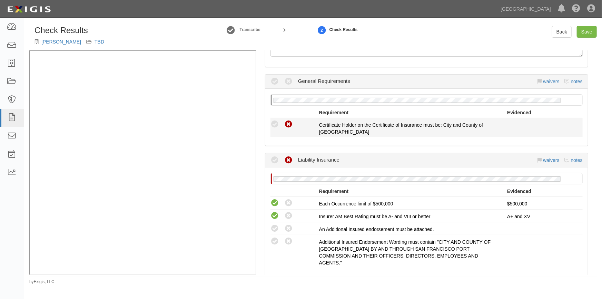
click at [292, 123] on icon at bounding box center [289, 124] width 9 height 9
radio input "true"
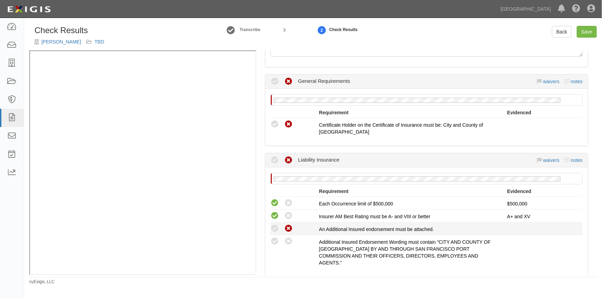
click at [287, 231] on icon at bounding box center [289, 228] width 9 height 9
radio input "true"
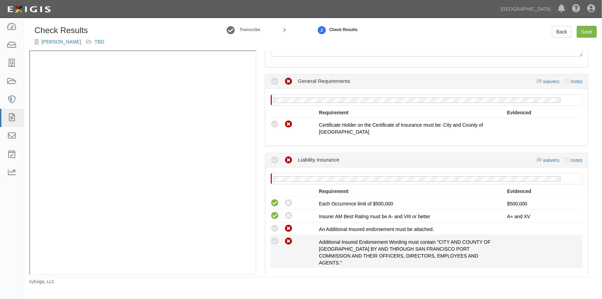
click at [288, 240] on icon at bounding box center [289, 241] width 9 height 9
radio input "true"
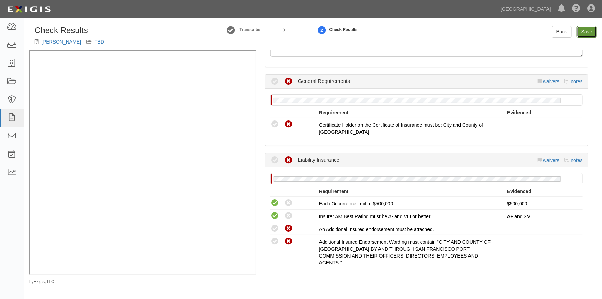
click at [584, 34] on link "Save" at bounding box center [587, 32] width 20 height 12
radio input "true"
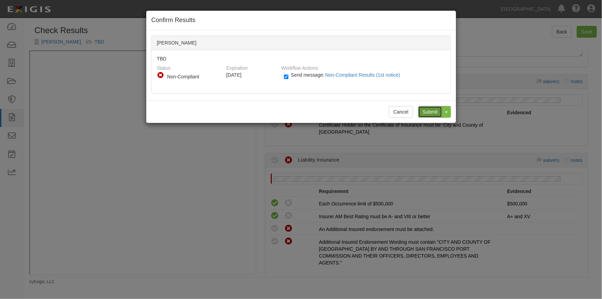
click at [430, 114] on input "Submit" at bounding box center [430, 112] width 24 height 12
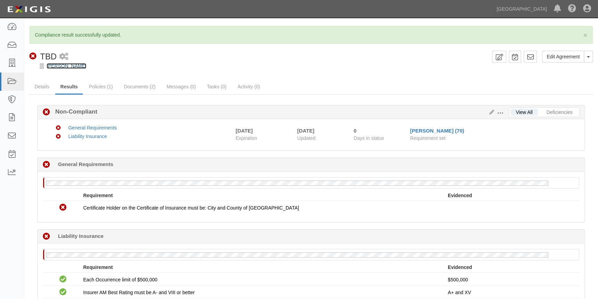
click at [67, 66] on link "[PERSON_NAME]" at bounding box center [67, 66] width 40 height 6
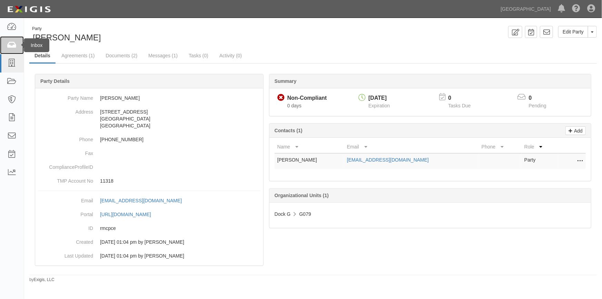
click at [10, 45] on icon at bounding box center [12, 45] width 10 height 8
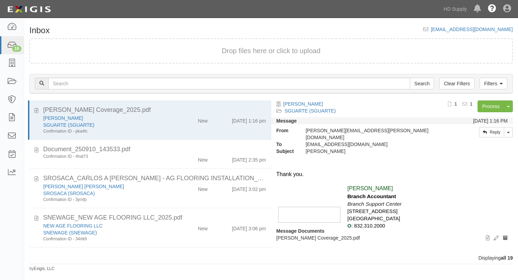
scroll to position [575, 0]
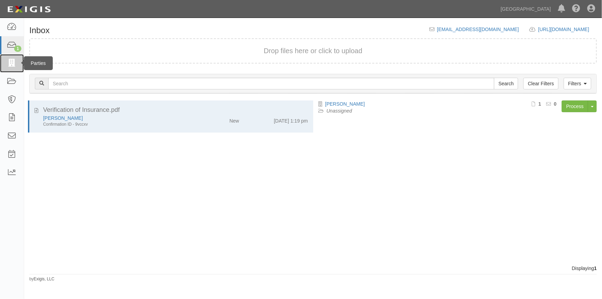
click at [14, 62] on icon at bounding box center [12, 63] width 10 height 8
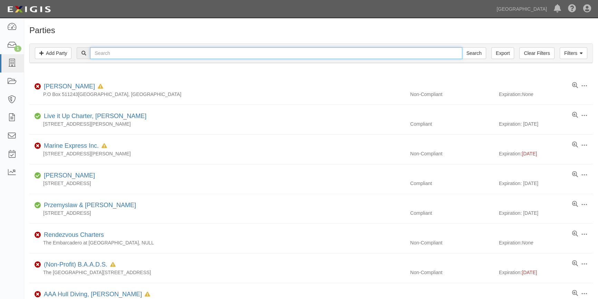
click at [106, 56] on input "text" at bounding box center [276, 53] width 372 height 12
type input "amy wagner"
click at [462, 47] on input "Search" at bounding box center [474, 53] width 24 height 12
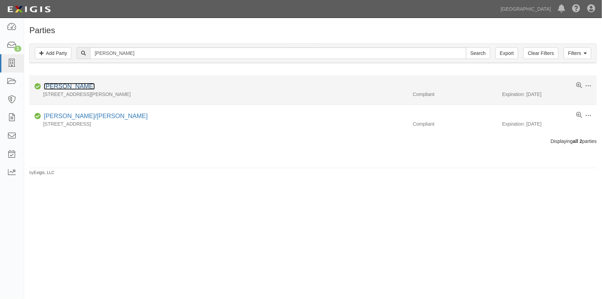
click at [64, 88] on link "[PERSON_NAME]" at bounding box center [69, 86] width 51 height 7
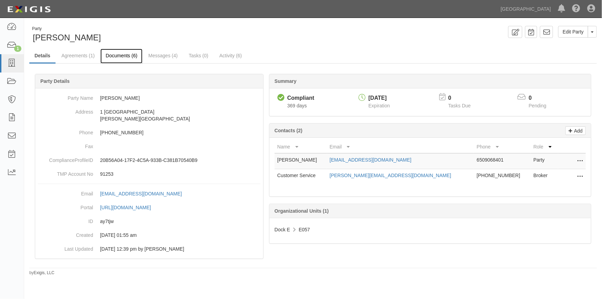
click at [107, 60] on link "Documents (6)" at bounding box center [121, 56] width 42 height 15
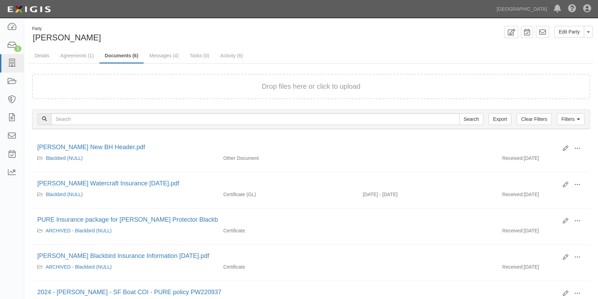
click at [150, 89] on div "Drop files here or click to upload" at bounding box center [311, 86] width 543 height 10
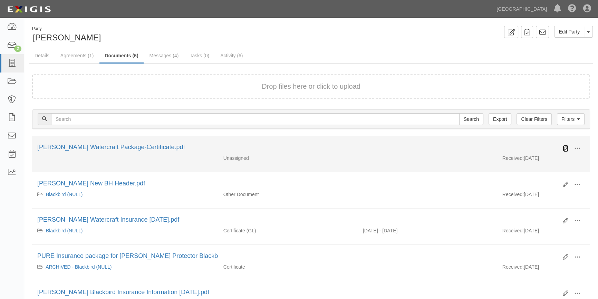
click at [567, 148] on icon at bounding box center [566, 149] width 6 height 6
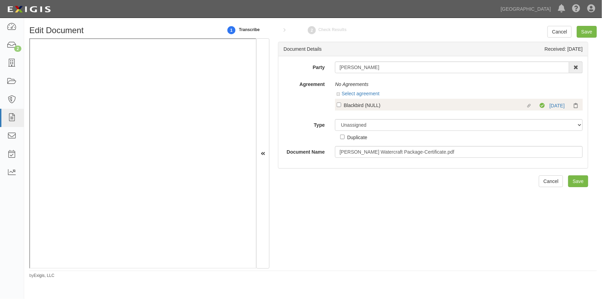
click at [336, 105] on div "Linked agreement Blackbird (NULL) Linked agreement Compliant [DATE]" at bounding box center [459, 105] width 248 height 12
click at [338, 105] on input "Linked agreement Blackbird (NULL) Linked agreement" at bounding box center [339, 105] width 4 height 4
checkbox input "true"
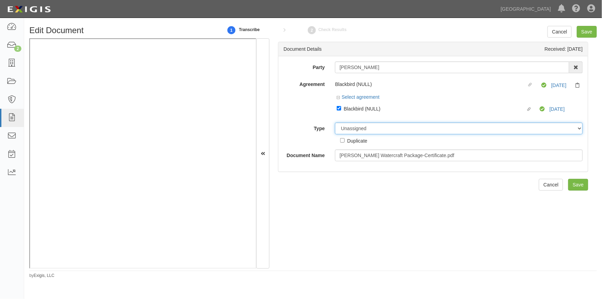
click at [358, 125] on select "Unassigned Binder Cancellation Notice Certificate Contract Endorsement Insuranc…" at bounding box center [459, 129] width 248 height 12
select select "CertificateDetail"
click at [335, 123] on select "Unassigned Binder Cancellation Notice Certificate Contract Endorsement Insuranc…" at bounding box center [459, 129] width 248 height 12
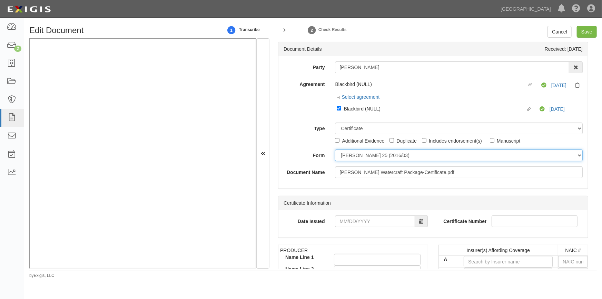
click at [348, 156] on select "ACORD 25 (2016/03) ACORD 101 ACORD 855 NY (2014/05) General" at bounding box center [459, 156] width 248 height 12
select select "GeneralFormDetail"
click at [335, 150] on select "ACORD 25 (2016/03) ACORD 101 ACORD 855 NY (2014/05) General" at bounding box center [459, 156] width 248 height 12
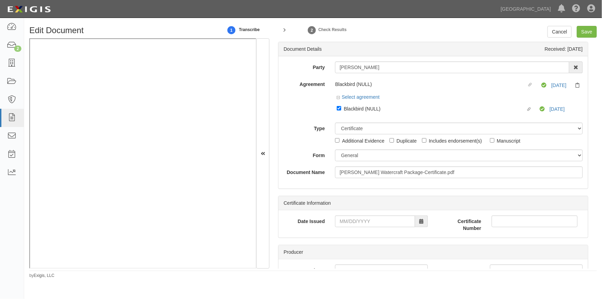
drag, startPoint x: 592, startPoint y: 57, endPoint x: 596, endPoint y: 70, distance: 13.7
click at [596, 70] on div "Document Details Received: 09/30/2025 Party Amy Wagner AAA Hull Diving, Alon Al…" at bounding box center [434, 153] width 328 height 230
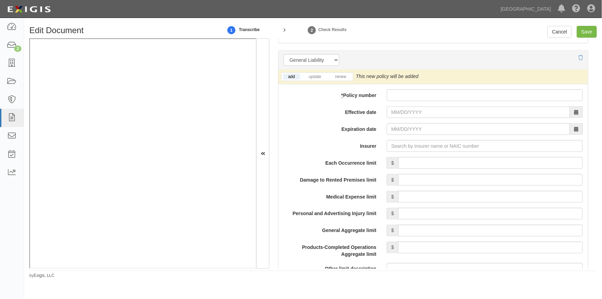
scroll to position [506, 0]
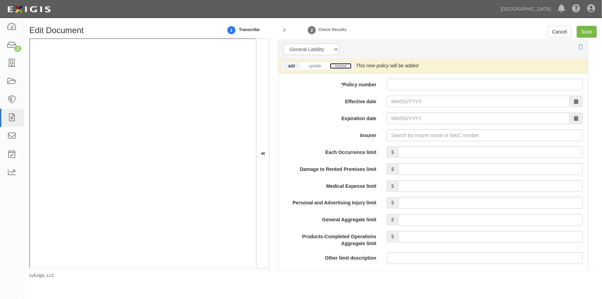
click at [339, 64] on link "renew" at bounding box center [340, 66] width 21 height 6
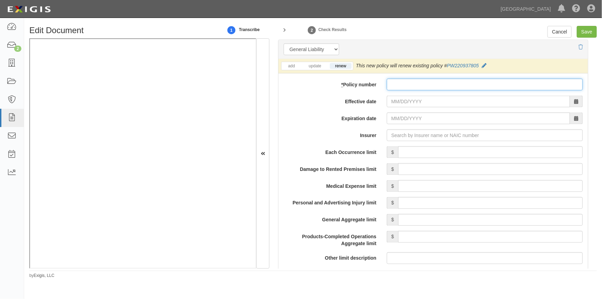
paste input "PW257134300"
type input "PW257134300"
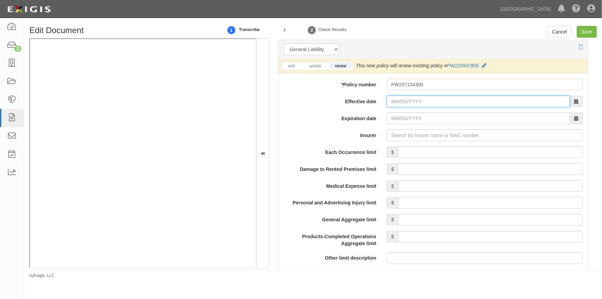
click at [397, 105] on input "Effective date" at bounding box center [478, 102] width 183 height 12
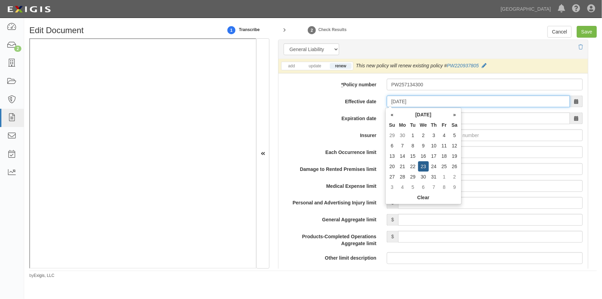
type input "07/23/2025"
type input "[DATE]"
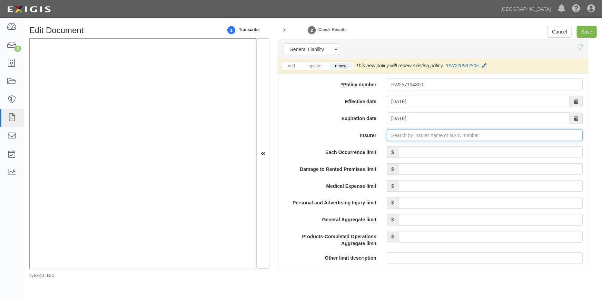
click at [406, 137] on input "Insurer" at bounding box center [485, 135] width 196 height 12
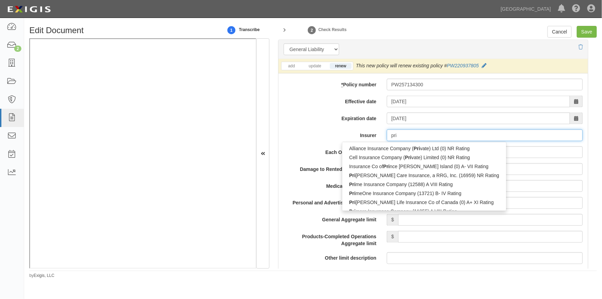
type input "priv"
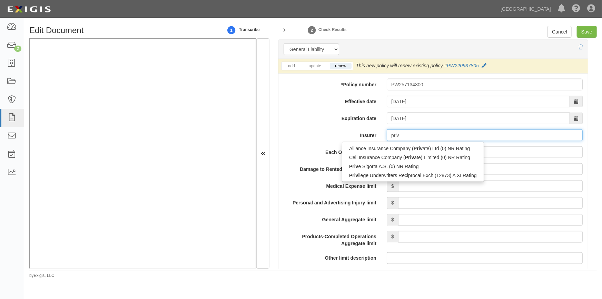
type input "privilege Underwriters Reciprocal Exch (12873) A XI Rating"
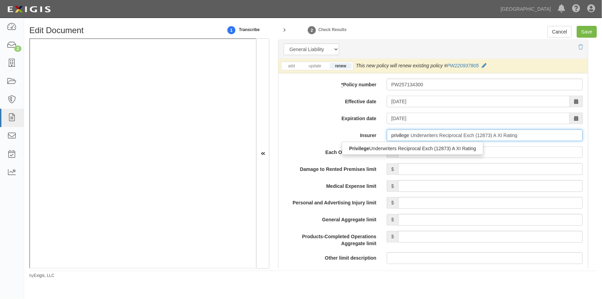
type input "privilege"
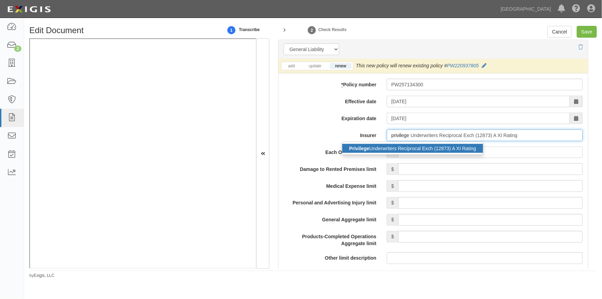
click at [403, 145] on div "Privilege Underwriters Reciprocal Exch (12873) A XI Rating" at bounding box center [413, 148] width 141 height 9
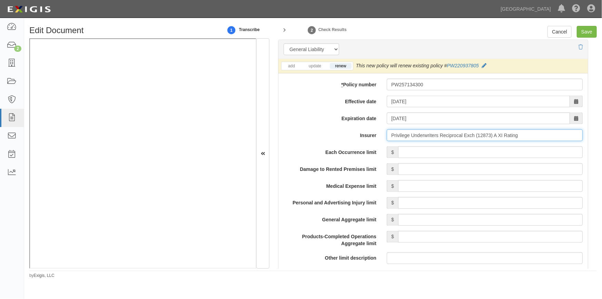
type input "Privilege Underwriters Reciprocal Exch (12873) A XI Rating"
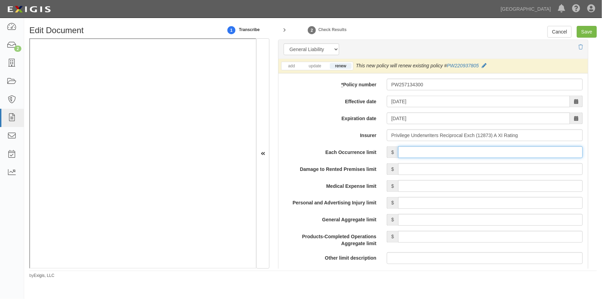
click at [470, 154] on input "Each Occurrence limit" at bounding box center [490, 152] width 185 height 12
click at [585, 32] on input "Save" at bounding box center [587, 32] width 20 height 12
type input "500000"
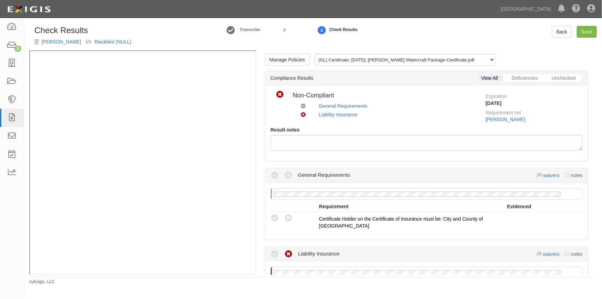
scroll to position [160, 0]
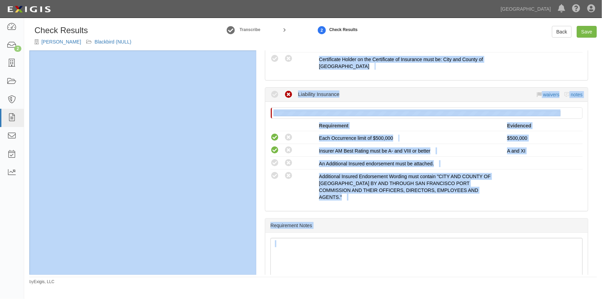
click at [262, 224] on div "Manage Policies (GL) Certificate; [DATE]; [PERSON_NAME] Watercraft Package-Cert…" at bounding box center [427, 162] width 341 height 224
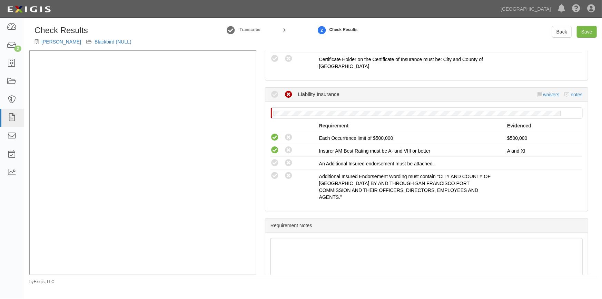
click at [277, 94] on icon at bounding box center [275, 94] width 9 height 9
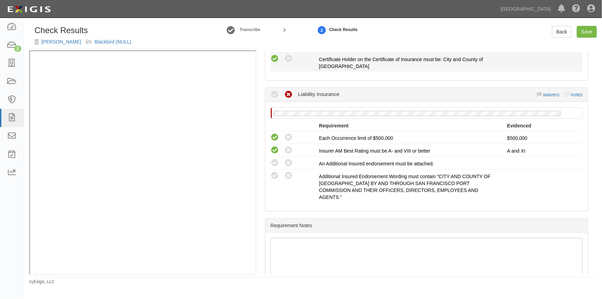
click at [274, 58] on icon at bounding box center [275, 59] width 9 height 9
radio input "true"
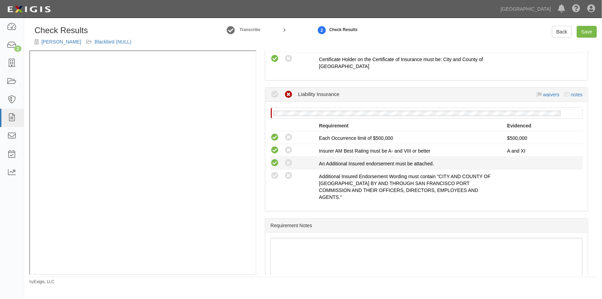
click at [275, 162] on icon at bounding box center [275, 163] width 9 height 9
radio input "true"
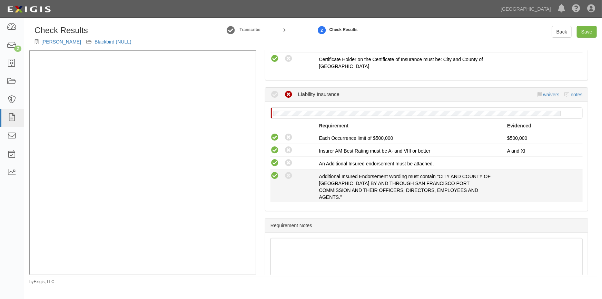
click at [276, 177] on icon at bounding box center [275, 176] width 9 height 9
radio input "true"
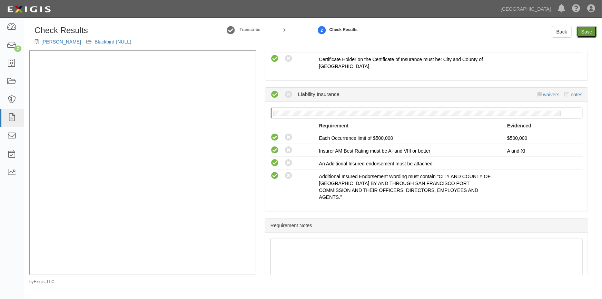
click at [584, 28] on link "Save" at bounding box center [587, 32] width 20 height 12
radio input "true"
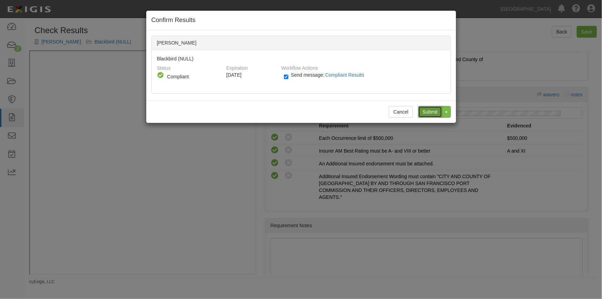
click at [422, 113] on input "Submit" at bounding box center [430, 112] width 24 height 12
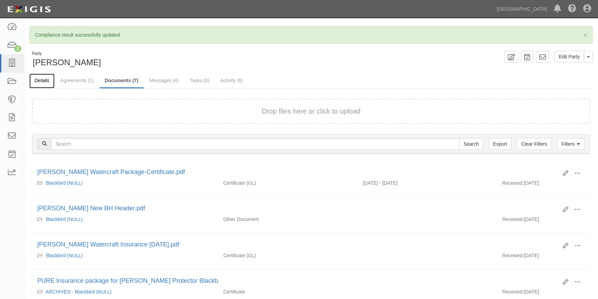
click at [39, 81] on link "Details" at bounding box center [41, 81] width 25 height 15
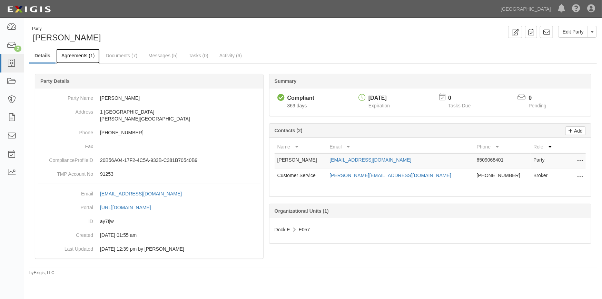
click at [76, 55] on link "Agreements (1)" at bounding box center [78, 56] width 44 height 15
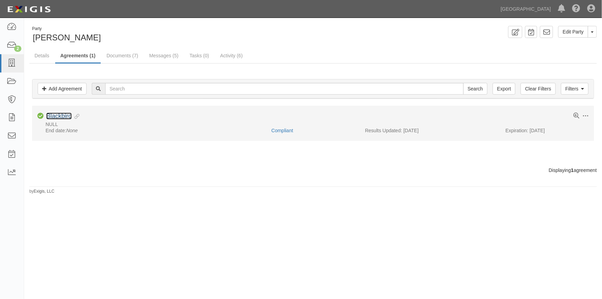
click at [62, 114] on link "Blackbird" at bounding box center [59, 116] width 26 height 7
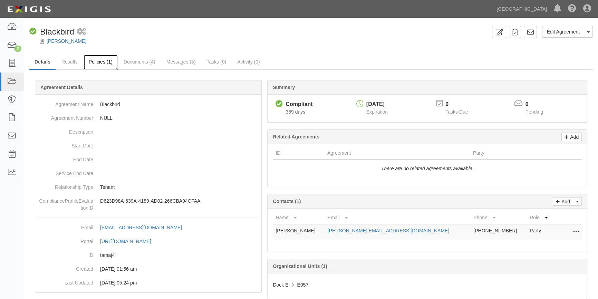
click at [95, 59] on link "Policies (1)" at bounding box center [101, 62] width 34 height 15
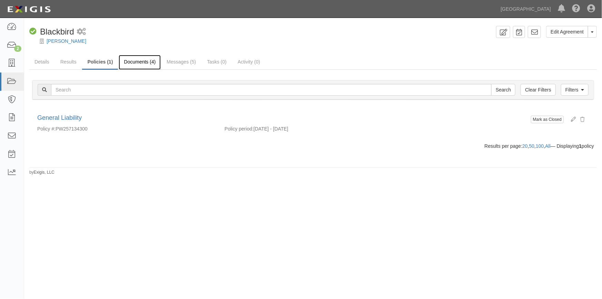
click at [139, 60] on link "Documents (4)" at bounding box center [140, 62] width 42 height 15
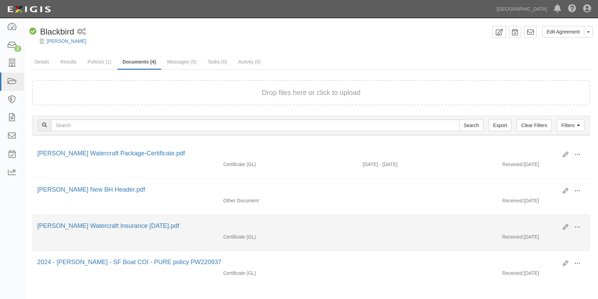
scroll to position [28, 0]
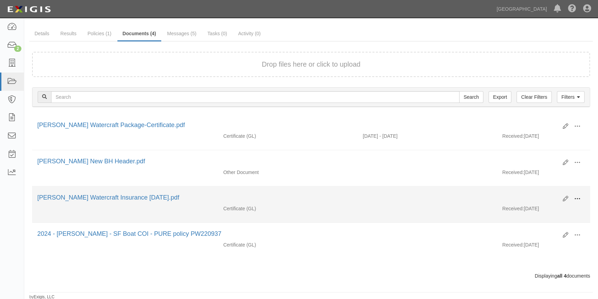
click at [577, 200] on span at bounding box center [577, 199] width 6 height 6
click at [548, 209] on link "View" at bounding box center [544, 209] width 55 height 12
click at [562, 200] on div "Edit View View details Archive" at bounding box center [571, 199] width 27 height 12
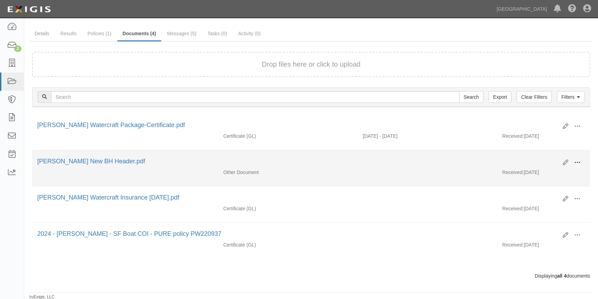
drag, startPoint x: 579, startPoint y: 159, endPoint x: 577, endPoint y: 162, distance: 4.2
click at [579, 160] on span at bounding box center [577, 163] width 6 height 6
click at [553, 171] on link "View" at bounding box center [544, 172] width 55 height 12
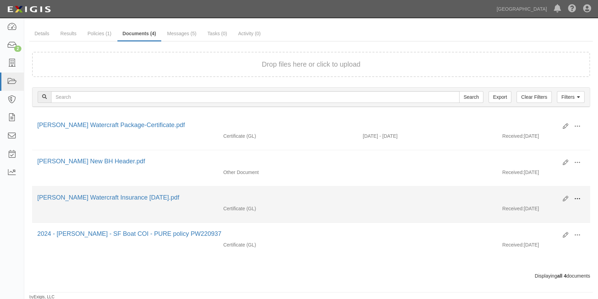
click at [579, 198] on span at bounding box center [577, 199] width 6 height 6
click at [541, 207] on link "View" at bounding box center [544, 209] width 55 height 12
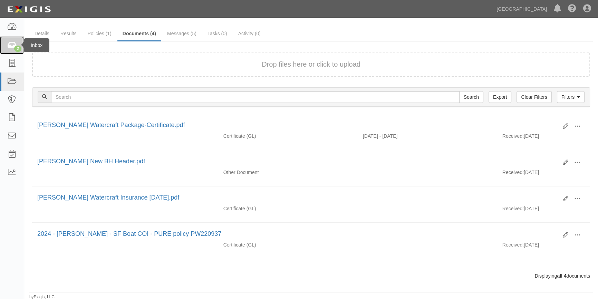
click at [16, 44] on icon at bounding box center [12, 45] width 10 height 8
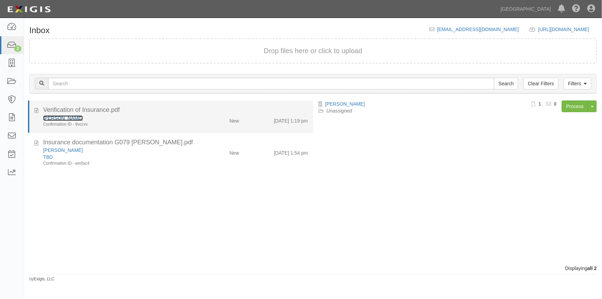
click at [68, 117] on link "[PERSON_NAME]" at bounding box center [63, 118] width 40 height 6
drag, startPoint x: 130, startPoint y: 120, endPoint x: 144, endPoint y: 120, distance: 13.8
click at [131, 120] on div "[PERSON_NAME]" at bounding box center [118, 118] width 150 height 7
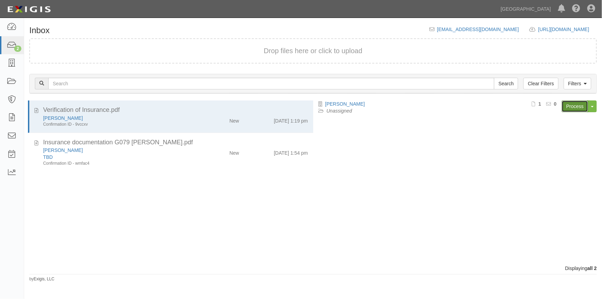
click at [569, 106] on link "Process" at bounding box center [575, 106] width 27 height 12
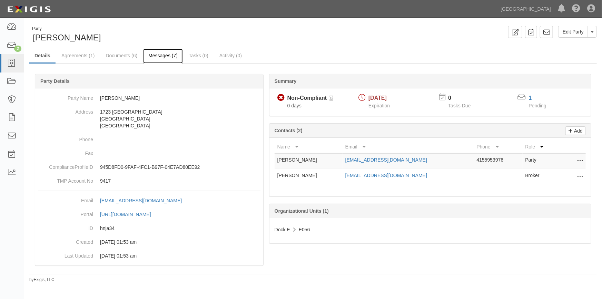
click at [156, 56] on link "Messages (7)" at bounding box center [163, 56] width 40 height 15
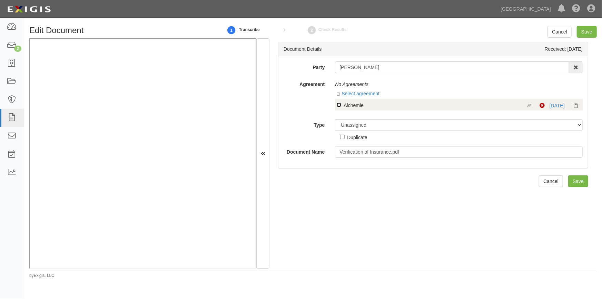
click at [339, 104] on input "Linked agreement Alchemie Linked agreement" at bounding box center [339, 105] width 4 height 4
checkbox input "true"
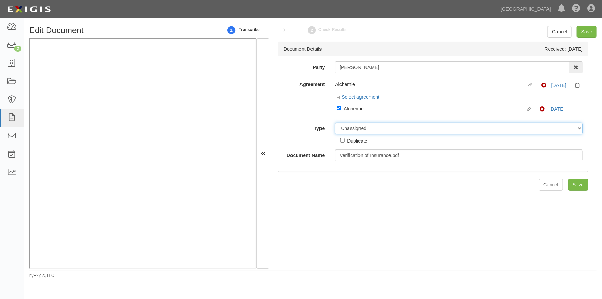
click at [364, 130] on select "Unassigned Binder Cancellation Notice Certificate Contract Endorsement Insuranc…" at bounding box center [459, 129] width 248 height 12
select select "CertificateDetail"
click at [335, 123] on select "Unassigned Binder Cancellation Notice Certificate Contract Endorsement Insuranc…" at bounding box center [459, 129] width 248 height 12
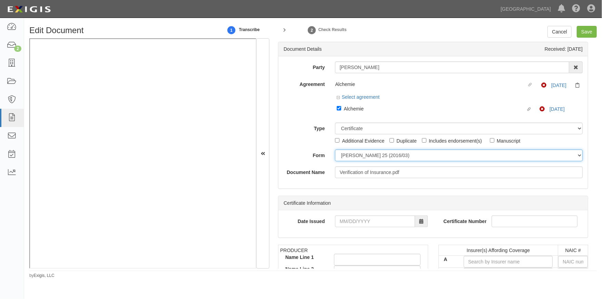
click at [354, 155] on select "ACORD 25 (2016/03) ACORD 101 ACORD 855 NY (2014/05) General" at bounding box center [459, 156] width 248 height 12
select select "GeneralFormDetail"
click at [335, 150] on select "ACORD 25 (2016/03) ACORD 101 ACORD 855 NY (2014/05) General" at bounding box center [459, 156] width 248 height 12
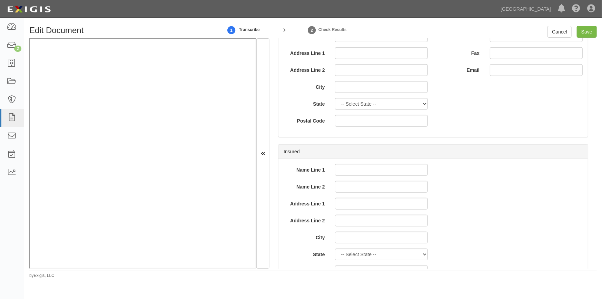
scroll to position [345, 0]
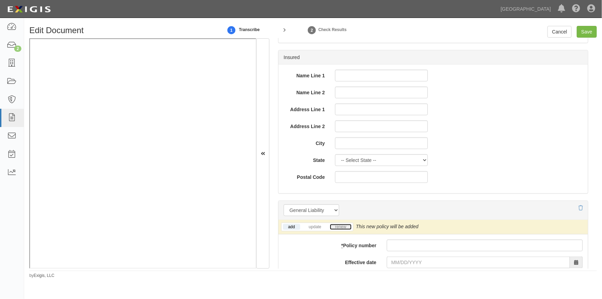
click at [342, 226] on link "renew" at bounding box center [340, 227] width 21 height 6
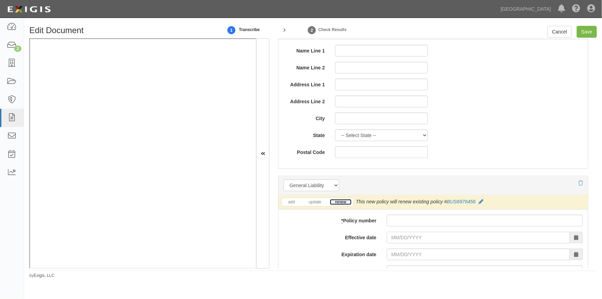
scroll to position [408, 0]
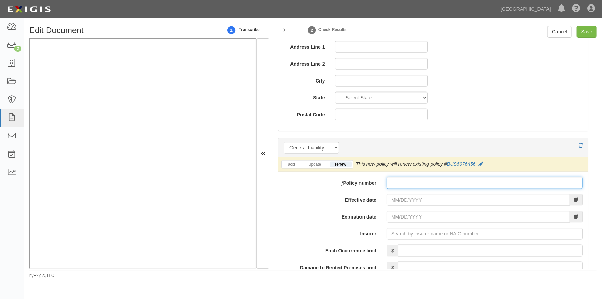
paste input "863603225"
type input "863603225"
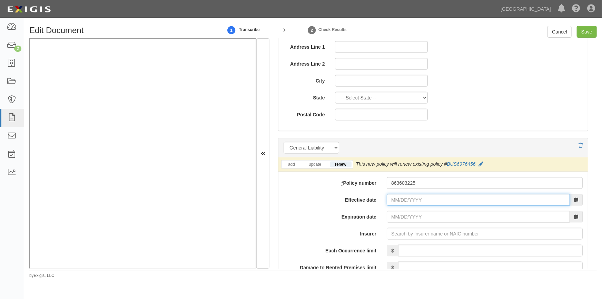
click at [414, 200] on input "Effective date" at bounding box center [478, 200] width 183 height 12
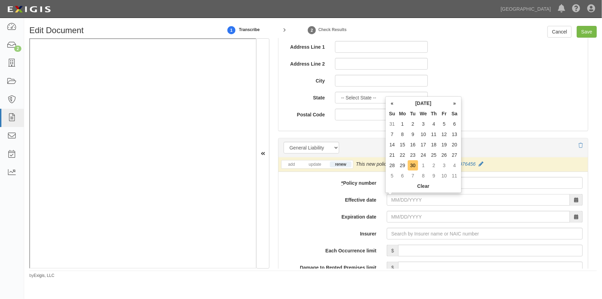
click at [412, 164] on td "30" at bounding box center [413, 165] width 10 height 10
type input "09/30/2025"
type input "09/30/2026"
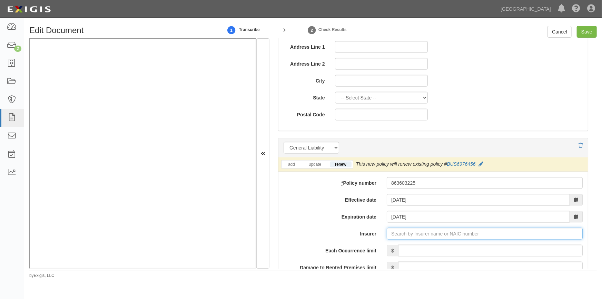
click at [465, 233] on input "Insurer" at bounding box center [485, 234] width 196 height 12
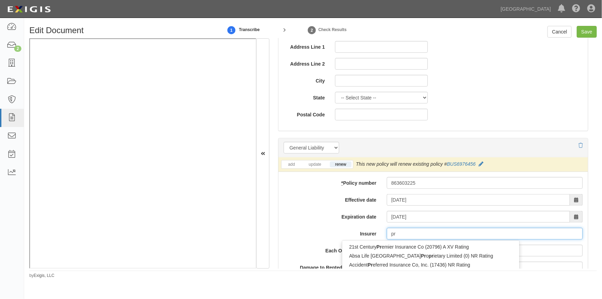
type input "pro"
type input "progressive Advanced Insurance Company (11851) A+ XV Rating"
type input "progressive"
type input "progressive direct Insurance Company (16322) A+ XV Rating"
type input "progressive dire"
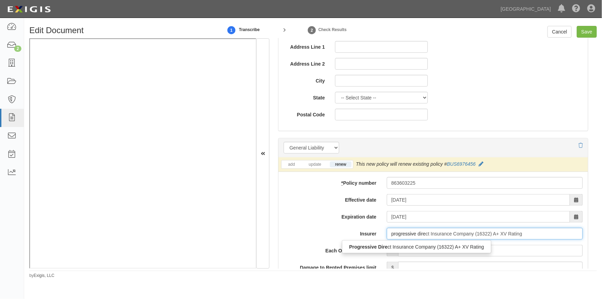
click at [429, 251] on div "Progressive Dire ct Insurance Company (16322) A+ XV Rating" at bounding box center [417, 246] width 150 height 13
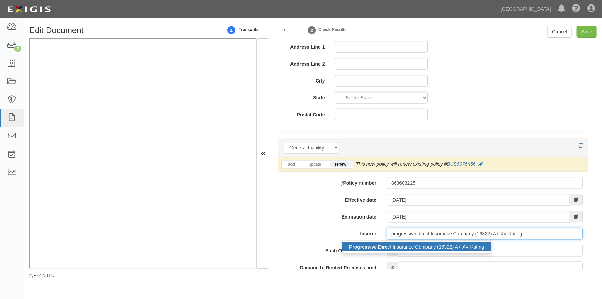
click at [424, 248] on div "Progressive Dire ct Insurance Company (16322) A+ XV Rating" at bounding box center [417, 246] width 149 height 9
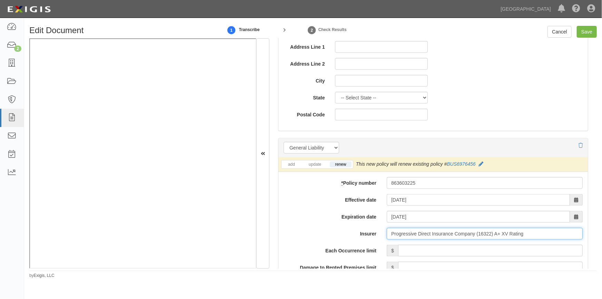
type input "Progressive Direct Insurance Company (16322) A+ XV Rating"
click at [498, 249] on input "Each Occurrence limit" at bounding box center [490, 251] width 185 height 12
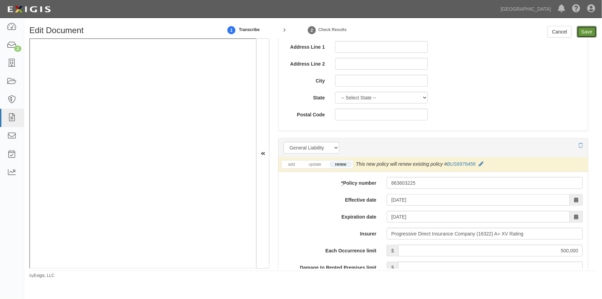
click at [593, 31] on input "Save" at bounding box center [587, 32] width 20 height 12
type input "500000"
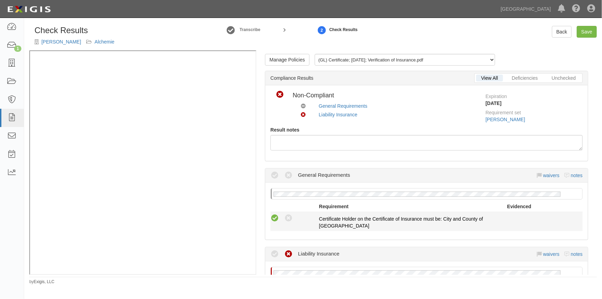
click at [274, 221] on icon at bounding box center [275, 218] width 9 height 9
radio input "true"
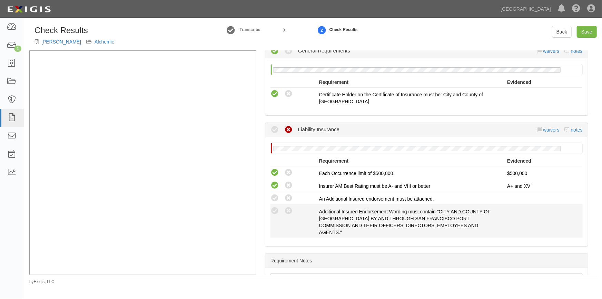
scroll to position [157, 0]
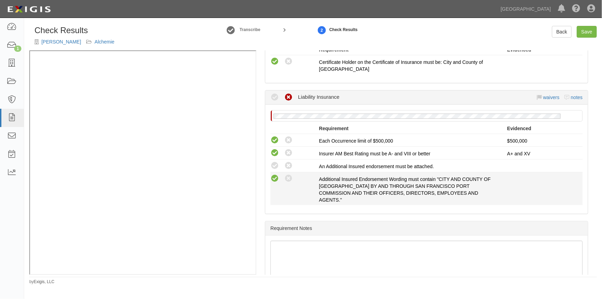
click at [273, 178] on icon at bounding box center [275, 178] width 9 height 9
radio input "true"
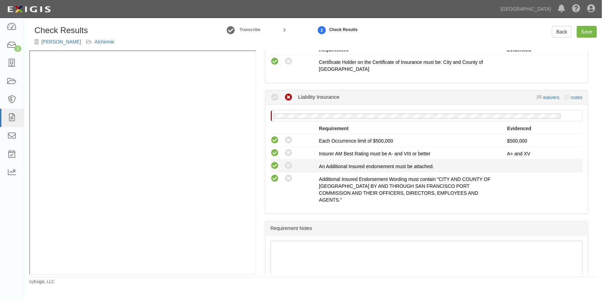
click at [274, 166] on icon at bounding box center [275, 166] width 9 height 9
radio input "true"
click at [591, 29] on link "Save" at bounding box center [587, 32] width 20 height 12
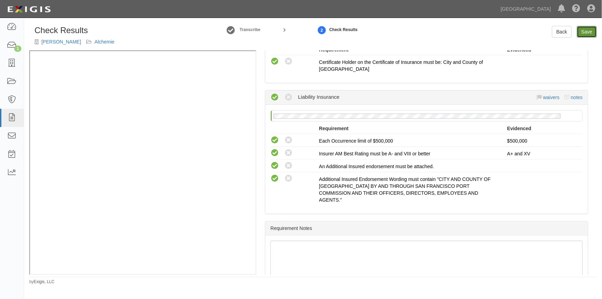
radio input "true"
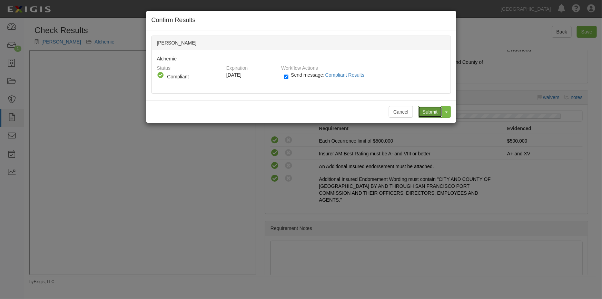
click at [429, 109] on input "Submit" at bounding box center [430, 112] width 24 height 12
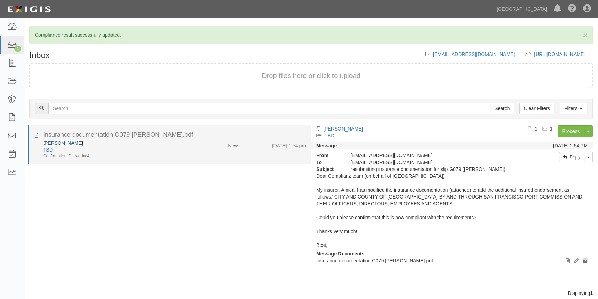
click at [59, 143] on link "[PERSON_NAME]" at bounding box center [63, 143] width 40 height 6
click at [38, 134] on div "Insurance documentation G079 [PERSON_NAME].pdf" at bounding box center [174, 135] width 273 height 9
click at [35, 136] on icon at bounding box center [37, 135] width 4 height 8
click at [156, 150] on div "TBD" at bounding box center [117, 149] width 149 height 7
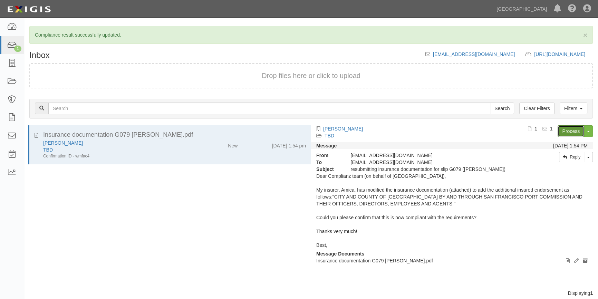
click at [565, 129] on link "Process" at bounding box center [571, 131] width 27 height 12
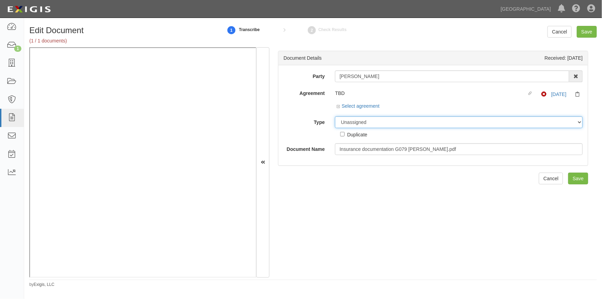
click at [367, 123] on select "Unassigned Binder Cancellation Notice Certificate Contract Endorsement Insuranc…" at bounding box center [459, 122] width 248 height 12
select select "CertificateDetail"
click at [335, 116] on select "Unassigned Binder Cancellation Notice Certificate Contract Endorsement Insuranc…" at bounding box center [459, 122] width 248 height 12
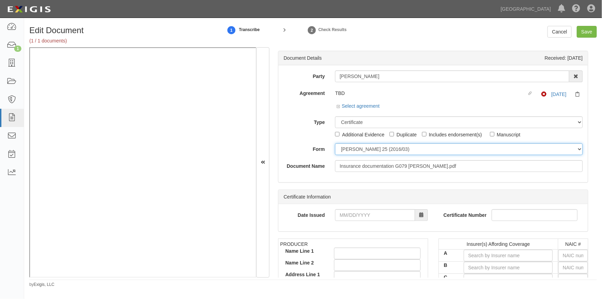
click at [353, 151] on select "ACORD 25 (2016/03) ACORD 101 ACORD 855 NY (2014/05) General" at bounding box center [459, 149] width 248 height 12
select select "GeneralFormDetail"
click at [335, 143] on select "ACORD 25 (2016/03) ACORD 101 ACORD 855 NY (2014/05) General" at bounding box center [459, 149] width 248 height 12
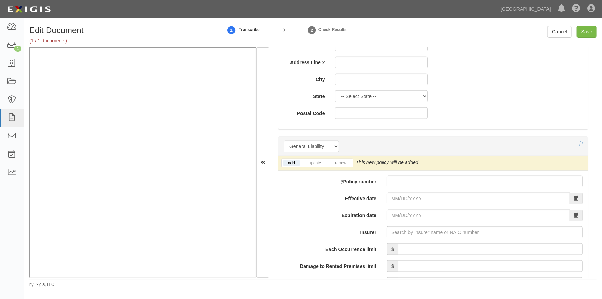
scroll to position [408, 0]
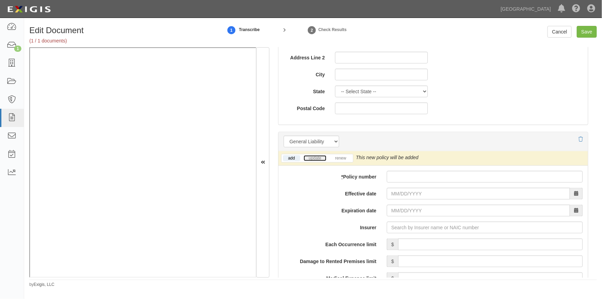
click at [313, 157] on link "update" at bounding box center [315, 158] width 23 height 6
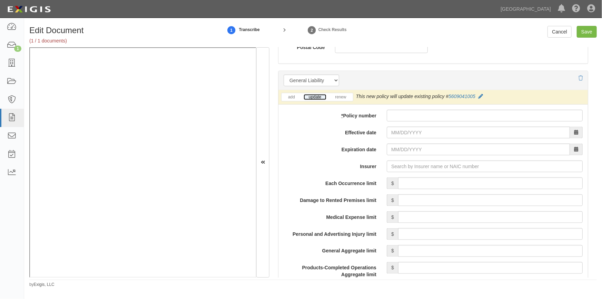
scroll to position [465, 0]
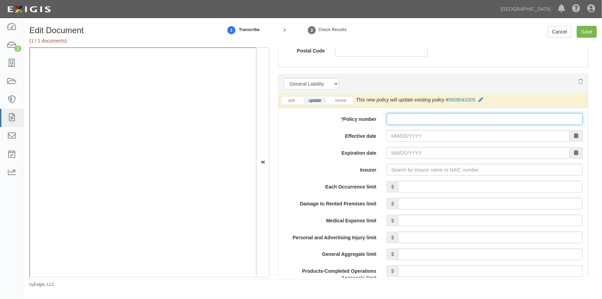
paste input "5609041005"
type input "5609041005"
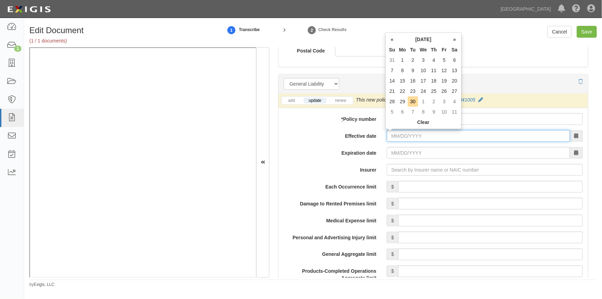
click at [404, 139] on input "Effective date" at bounding box center [478, 136] width 183 height 12
click at [422, 69] on td "10" at bounding box center [423, 70] width 11 height 10
type input "09/10/2025"
type input "09/10/2026"
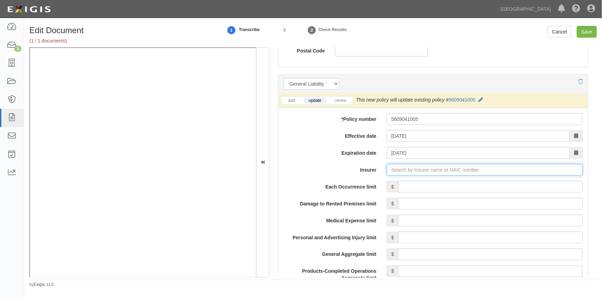
click at [398, 172] on input "Insurer" at bounding box center [485, 170] width 196 height 12
type input "am"
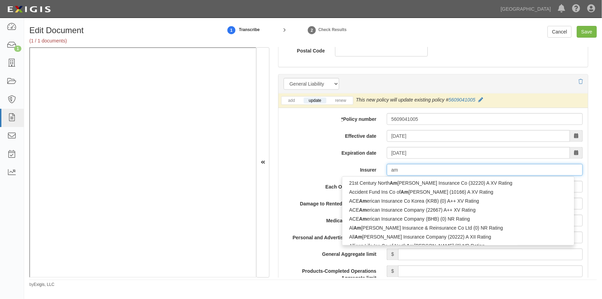
type input "amica Mutual Insurance Company (19976) A+ XV Rating"
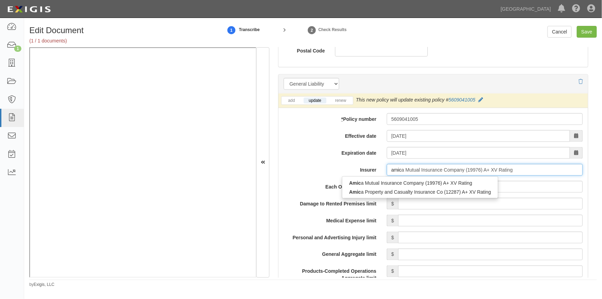
type input "amica"
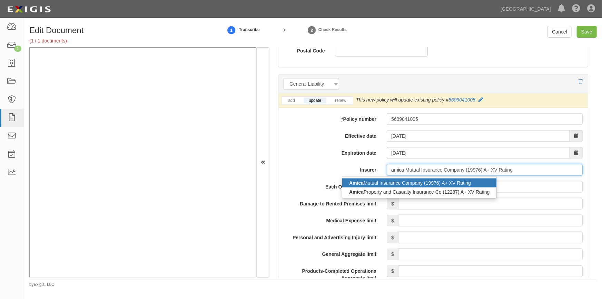
click at [383, 182] on div "Amica Mutual Insurance Company (19976) A+ XV Rating" at bounding box center [420, 183] width 154 height 9
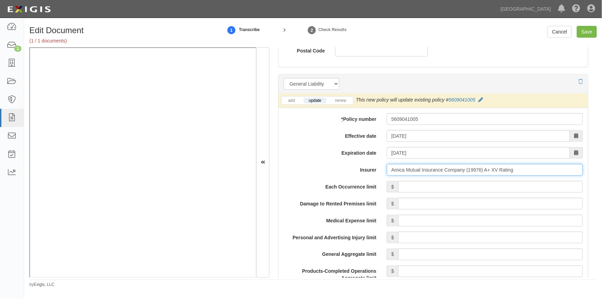
type input "Amica Mutual Insurance Company (19976) A+ XV Rating"
click at [463, 186] on input "Each Occurrence limit" at bounding box center [490, 187] width 185 height 12
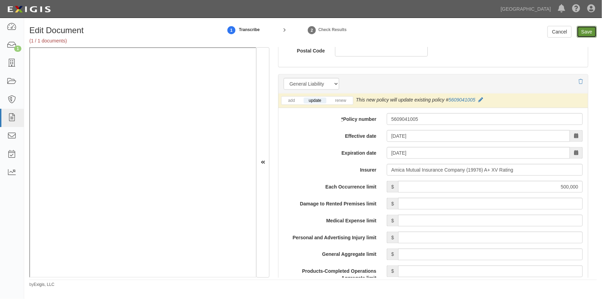
click at [587, 28] on input "Save" at bounding box center [587, 32] width 20 height 12
type input "500000"
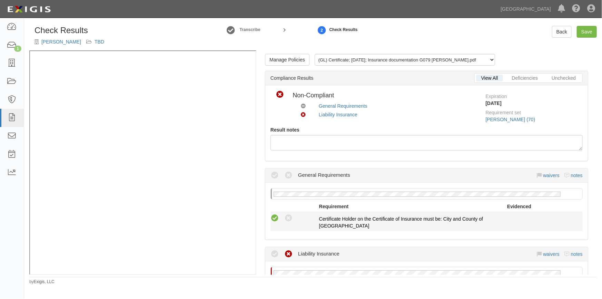
click at [272, 220] on icon at bounding box center [275, 218] width 9 height 9
radio input "true"
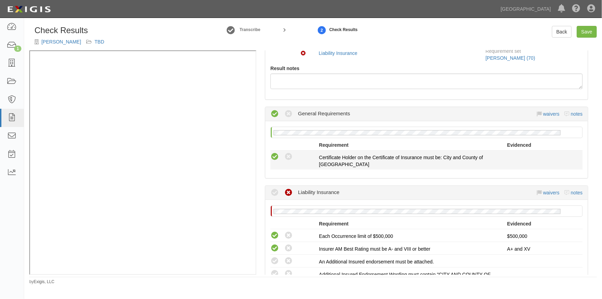
scroll to position [125, 0]
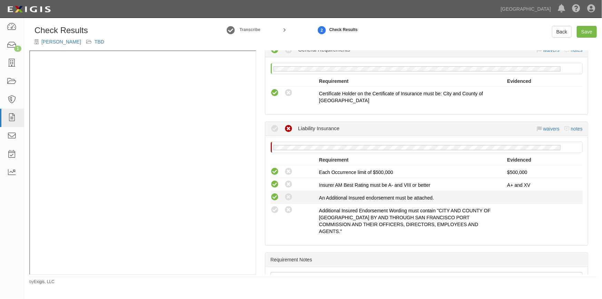
click at [271, 197] on icon at bounding box center [275, 197] width 9 height 9
radio input "true"
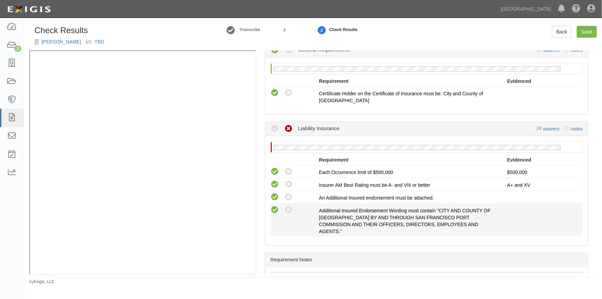
click at [272, 211] on icon at bounding box center [275, 210] width 9 height 9
radio input "true"
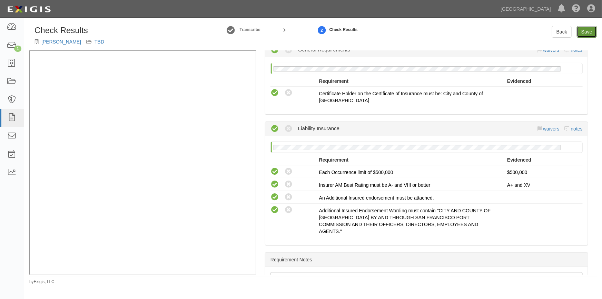
click at [582, 32] on link "Save" at bounding box center [587, 32] width 20 height 12
radio input "true"
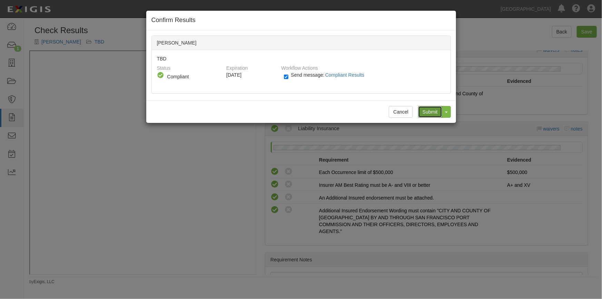
click at [430, 112] on input "Submit" at bounding box center [430, 112] width 24 height 12
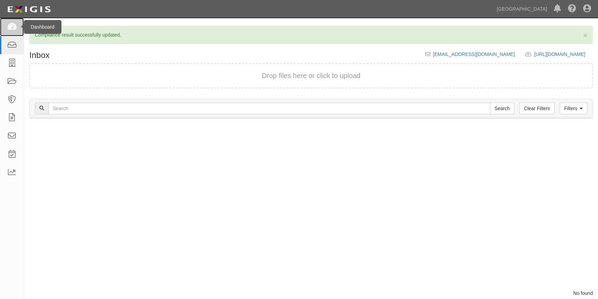
click at [11, 22] on link at bounding box center [12, 27] width 24 height 18
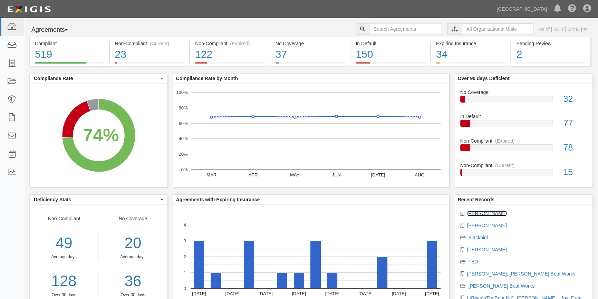
click at [473, 211] on link "[PERSON_NAME]" at bounding box center [487, 214] width 40 height 6
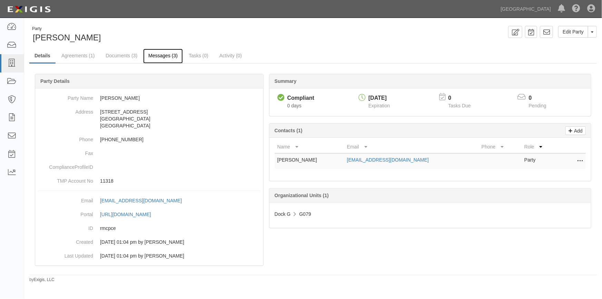
click at [158, 56] on link "Messages (3)" at bounding box center [163, 56] width 40 height 15
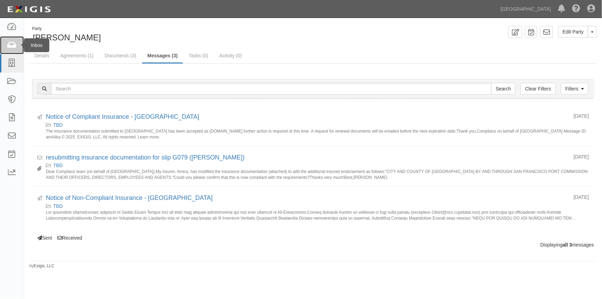
click at [16, 46] on icon at bounding box center [12, 45] width 10 height 8
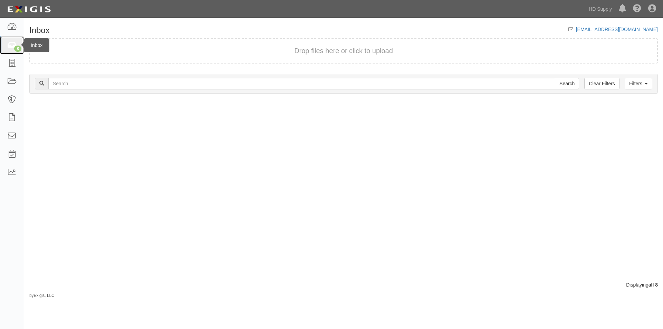
click at [11, 41] on icon at bounding box center [12, 45] width 10 height 8
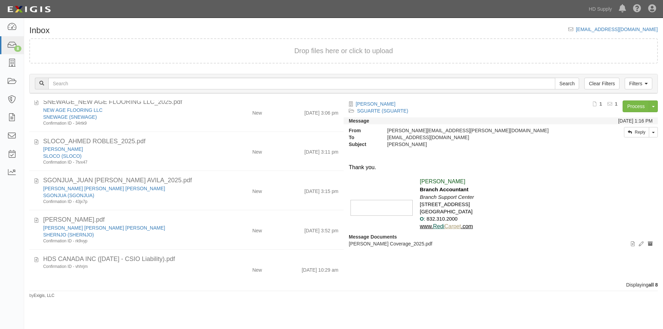
scroll to position [116, 0]
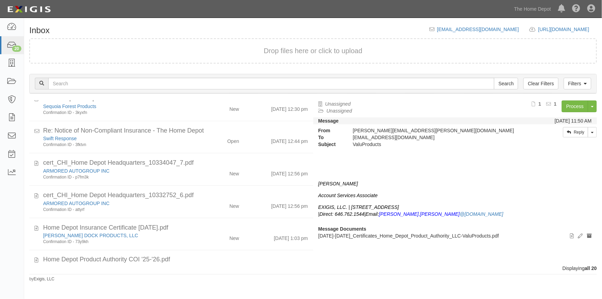
scroll to position [525, 0]
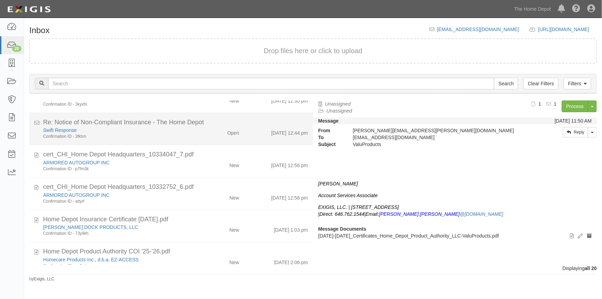
click at [147, 135] on div "Confirmation ID - 3fktvn" at bounding box center [118, 137] width 150 height 6
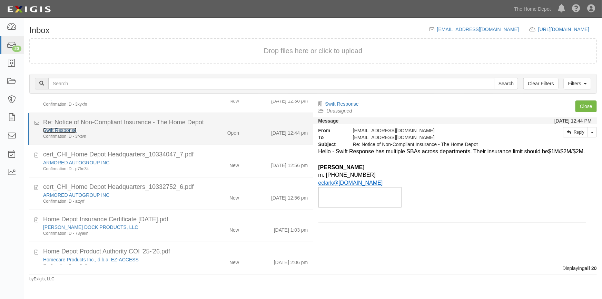
click at [66, 127] on link "Swift Response" at bounding box center [59, 130] width 33 height 6
click at [51, 129] on link "Swift Response" at bounding box center [59, 130] width 33 height 6
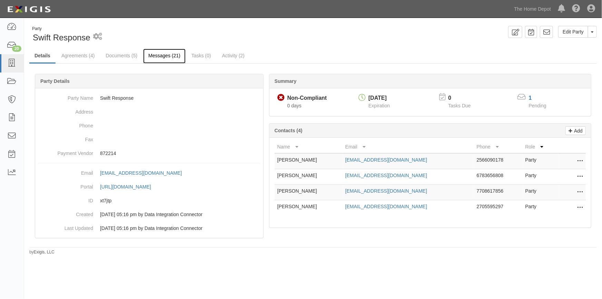
click at [159, 54] on link "Messages (21)" at bounding box center [164, 56] width 42 height 15
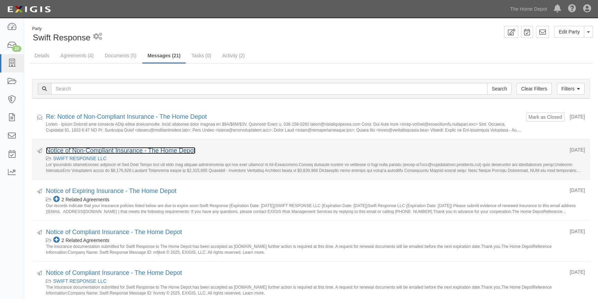
click at [99, 147] on link "Notice of Non-Compliant Insurance - The Home Depot" at bounding box center [121, 150] width 150 height 7
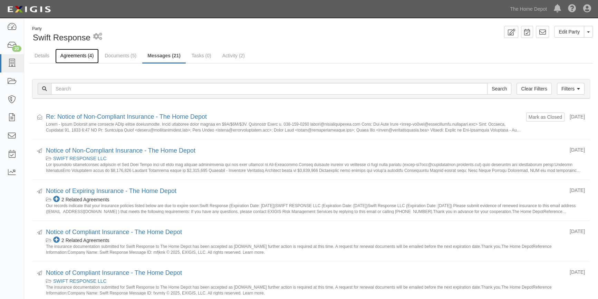
click at [67, 57] on link "Agreements (4)" at bounding box center [77, 56] width 44 height 15
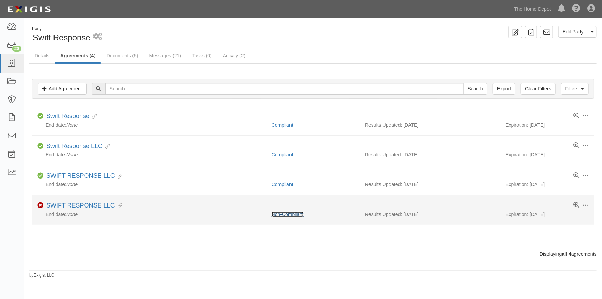
click at [294, 216] on link "Non-Compliant" at bounding box center [288, 215] width 32 height 6
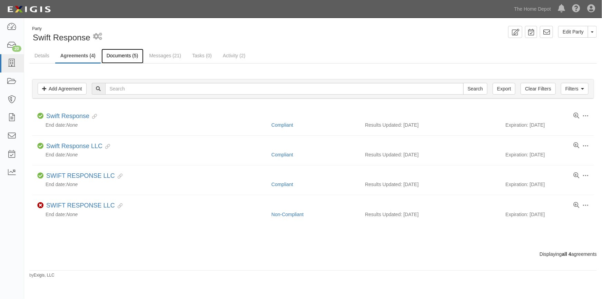
click at [123, 56] on link "Documents (5)" at bounding box center [123, 56] width 42 height 15
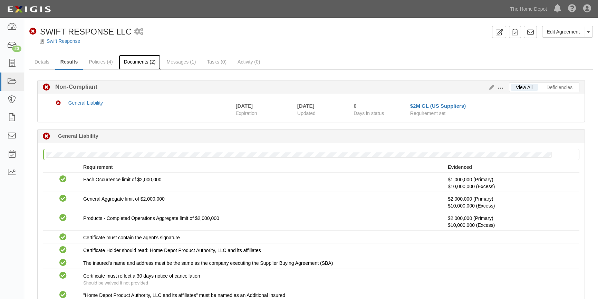
click at [139, 63] on link "Documents (2)" at bounding box center [140, 62] width 42 height 15
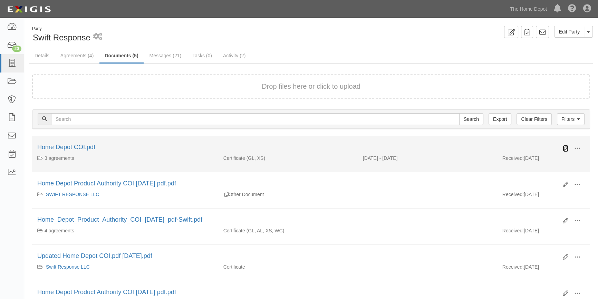
click at [563, 148] on icon at bounding box center [566, 149] width 6 height 6
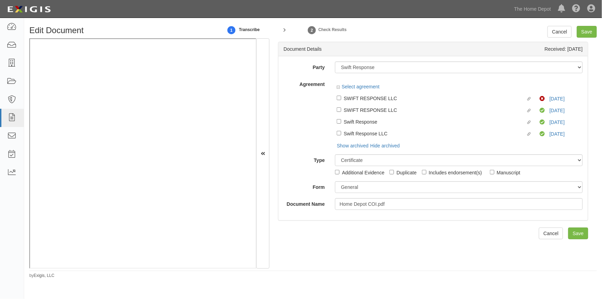
click at [340, 92] on div "Select agreement" at bounding box center [459, 87] width 248 height 9
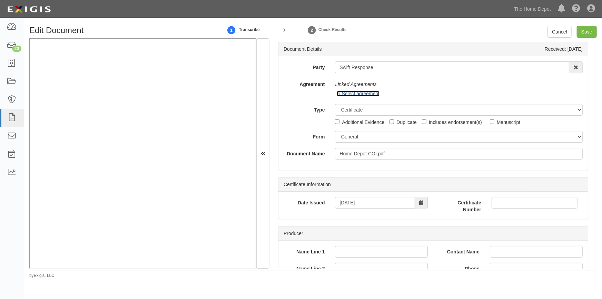
click at [339, 93] on icon at bounding box center [339, 94] width 5 height 3
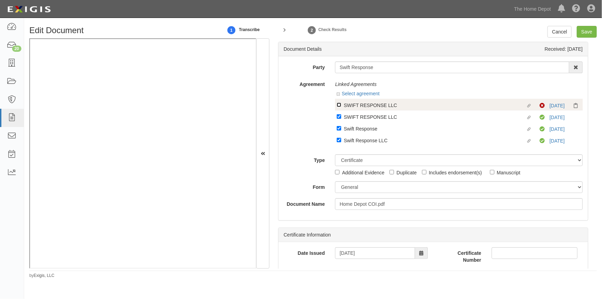
click at [338, 106] on input "Linked agreement SWIFT RESPONSE LLC Linked agreement" at bounding box center [339, 105] width 4 height 4
checkbox input "true"
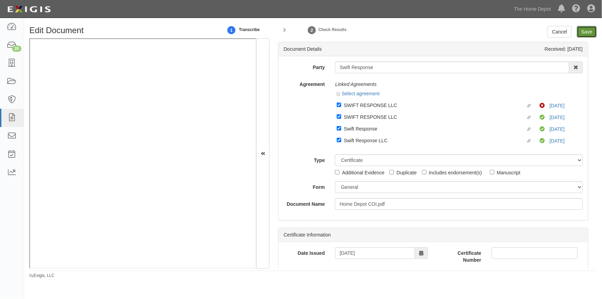
click at [582, 31] on input "Save" at bounding box center [587, 32] width 20 height 12
type input "1000000"
type input "2000000"
type input "10000000"
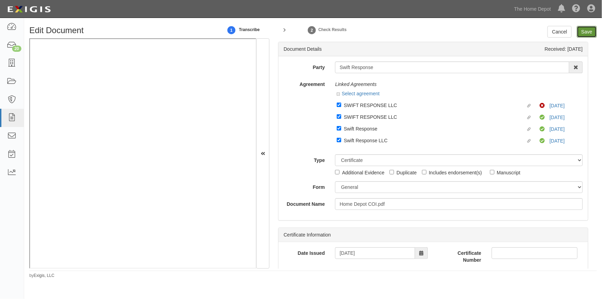
type input "10000000"
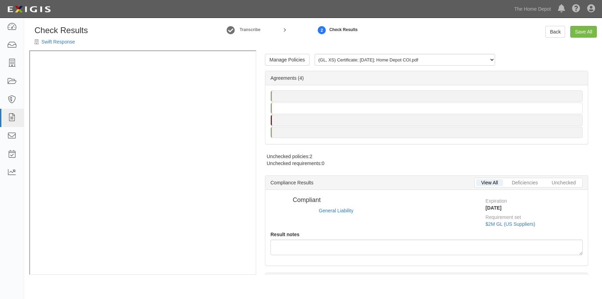
select select
radio input "true"
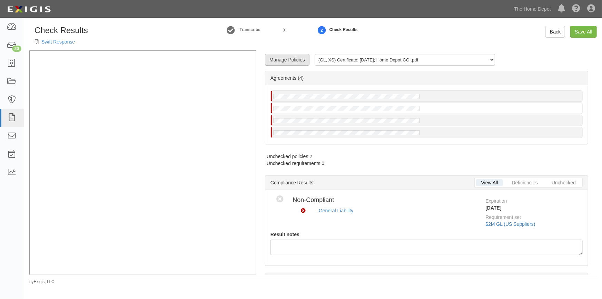
radio input "true"
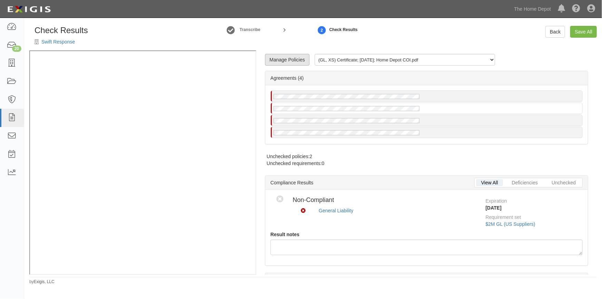
radio input "true"
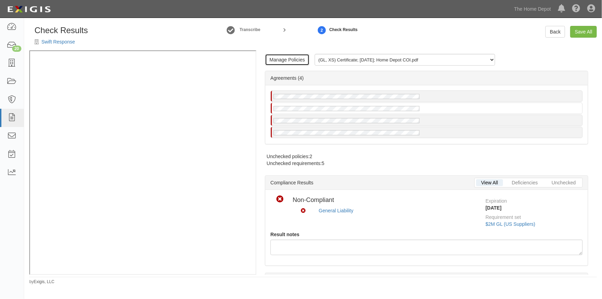
click at [296, 57] on link "Manage Policies" at bounding box center [287, 60] width 45 height 12
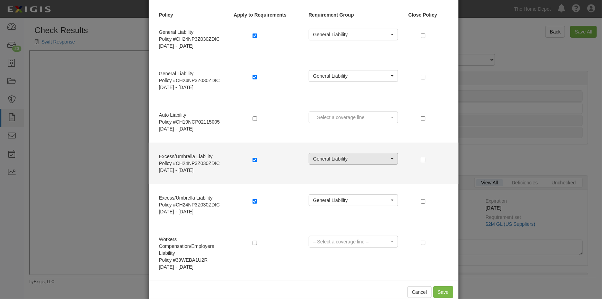
scroll to position [44, 0]
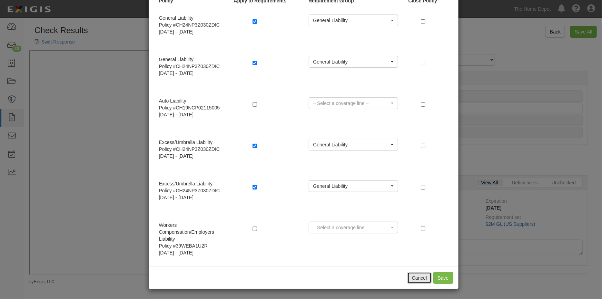
click at [414, 276] on button "Cancel" at bounding box center [420, 278] width 24 height 12
click at [423, 276] on div "Check Results Swift Response Transcribe 2 Check Results Back Save All Manage Po…" at bounding box center [313, 155] width 578 height 259
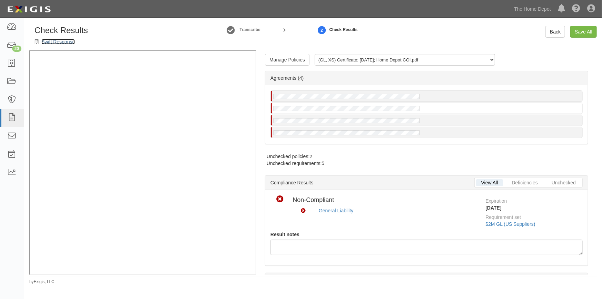
click at [52, 41] on link "Swift Response" at bounding box center [57, 42] width 33 height 6
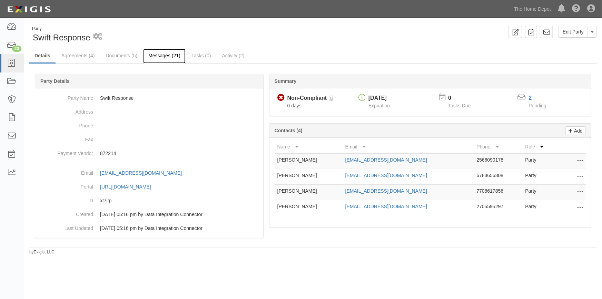
click at [158, 55] on link "Messages (21)" at bounding box center [164, 56] width 42 height 15
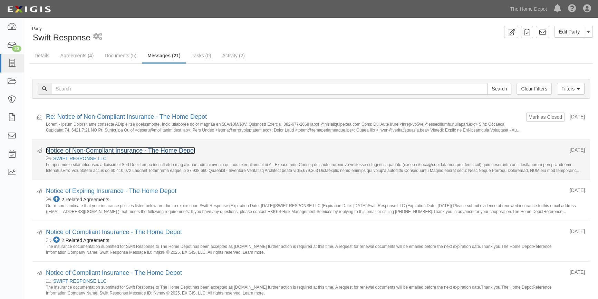
click at [111, 147] on link "Notice of Non-Compliant Insurance - The Home Depot" at bounding box center [121, 150] width 150 height 7
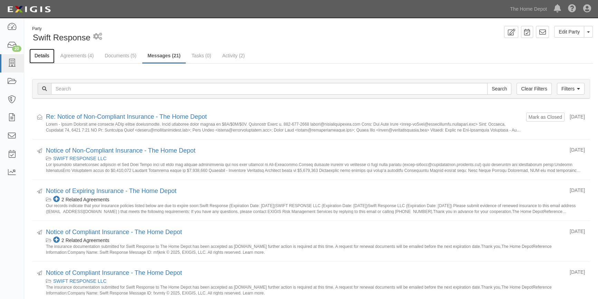
click at [44, 56] on link "Details" at bounding box center [41, 56] width 25 height 15
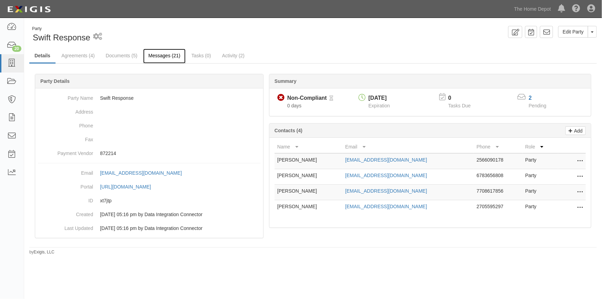
click at [160, 57] on link "Messages (21)" at bounding box center [164, 56] width 42 height 15
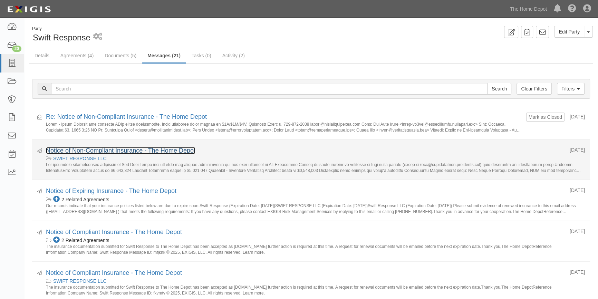
click at [113, 152] on link "Notice of Non-Compliant Insurance - The Home Depot" at bounding box center [121, 150] width 150 height 7
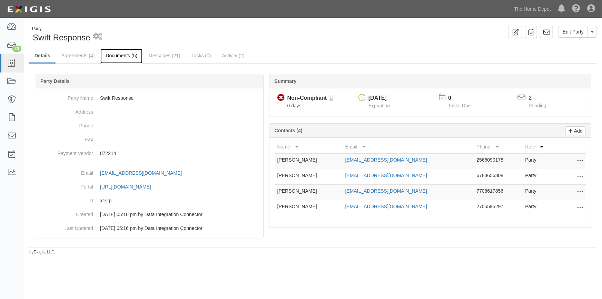
click at [115, 56] on link "Documents (5)" at bounding box center [121, 56] width 42 height 15
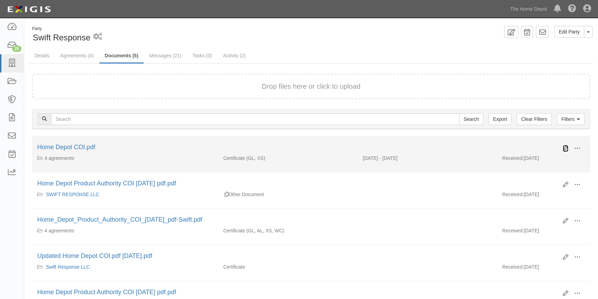
click at [563, 150] on icon at bounding box center [566, 149] width 6 height 6
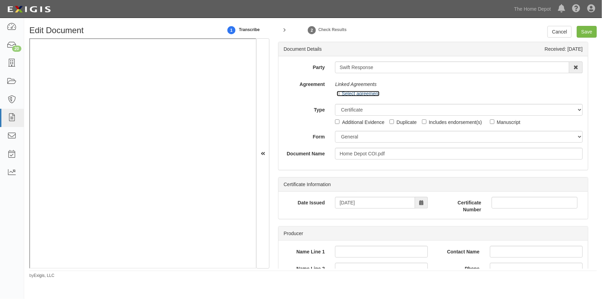
click at [337, 95] on icon at bounding box center [339, 94] width 5 height 3
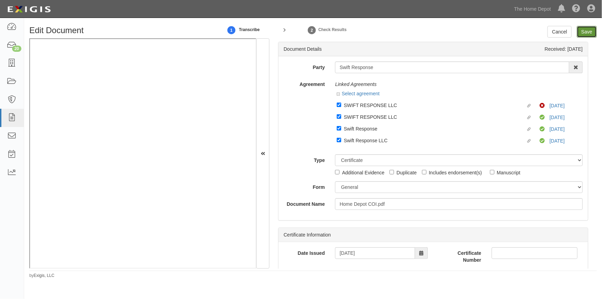
click at [585, 27] on input "Save" at bounding box center [587, 32] width 20 height 12
type input "1000000"
type input "2000000"
type input "10000000"
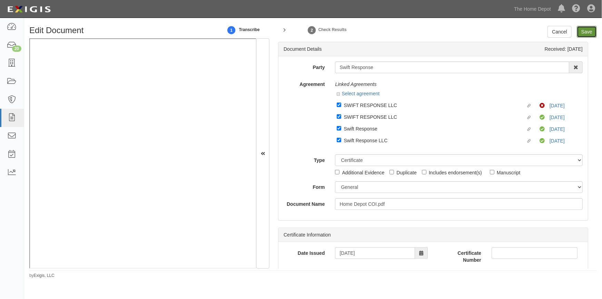
type input "10000000"
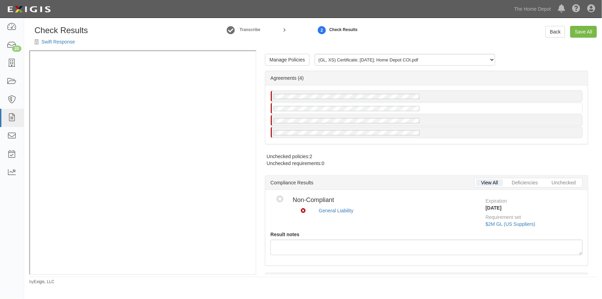
radio input "true"
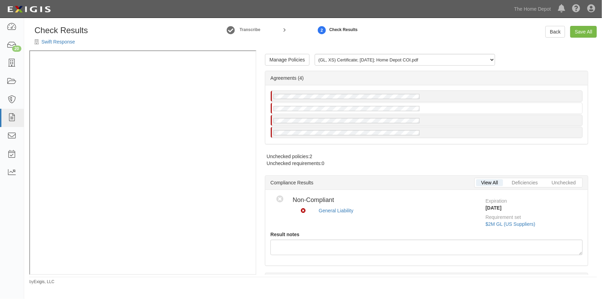
radio input "true"
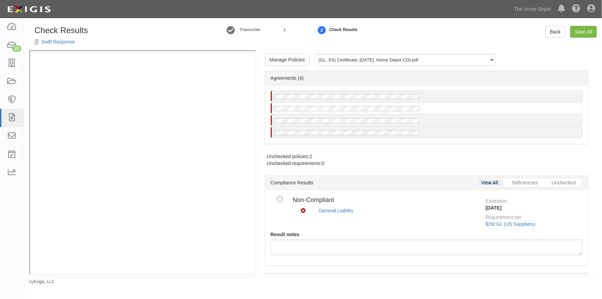
radio input "true"
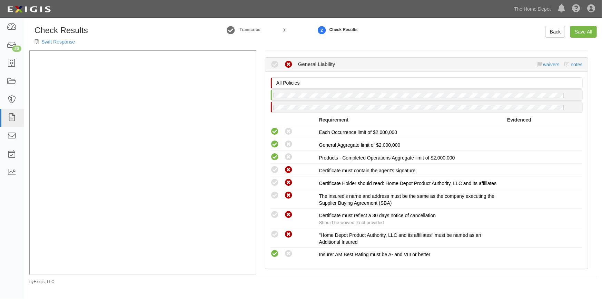
scroll to position [251, 0]
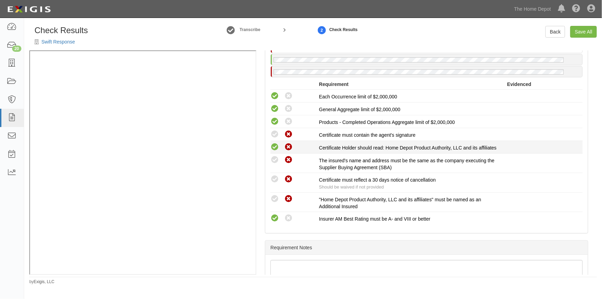
drag, startPoint x: 276, startPoint y: 134, endPoint x: 279, endPoint y: 150, distance: 16.4
click at [276, 134] on icon at bounding box center [275, 134] width 9 height 9
radio input "true"
click at [276, 147] on icon at bounding box center [275, 147] width 9 height 9
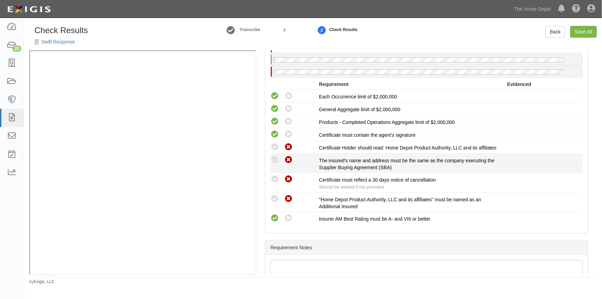
radio input "true"
click at [276, 164] on icon at bounding box center [275, 160] width 9 height 9
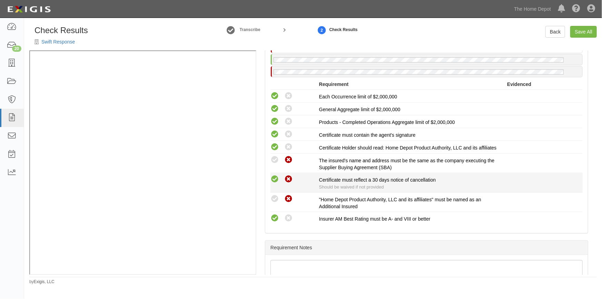
radio input "true"
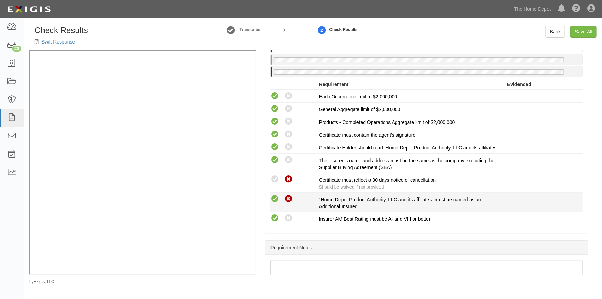
drag, startPoint x: 274, startPoint y: 184, endPoint x: 277, endPoint y: 201, distance: 17.2
click at [274, 184] on icon at bounding box center [275, 179] width 9 height 9
radio input "true"
click at [278, 203] on icon at bounding box center [275, 199] width 9 height 9
radio input "true"
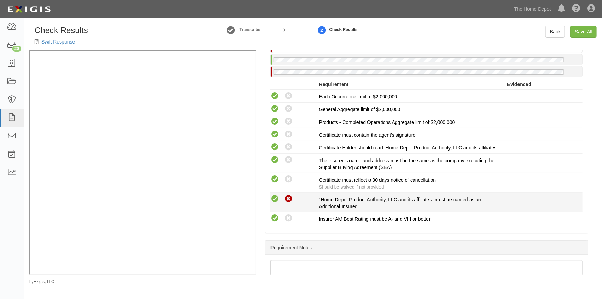
radio input "true"
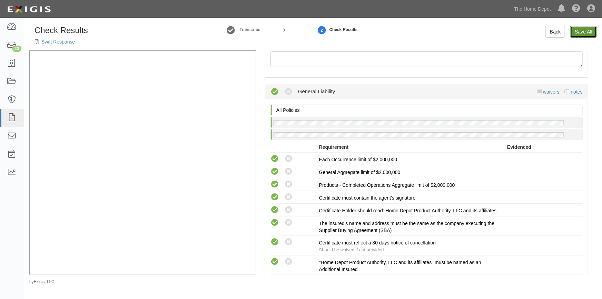
click at [582, 31] on link "Save All" at bounding box center [584, 32] width 27 height 12
radio input "false"
radio input "true"
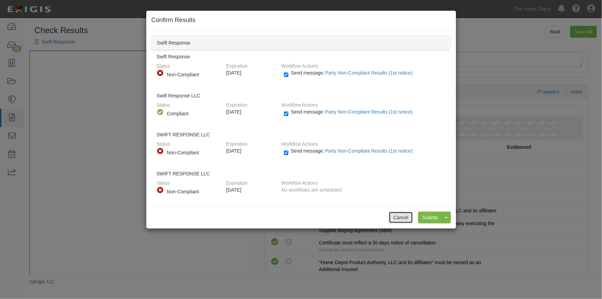
click at [399, 219] on button "Cancel" at bounding box center [401, 218] width 24 height 12
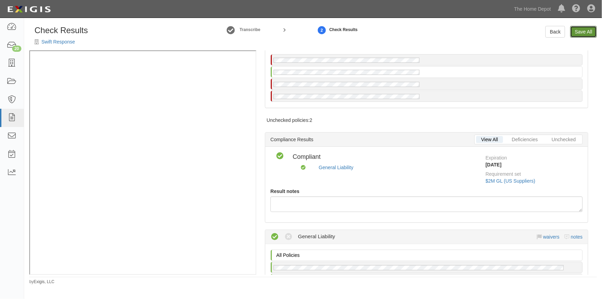
scroll to position [0, 0]
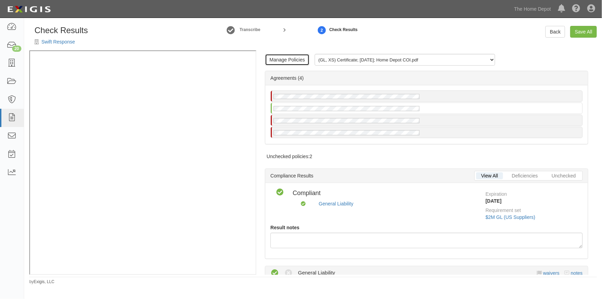
click at [293, 62] on link "Manage Policies" at bounding box center [287, 60] width 45 height 12
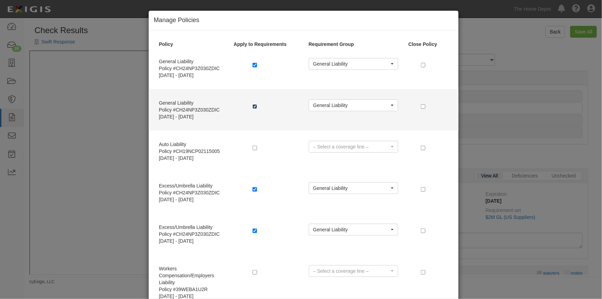
click at [253, 105] on input "checkbox" at bounding box center [255, 106] width 4 height 4
checkbox input "false"
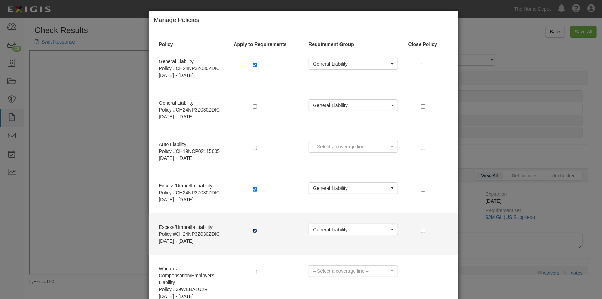
click at [253, 229] on input "checkbox" at bounding box center [255, 231] width 4 height 4
checkbox input "false"
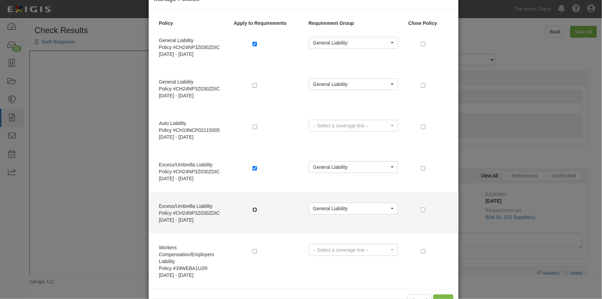
scroll to position [44, 0]
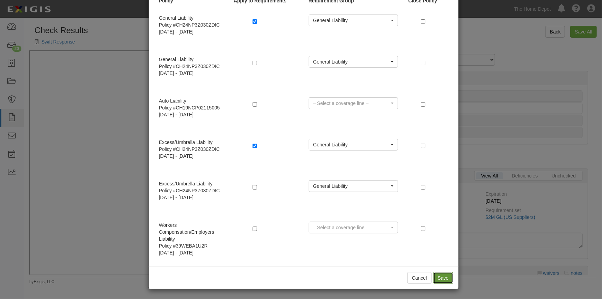
click at [441, 273] on button "Save" at bounding box center [444, 278] width 20 height 12
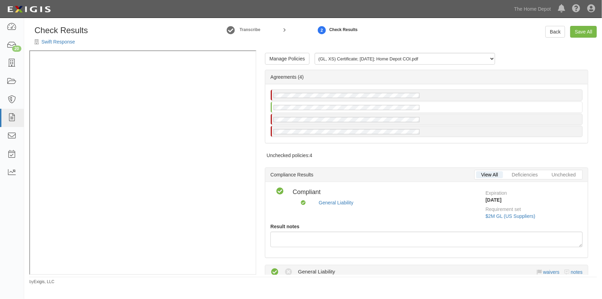
scroll to position [0, 0]
click at [285, 57] on link "Manage Policies" at bounding box center [287, 60] width 45 height 12
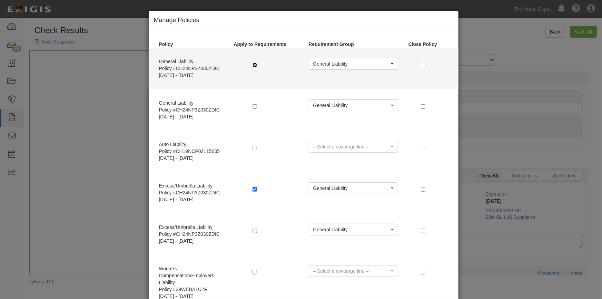
click at [253, 64] on input "checkbox" at bounding box center [255, 65] width 4 height 4
checkbox input "false"
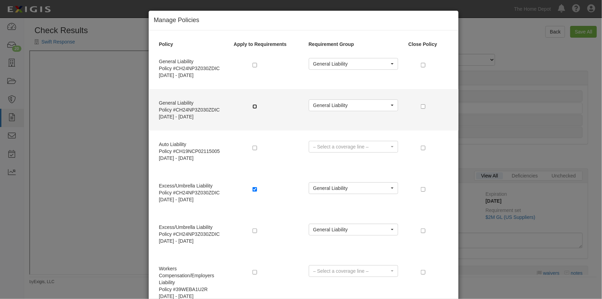
click at [253, 105] on input "checkbox" at bounding box center [255, 106] width 4 height 4
checkbox input "true"
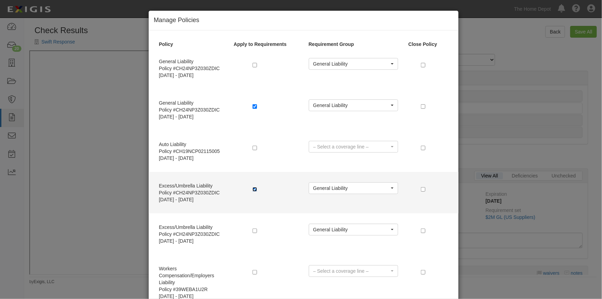
click at [253, 190] on input "checkbox" at bounding box center [255, 189] width 4 height 4
checkbox input "false"
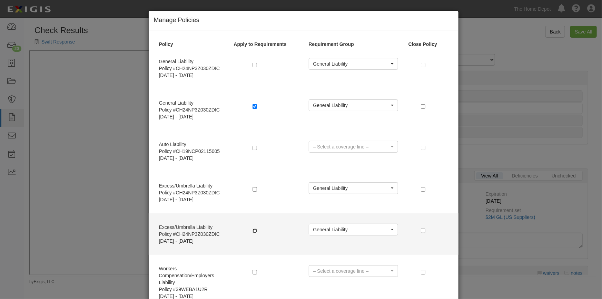
click at [253, 229] on input "checkbox" at bounding box center [255, 231] width 4 height 4
checkbox input "true"
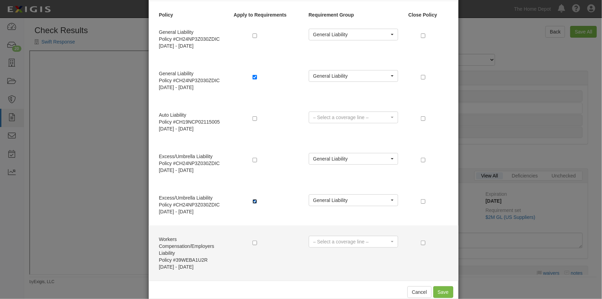
scroll to position [44, 0]
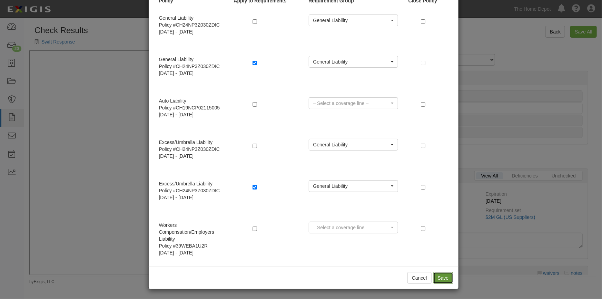
click at [436, 278] on button "Save" at bounding box center [444, 278] width 20 height 12
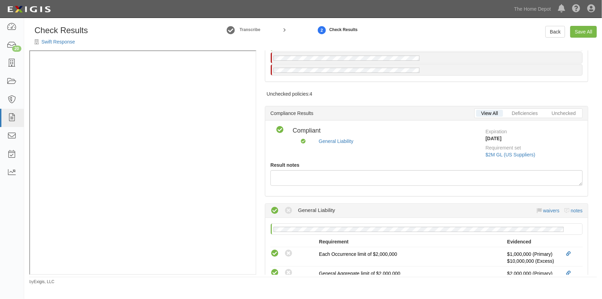
scroll to position [0, 0]
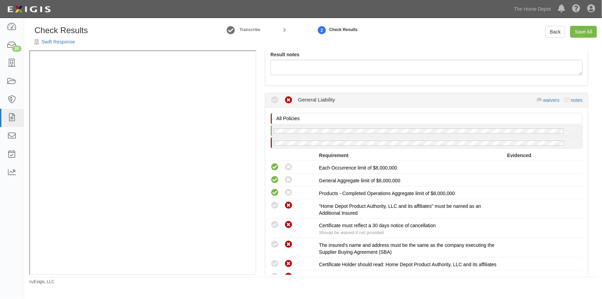
scroll to position [220, 0]
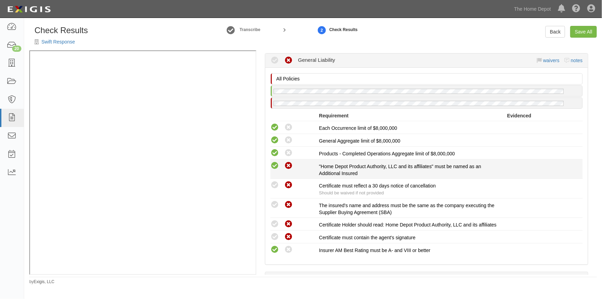
click at [276, 164] on icon at bounding box center [275, 166] width 9 height 9
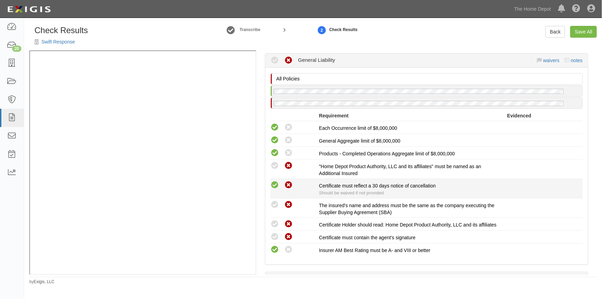
radio input "true"
click at [274, 181] on icon at bounding box center [275, 185] width 9 height 9
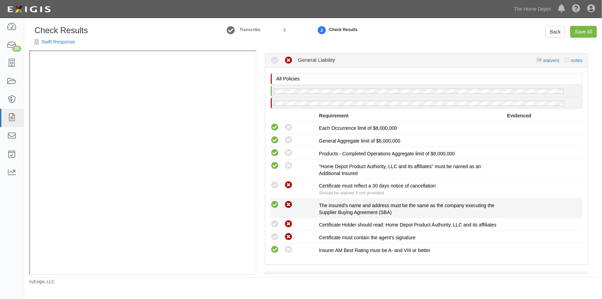
radio input "true"
click at [272, 204] on icon at bounding box center [275, 205] width 9 height 9
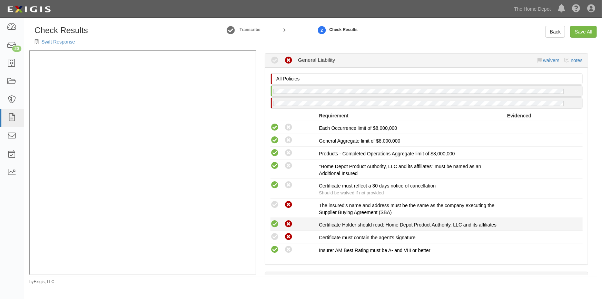
radio input "true"
click at [272, 224] on icon at bounding box center [275, 224] width 9 height 9
radio input "true"
click at [272, 241] on icon at bounding box center [275, 237] width 9 height 9
radio input "true"
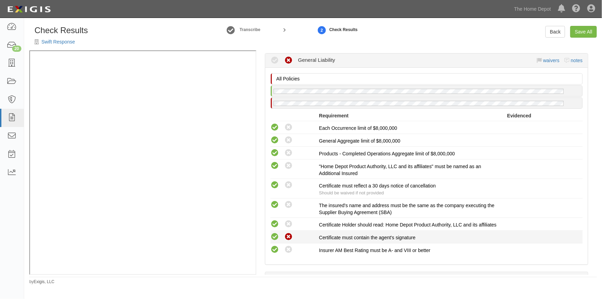
radio input "true"
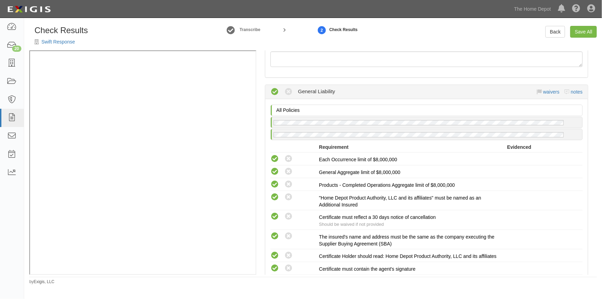
scroll to position [56, 0]
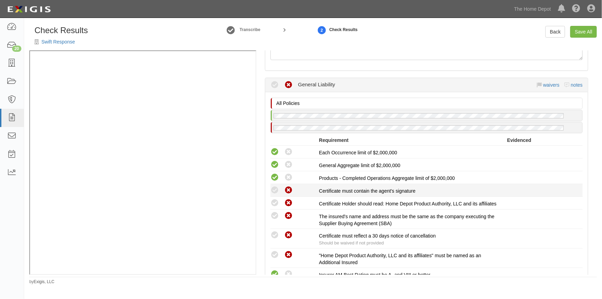
scroll to position [220, 0]
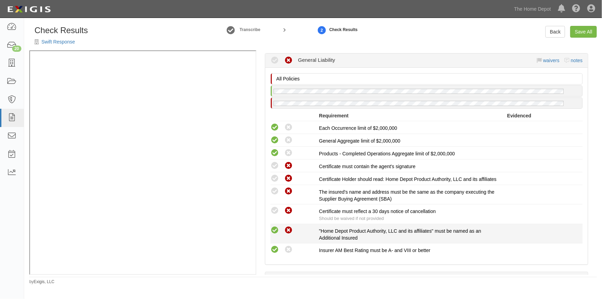
click at [276, 234] on icon at bounding box center [275, 230] width 9 height 9
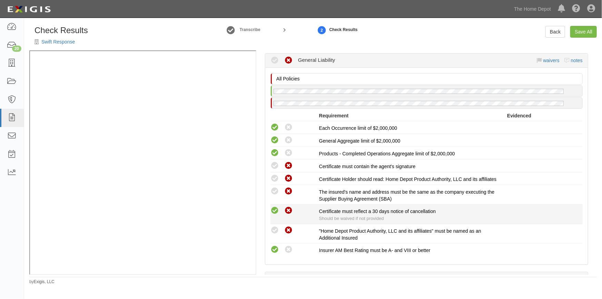
radio input "true"
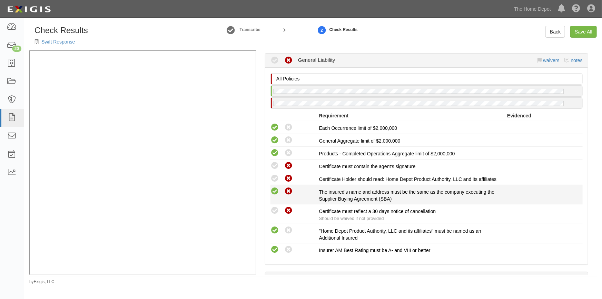
drag, startPoint x: 275, startPoint y: 218, endPoint x: 275, endPoint y: 198, distance: 19.3
click at [275, 215] on icon at bounding box center [275, 210] width 9 height 9
radio input "true"
click at [276, 196] on icon at bounding box center [275, 191] width 9 height 9
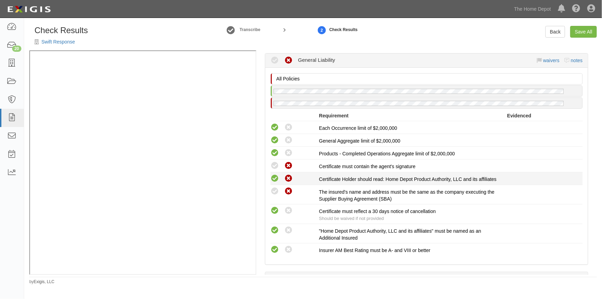
radio input "true"
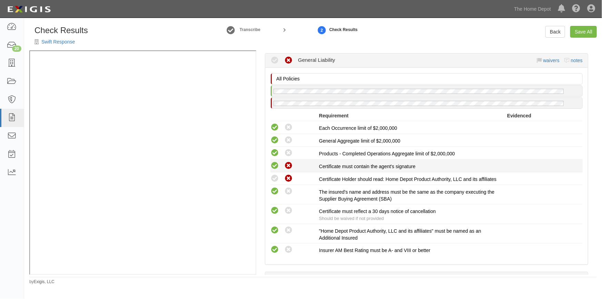
drag, startPoint x: 276, startPoint y: 179, endPoint x: 276, endPoint y: 165, distance: 13.8
click at [276, 176] on icon at bounding box center [275, 178] width 9 height 9
radio input "true"
click at [276, 165] on icon at bounding box center [275, 166] width 9 height 9
radio input "true"
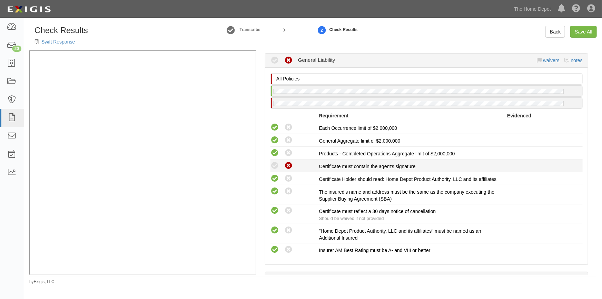
radio input "true"
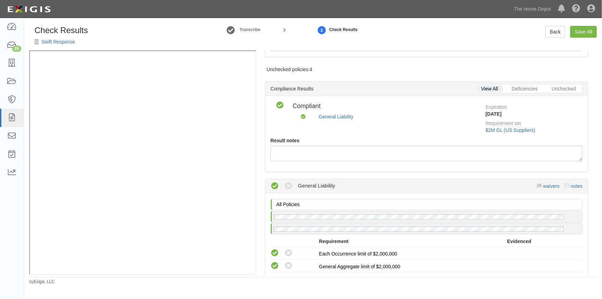
scroll to position [0, 0]
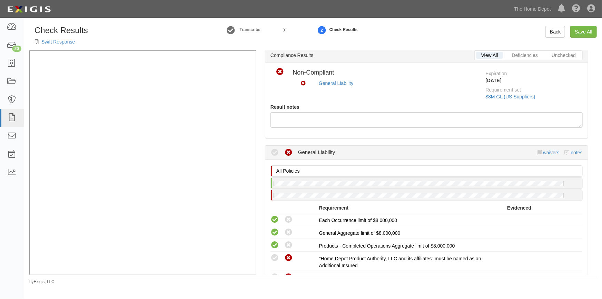
scroll to position [188, 0]
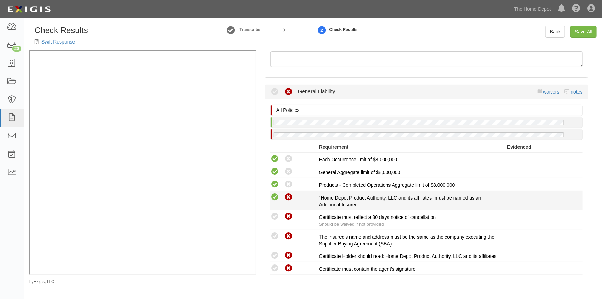
click at [275, 194] on icon at bounding box center [275, 197] width 9 height 9
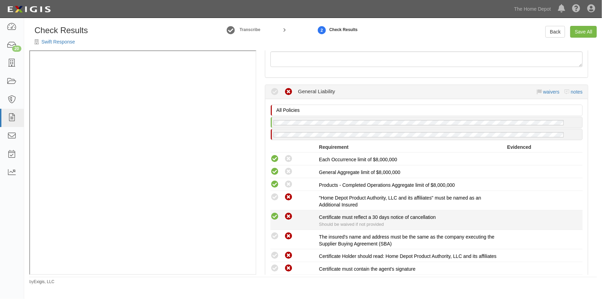
radio input "true"
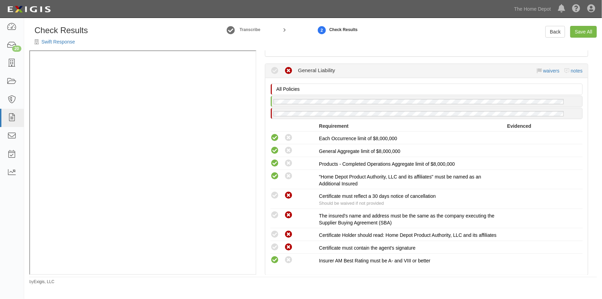
scroll to position [220, 0]
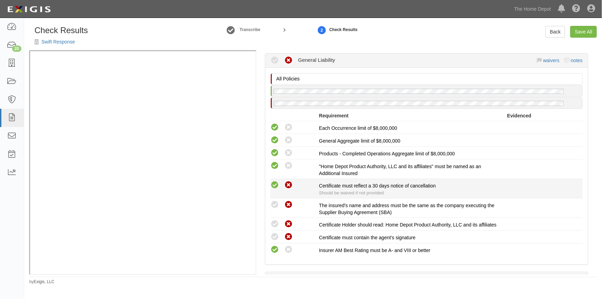
click at [274, 186] on icon at bounding box center [275, 185] width 9 height 9
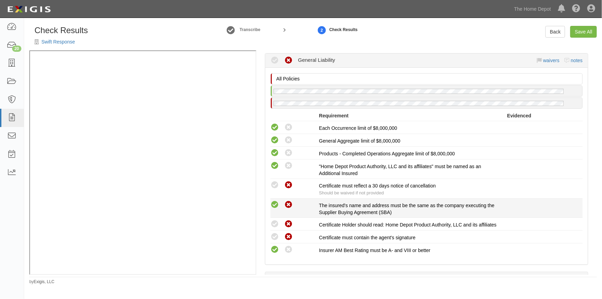
radio input "true"
click at [274, 206] on icon at bounding box center [275, 205] width 9 height 9
radio input "true"
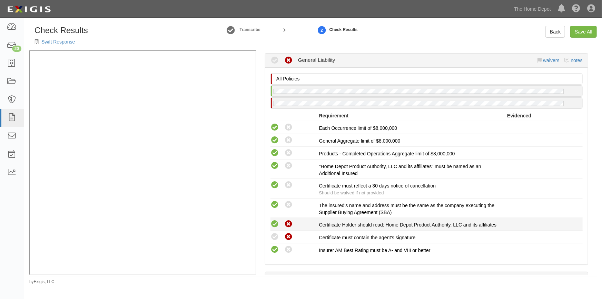
drag, startPoint x: 274, startPoint y: 220, endPoint x: 273, endPoint y: 237, distance: 16.9
click at [274, 222] on icon at bounding box center [275, 224] width 9 height 9
radio input "true"
click at [273, 238] on icon at bounding box center [275, 237] width 9 height 9
radio input "true"
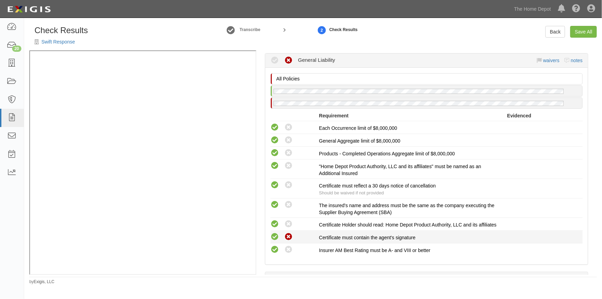
radio input "true"
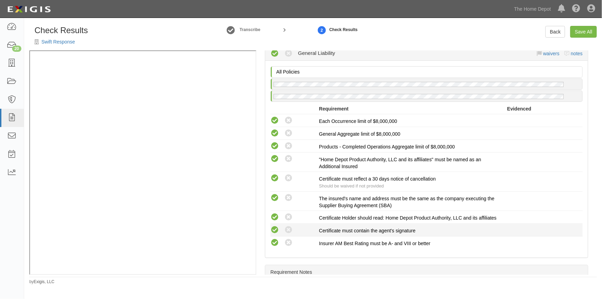
scroll to position [213, 0]
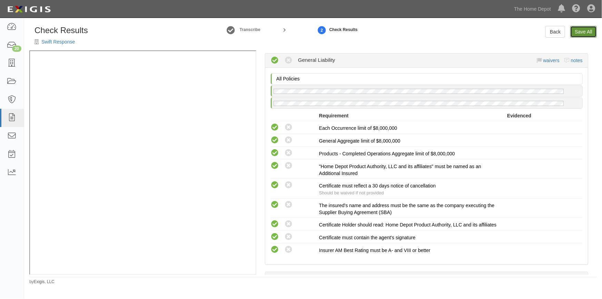
click at [578, 30] on link "Save All" at bounding box center [584, 32] width 27 height 12
radio input "false"
radio input "true"
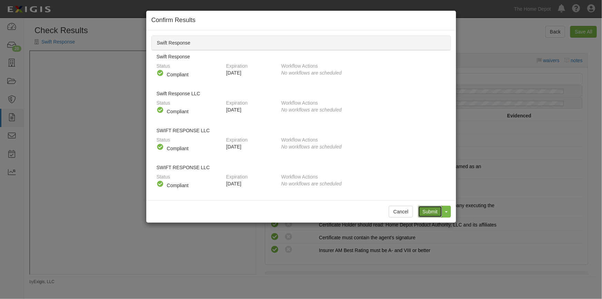
click at [427, 211] on input "Submit" at bounding box center [430, 212] width 24 height 12
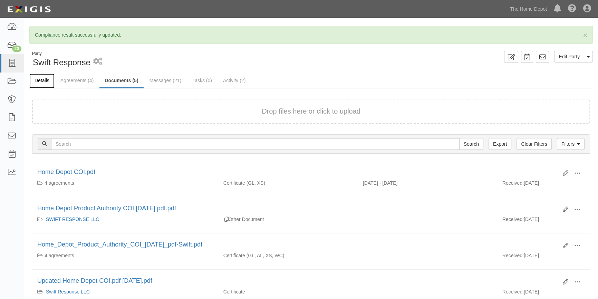
click at [45, 79] on link "Details" at bounding box center [41, 81] width 25 height 15
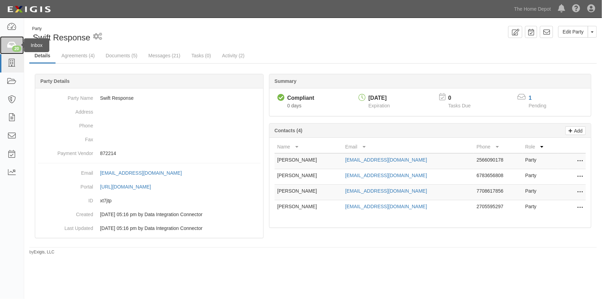
click at [13, 46] on div "20" at bounding box center [16, 49] width 9 height 6
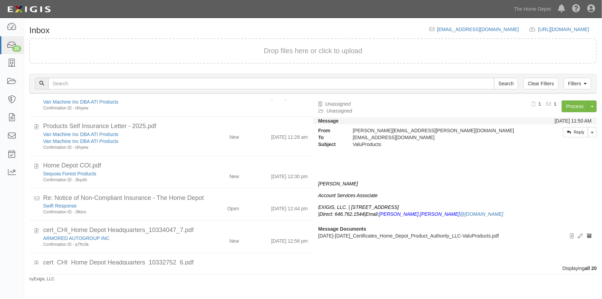
scroll to position [457, 0]
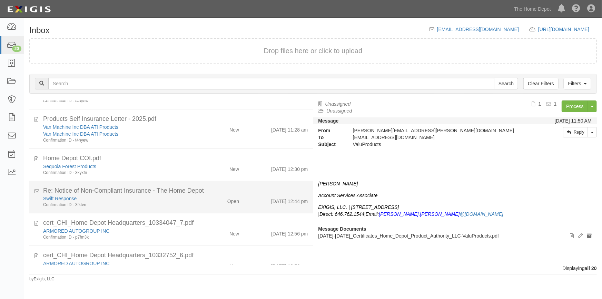
click at [152, 198] on div "Swift Response" at bounding box center [118, 198] width 150 height 7
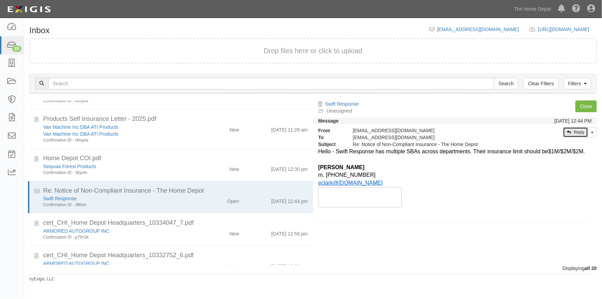
click at [571, 132] on link "Reply" at bounding box center [575, 132] width 25 height 10
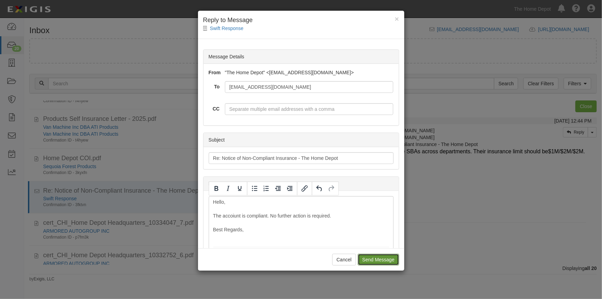
click at [376, 258] on input "Send Message" at bounding box center [378, 260] width 41 height 12
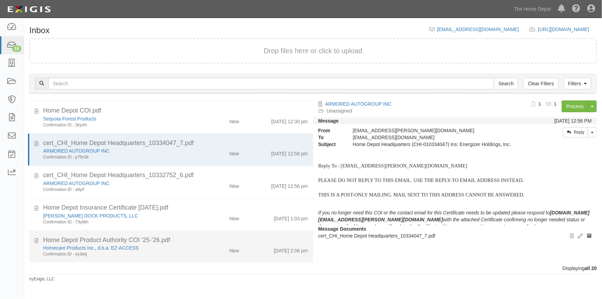
scroll to position [348, 0]
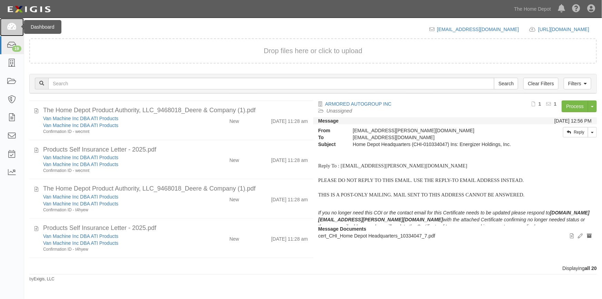
click at [13, 30] on icon at bounding box center [12, 27] width 10 height 8
